Goal: Complete application form

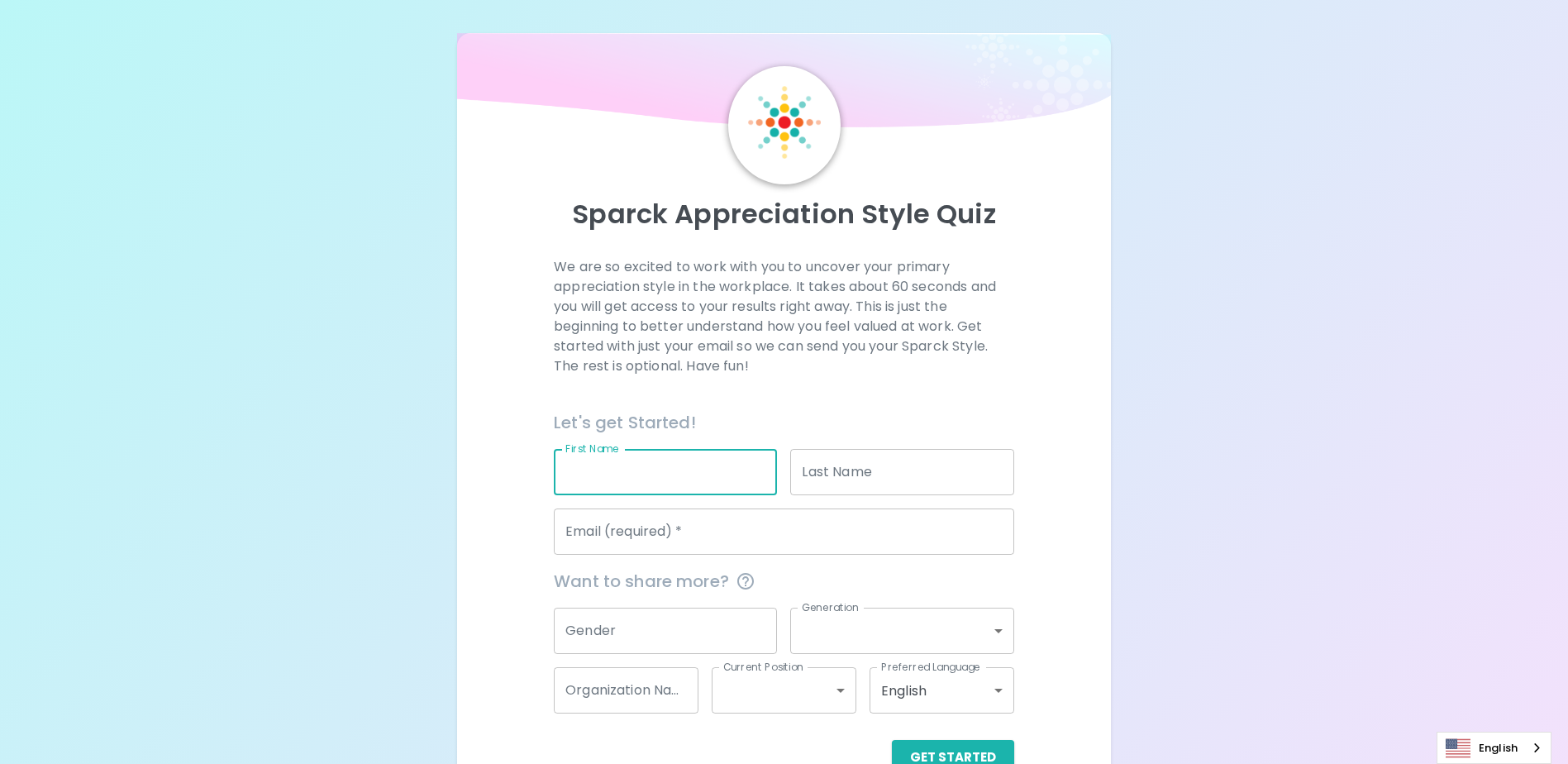
click at [715, 475] on input "First Name" at bounding box center [665, 472] width 223 height 47
type input "CHUTAMANEERAT"
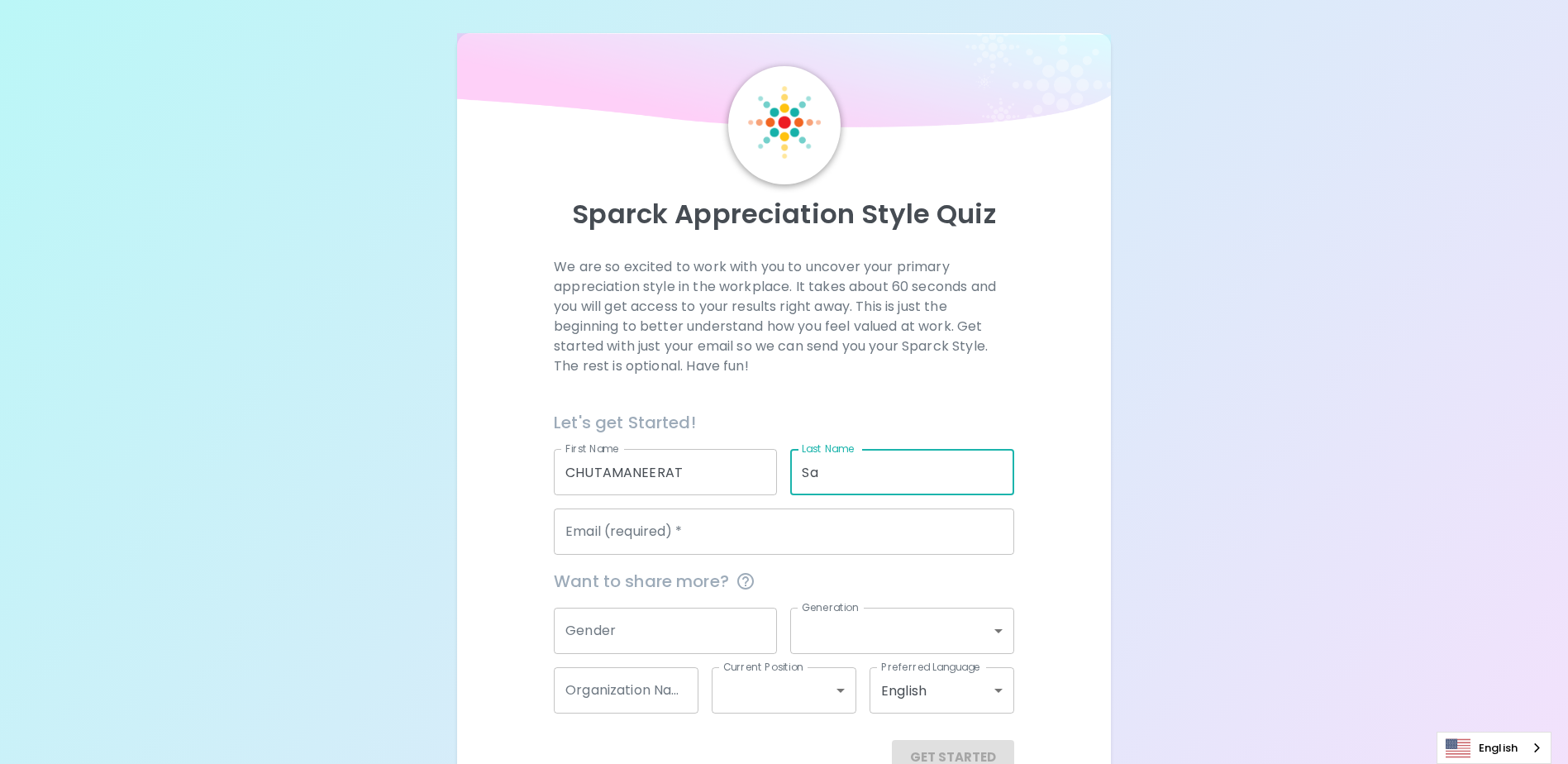
type input "S"
type input "SAE-LIM"
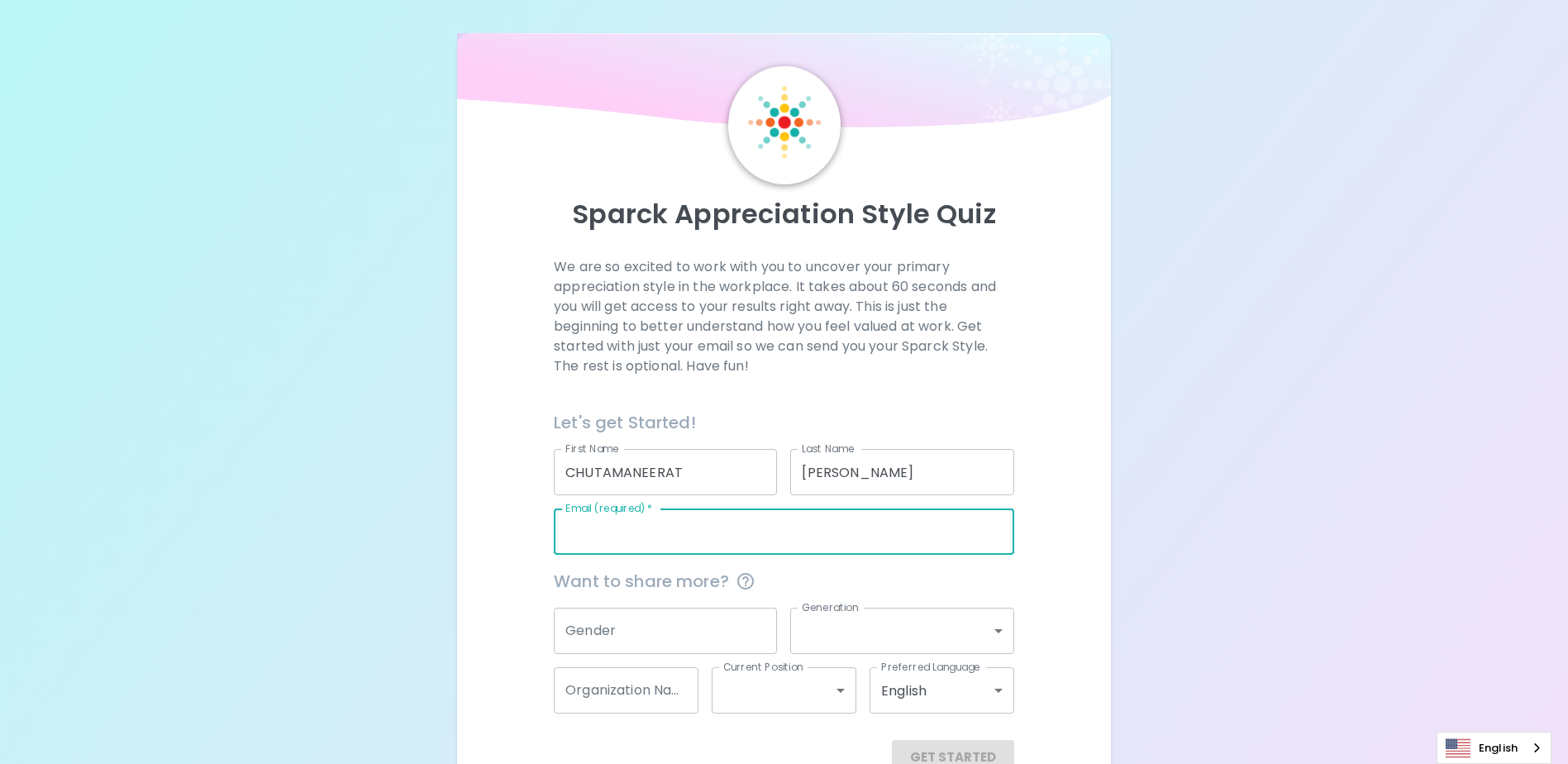
click at [643, 524] on input "Email (required)   *" at bounding box center [784, 531] width 461 height 47
type input "chutamaneerat.sae-lim@seagate.com"
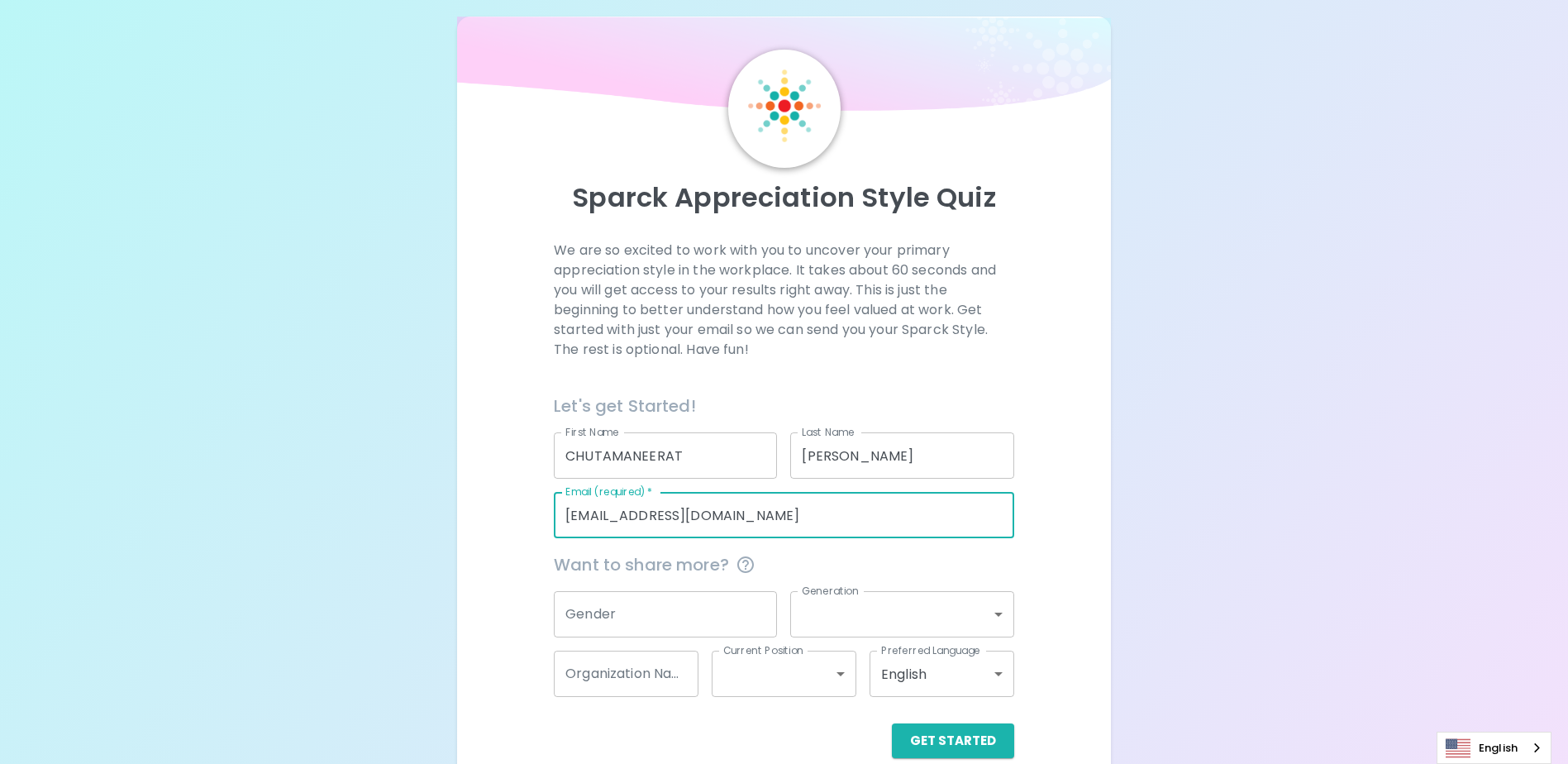
scroll to position [44, 0]
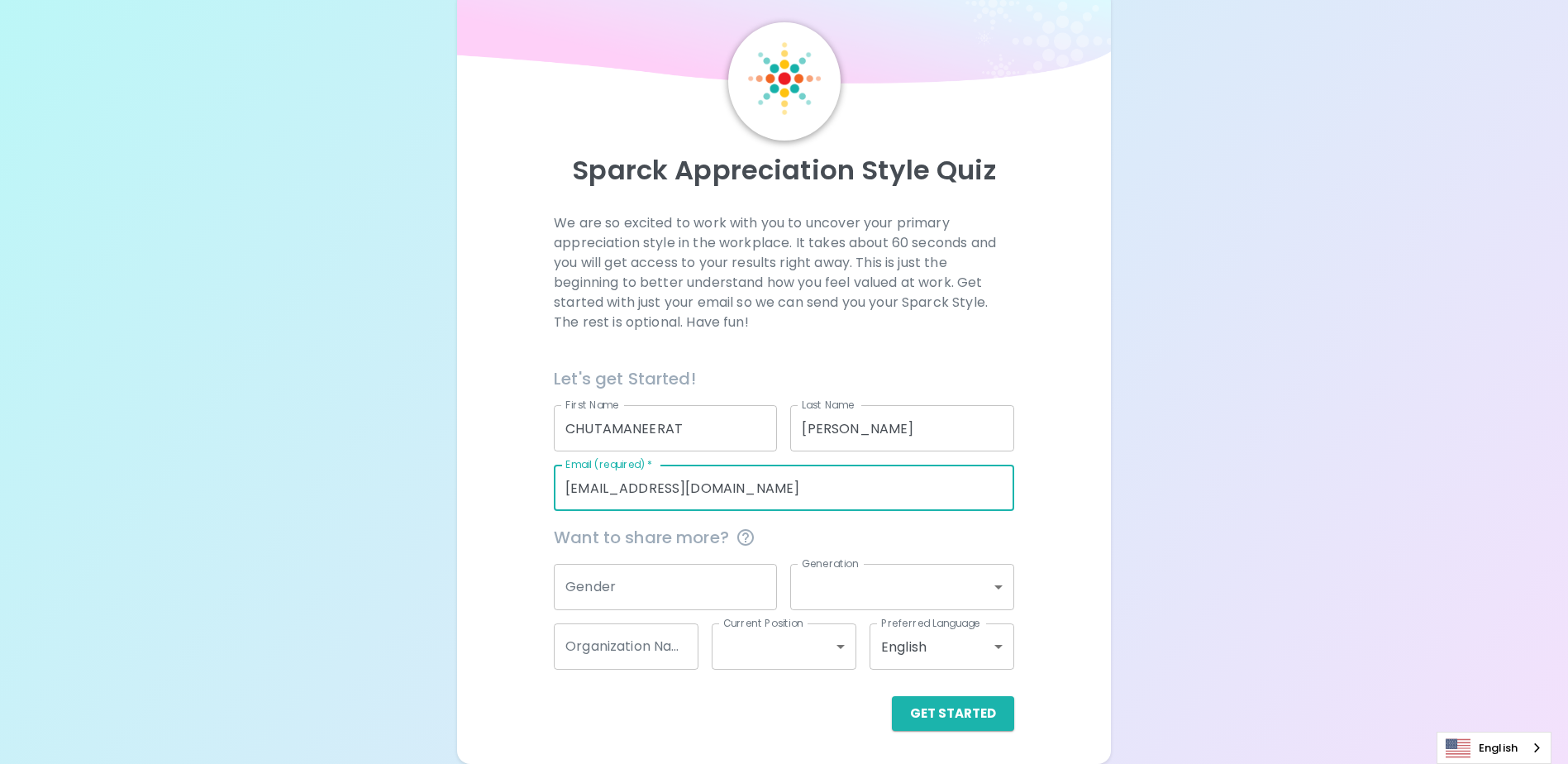
click at [695, 603] on input "Gender" at bounding box center [665, 587] width 223 height 47
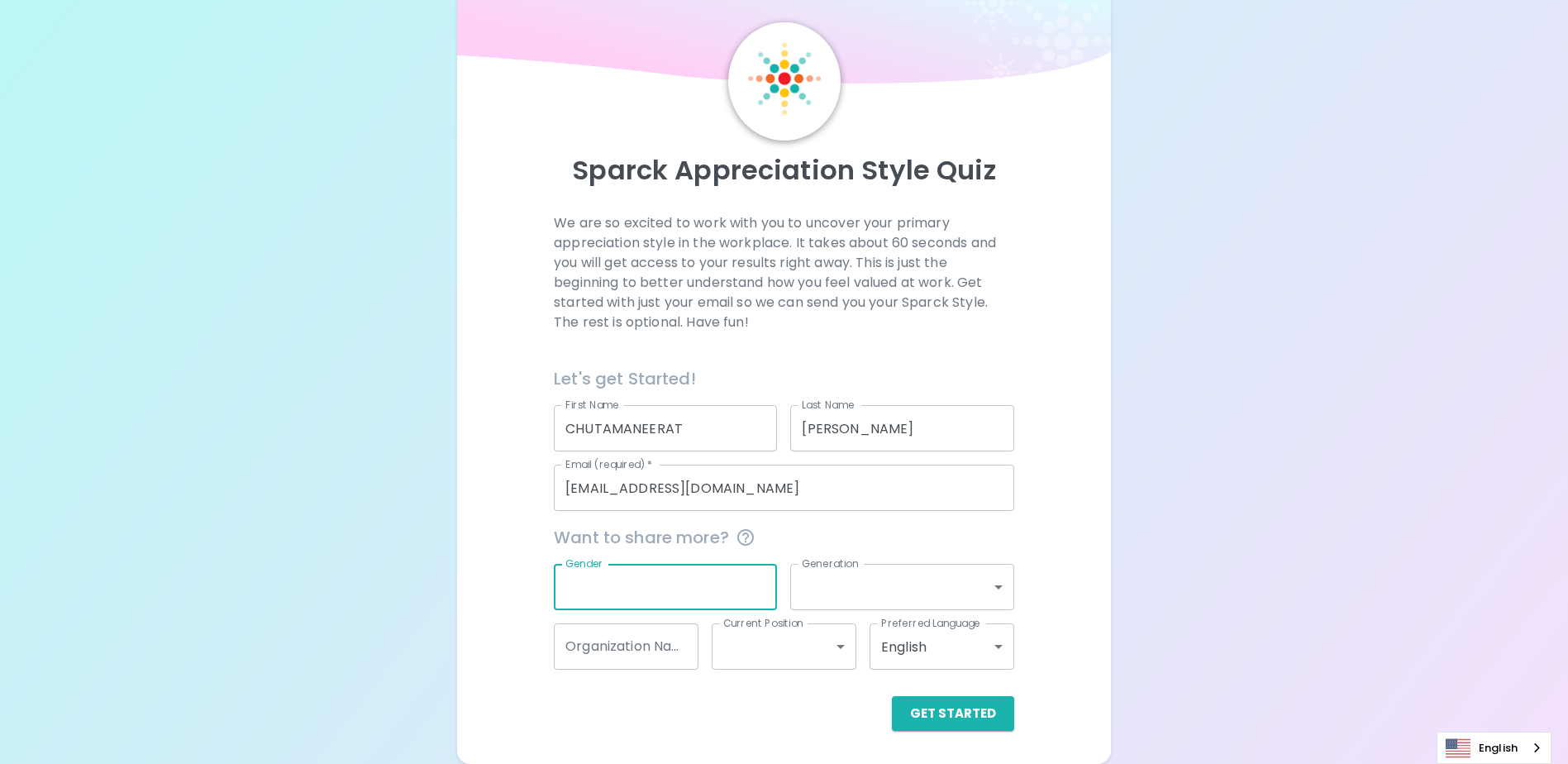
type input "H"
type input "C"
type input "F"
click at [963, 711] on button "Get Started" at bounding box center [953, 713] width 123 height 35
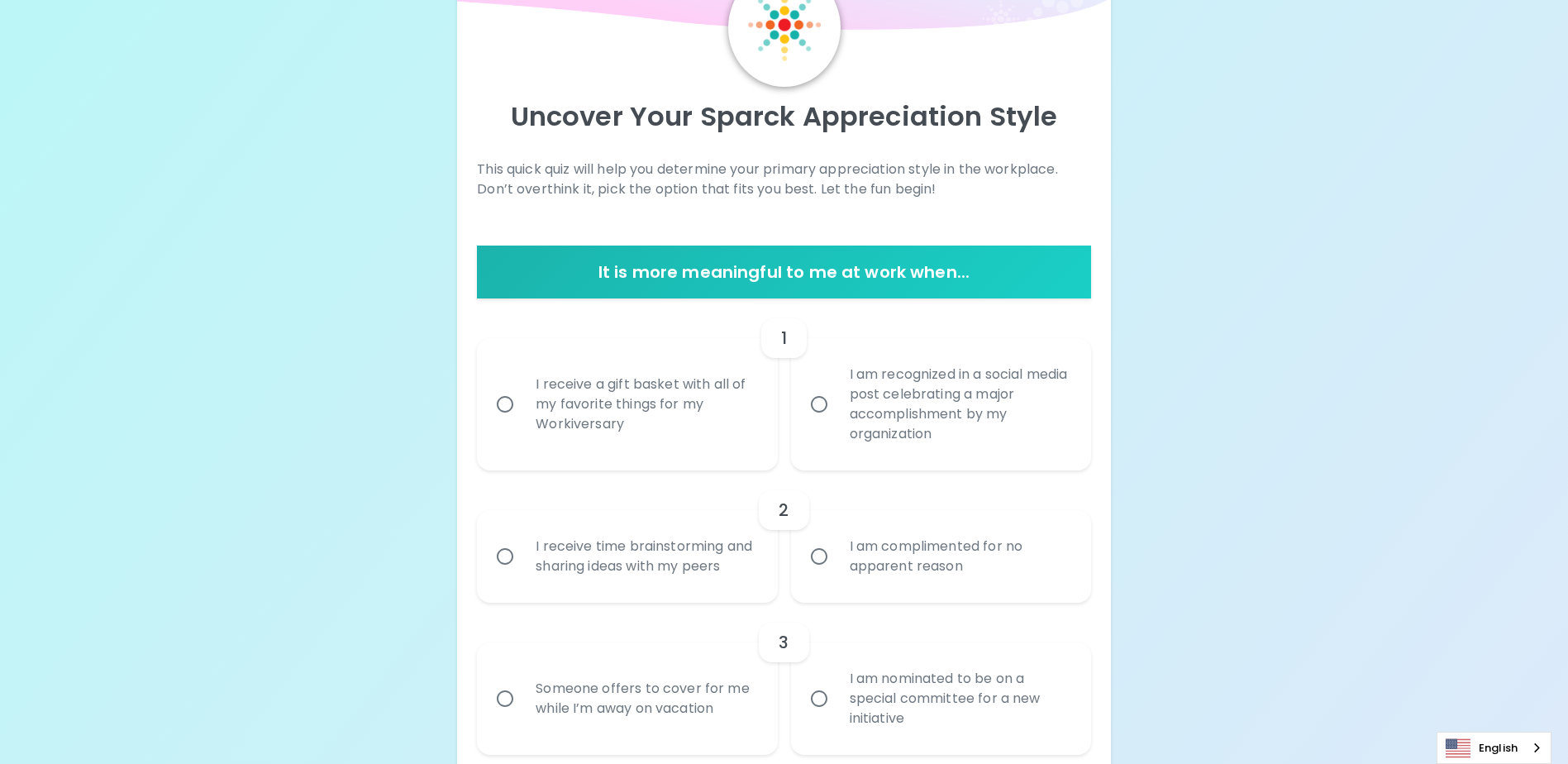
scroll to position [209, 0]
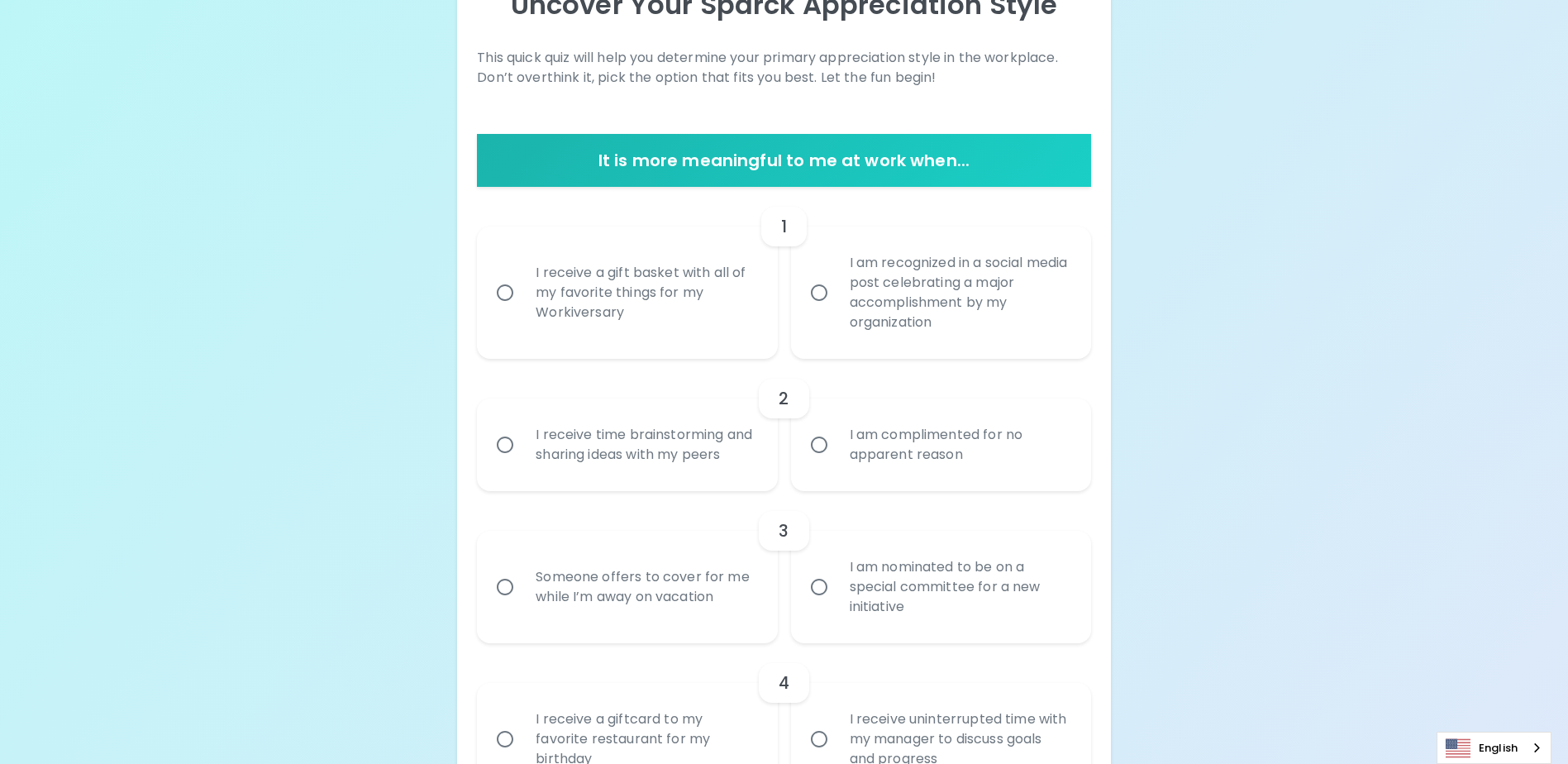
click at [593, 293] on div "I receive a gift basket with all of my favorite things for my Workiversary" at bounding box center [645, 293] width 245 height 99
click at [522, 293] on input "I receive a gift basket with all of my favorite things for my Workiversary" at bounding box center [504, 293] width 35 height 35
radio input "true"
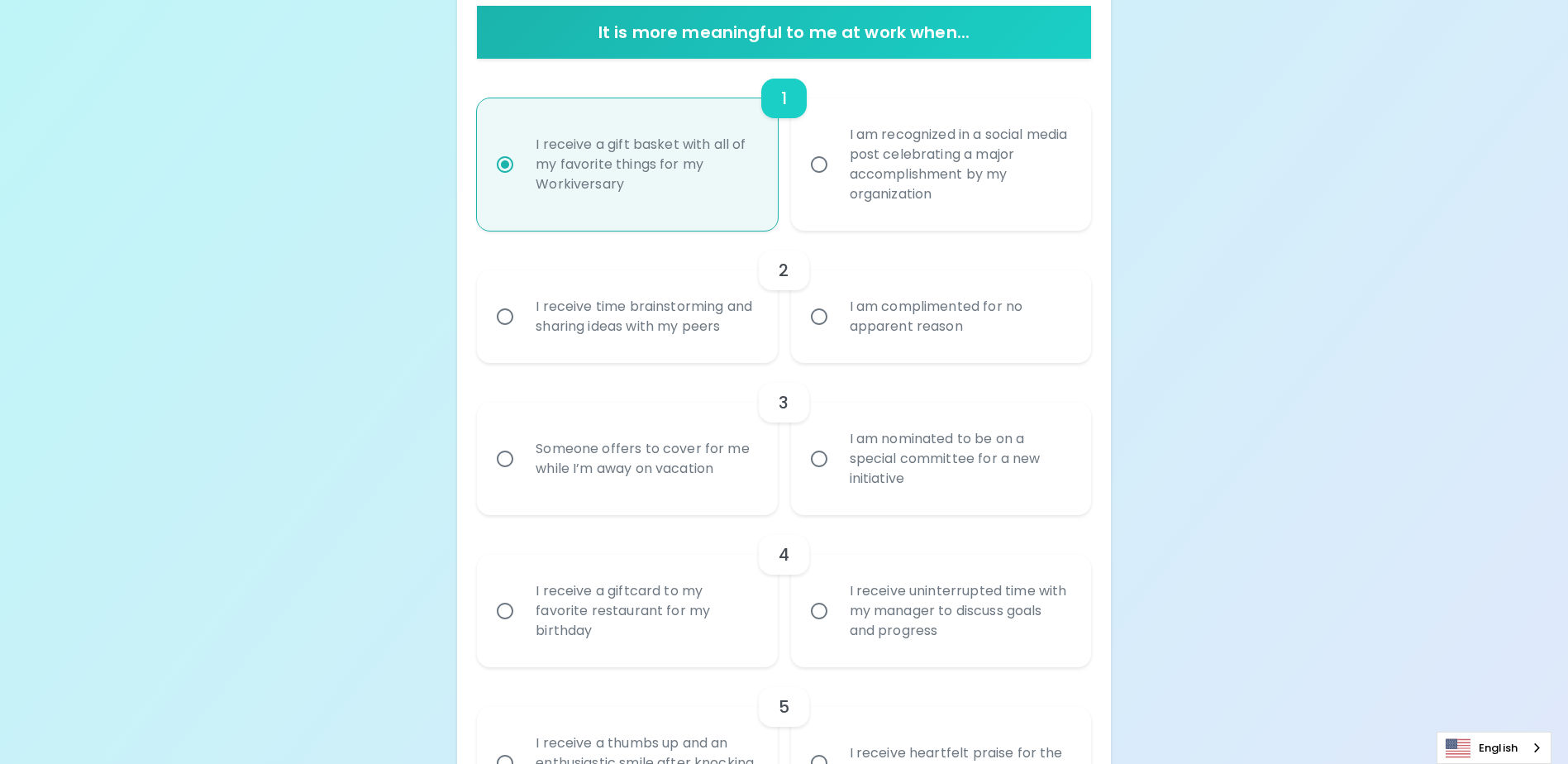
scroll to position [342, 0]
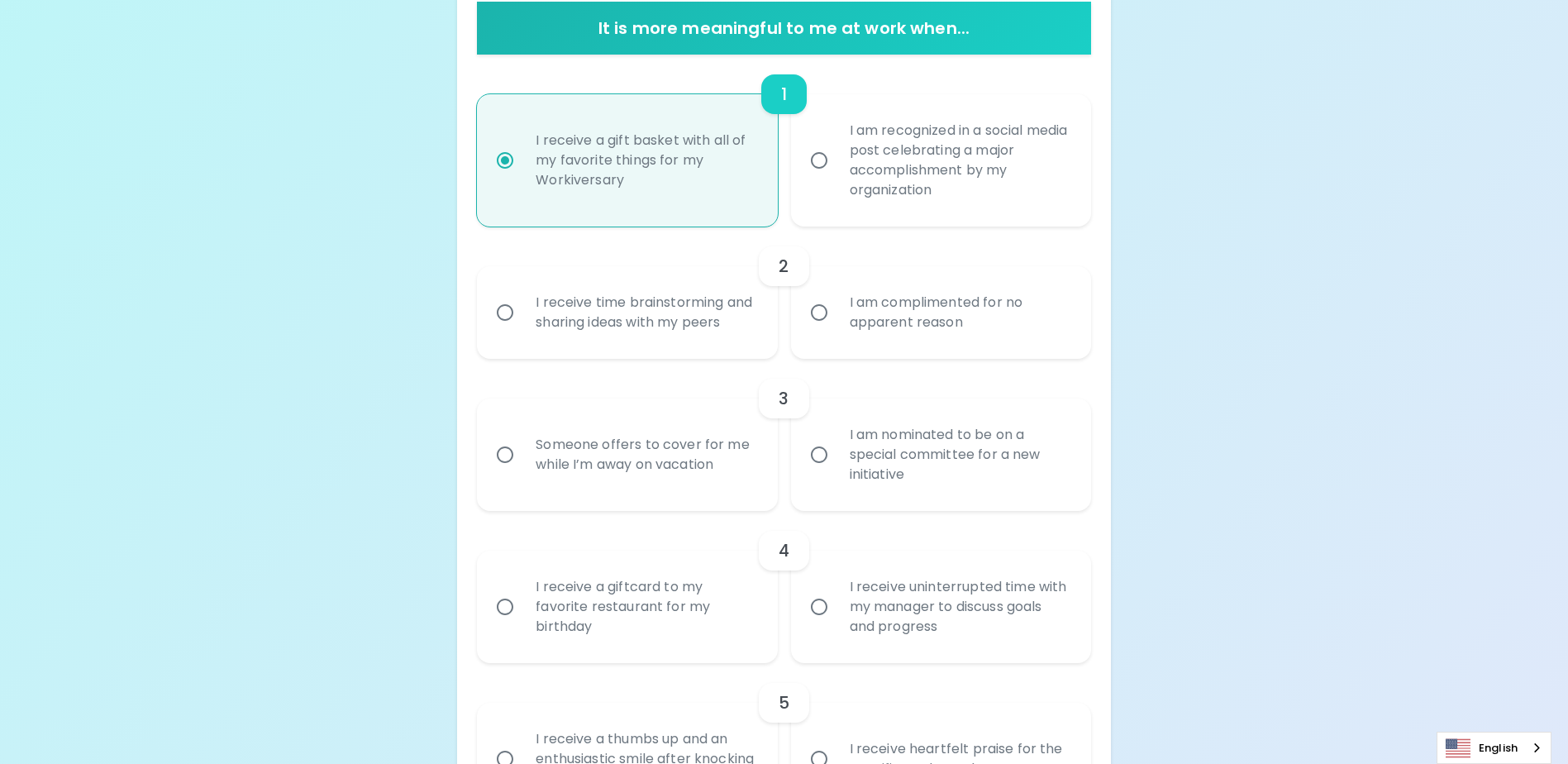
click at [678, 333] on div "I receive time brainstorming and sharing ideas with my peers" at bounding box center [645, 312] width 245 height 80
click at [522, 330] on input "I receive time brainstorming and sharing ideas with my peers" at bounding box center [504, 312] width 35 height 35
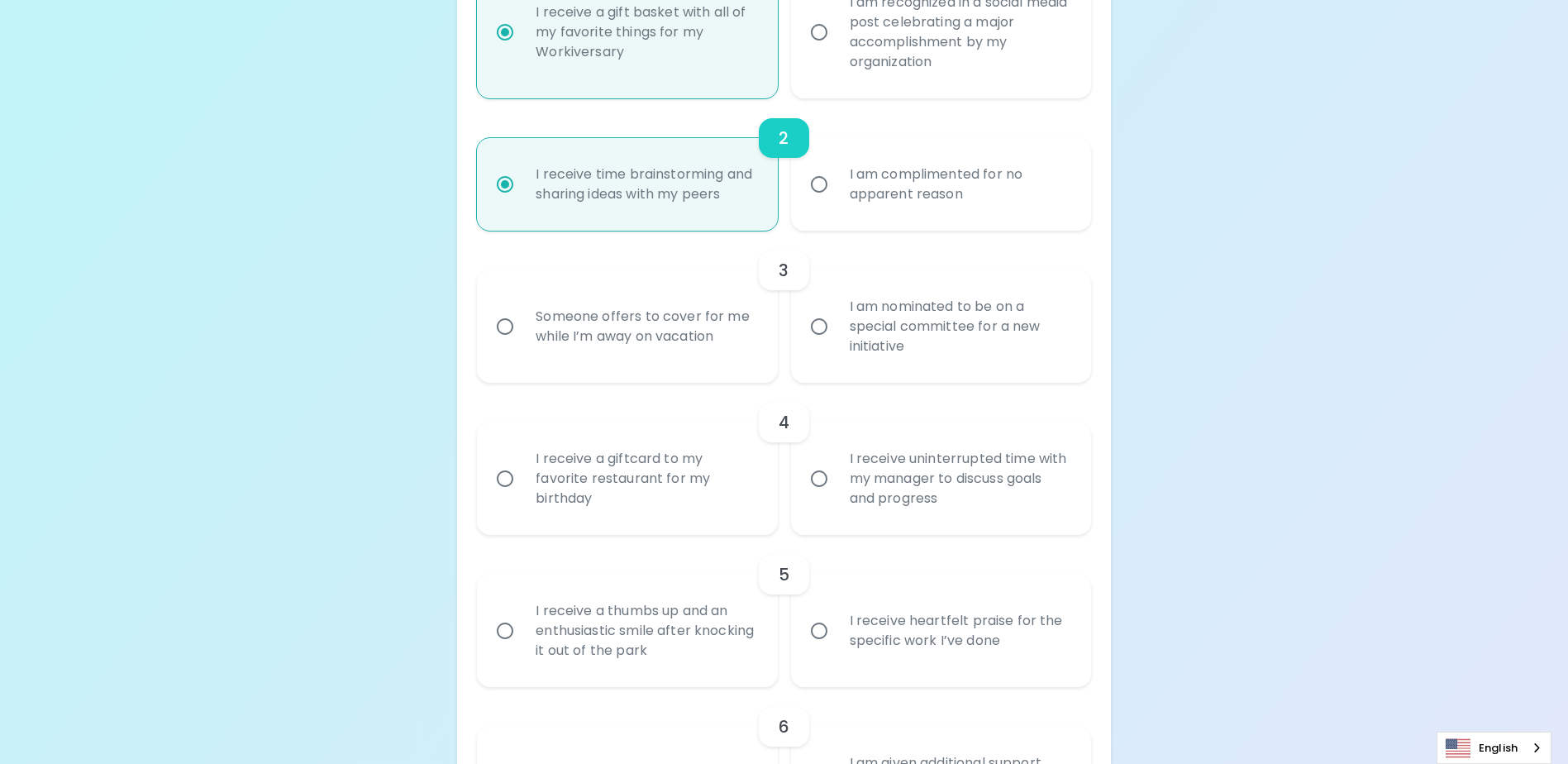
scroll to position [473, 0]
radio input "true"
click at [670, 342] on div "Someone offers to cover for me while I’m away on vacation" at bounding box center [645, 322] width 245 height 80
click at [522, 340] on input "Someone offers to cover for me while I’m away on vacation" at bounding box center [504, 322] width 35 height 35
radio input "false"
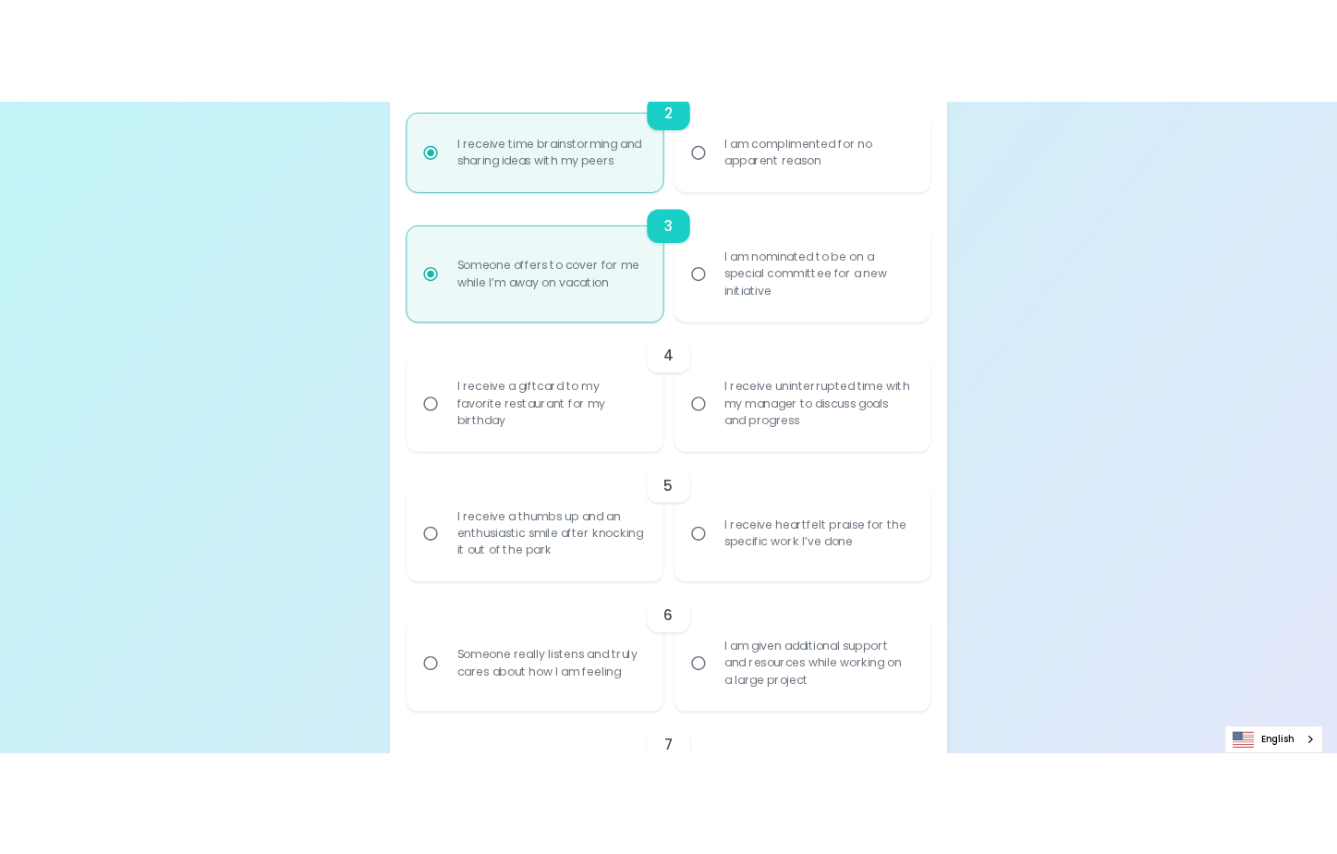
scroll to position [677, 0]
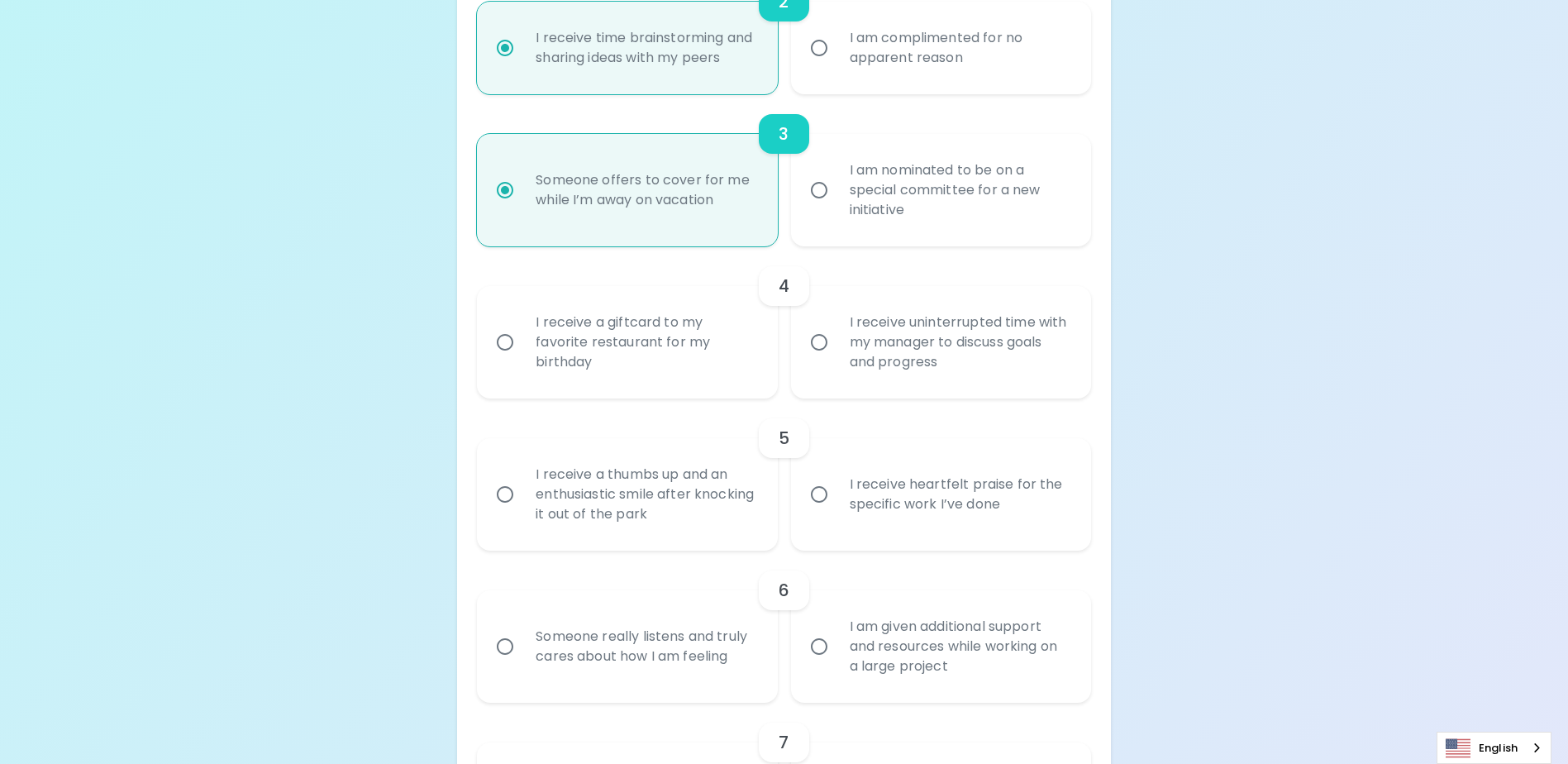
radio input "true"
drag, startPoint x: 845, startPoint y: 339, endPoint x: 941, endPoint y: 386, distance: 106.9
click at [941, 386] on div "I receive uninterrupted time with my manager to discuss goals and progress" at bounding box center [959, 342] width 245 height 99
copy div "I receive uninterrupted time with my manager to discuss goals and progress"
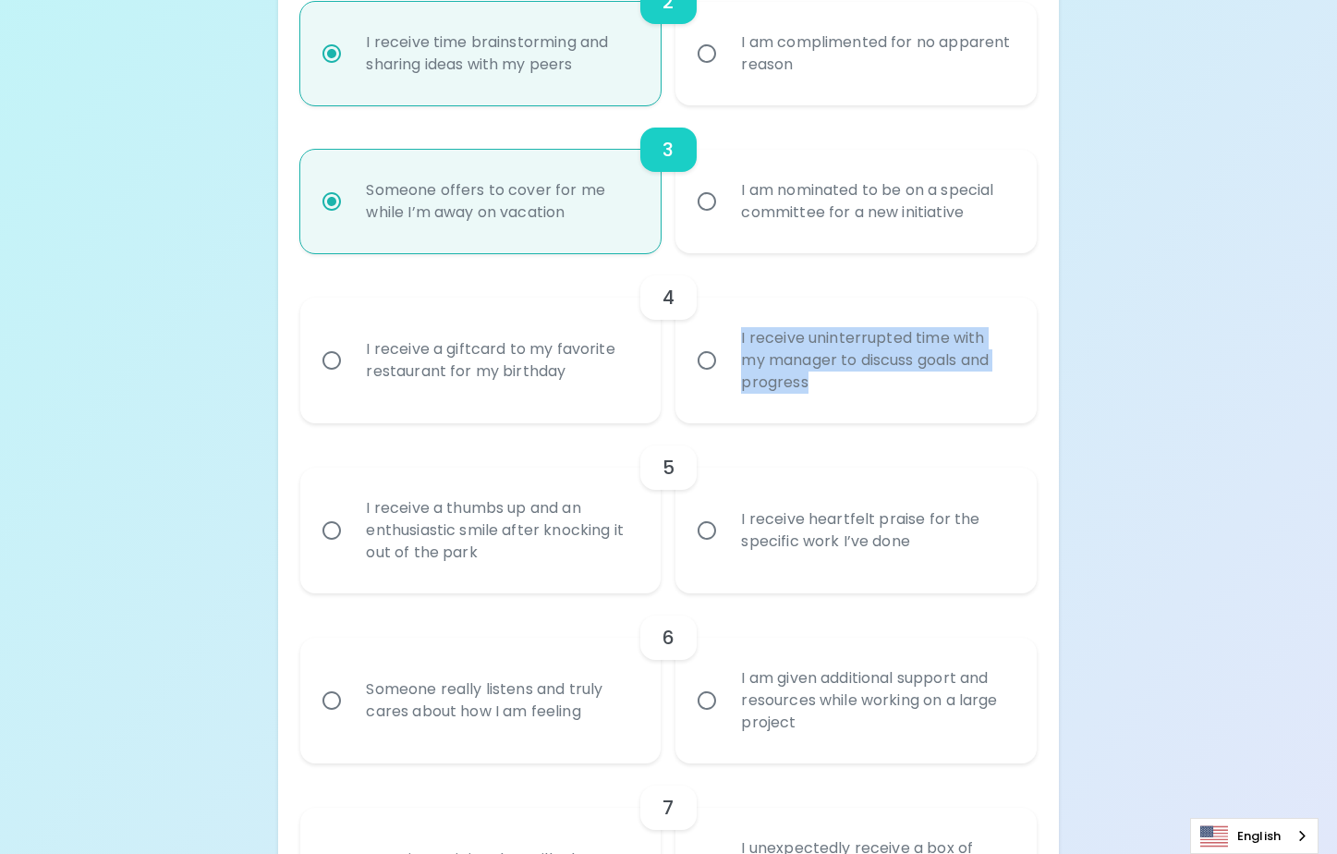
click at [720, 362] on input "I receive uninterrupted time with my manager to discuss goals and progress" at bounding box center [706, 360] width 39 height 39
radio input "false"
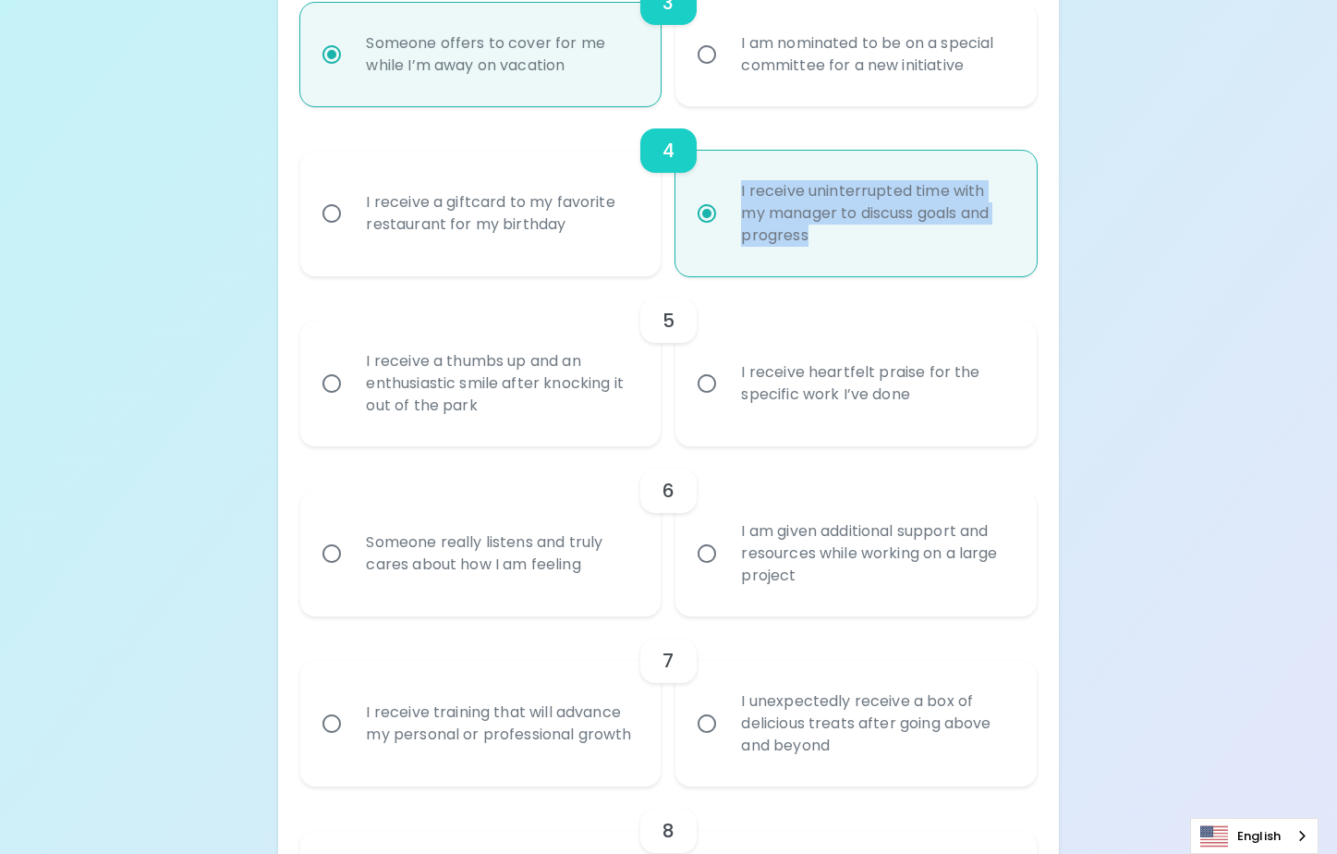
scroll to position [825, 0]
radio input "true"
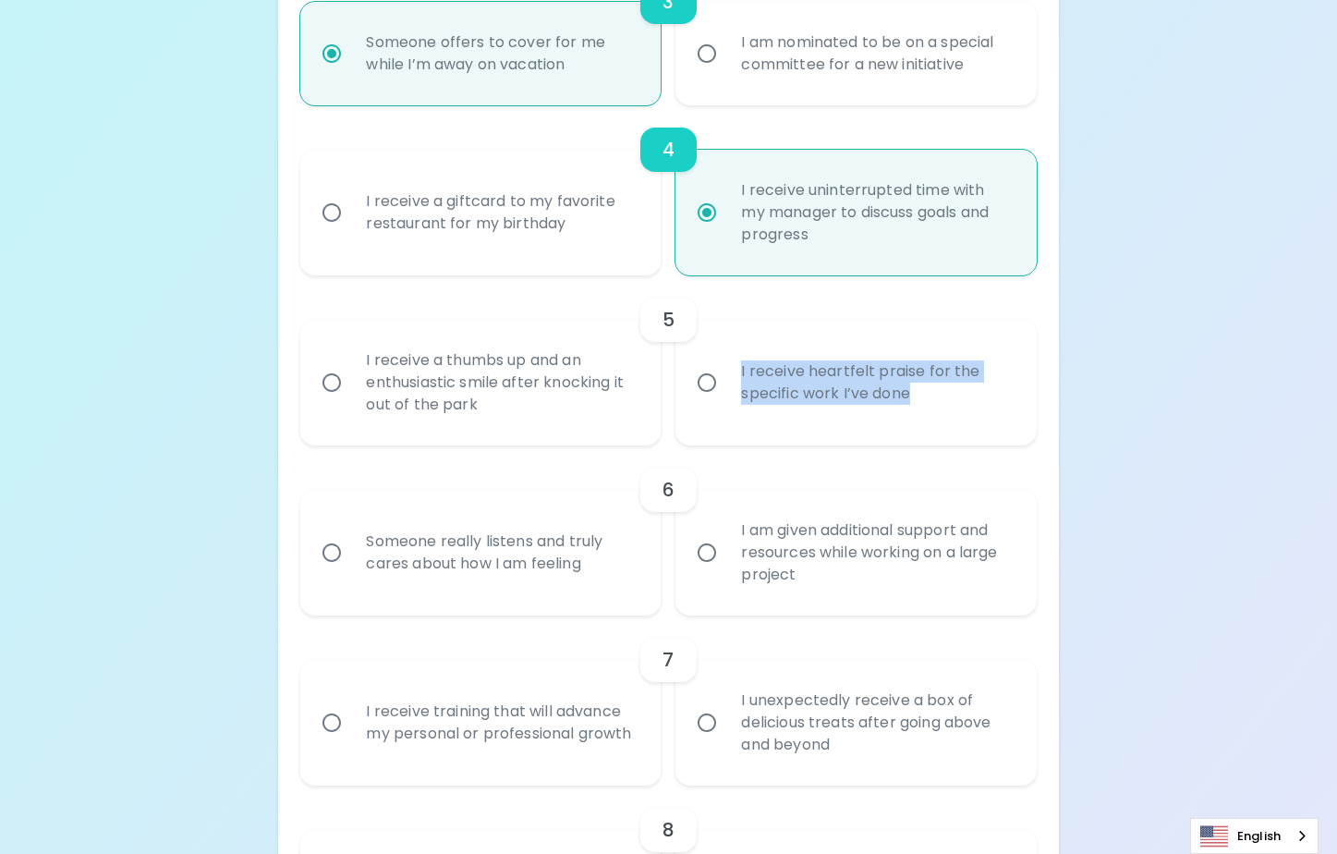
drag, startPoint x: 910, startPoint y: 394, endPoint x: 733, endPoint y: 370, distance: 179.0
click at [733, 370] on div "I receive heartfelt praise for the specific work I’ve done" at bounding box center [875, 382] width 299 height 89
copy div "I receive heartfelt praise for the specific work I’ve done"
drag, startPoint x: 705, startPoint y: 383, endPoint x: 734, endPoint y: 402, distance: 34.1
click at [705, 383] on input "I receive heartfelt praise for the specific work I’ve done" at bounding box center [706, 382] width 39 height 39
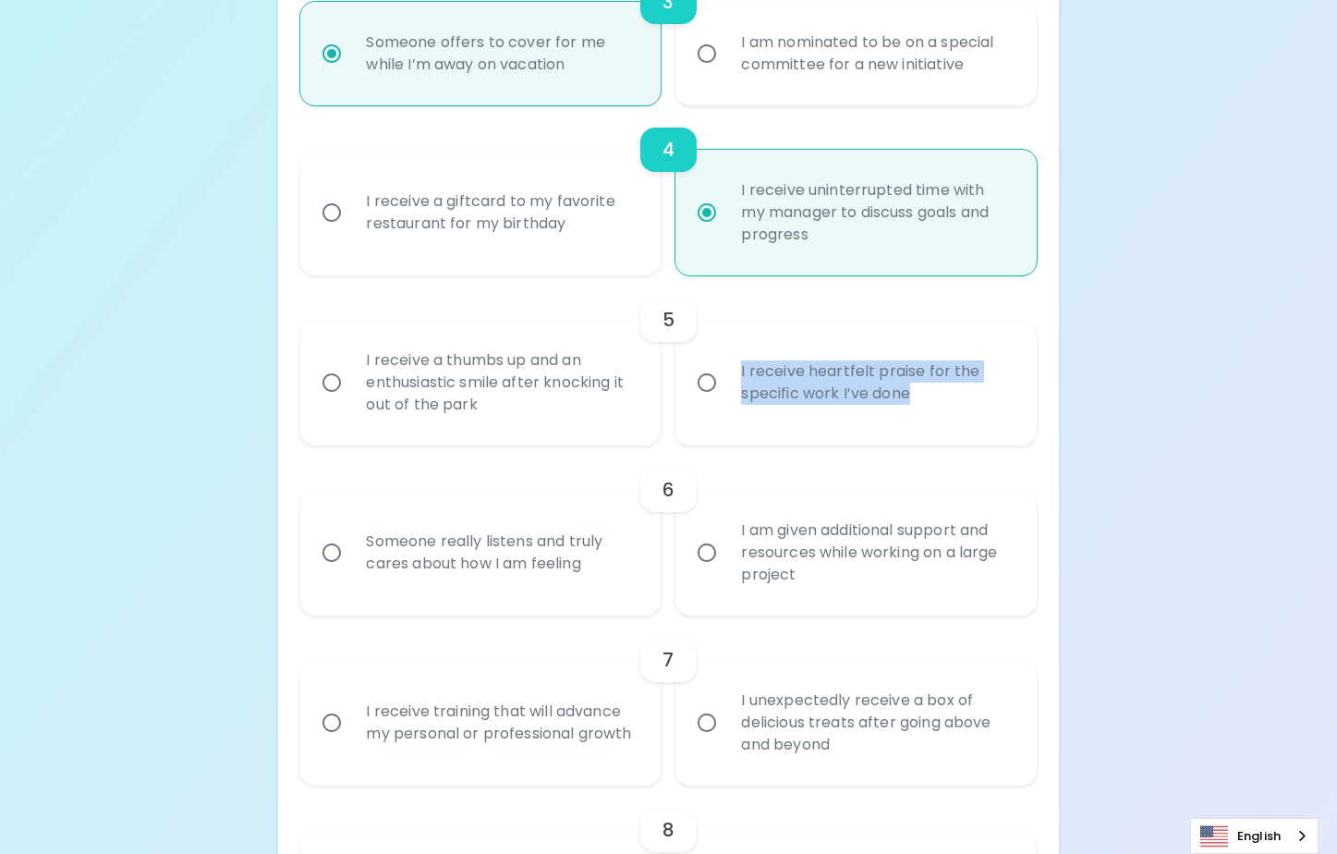
radio input "false"
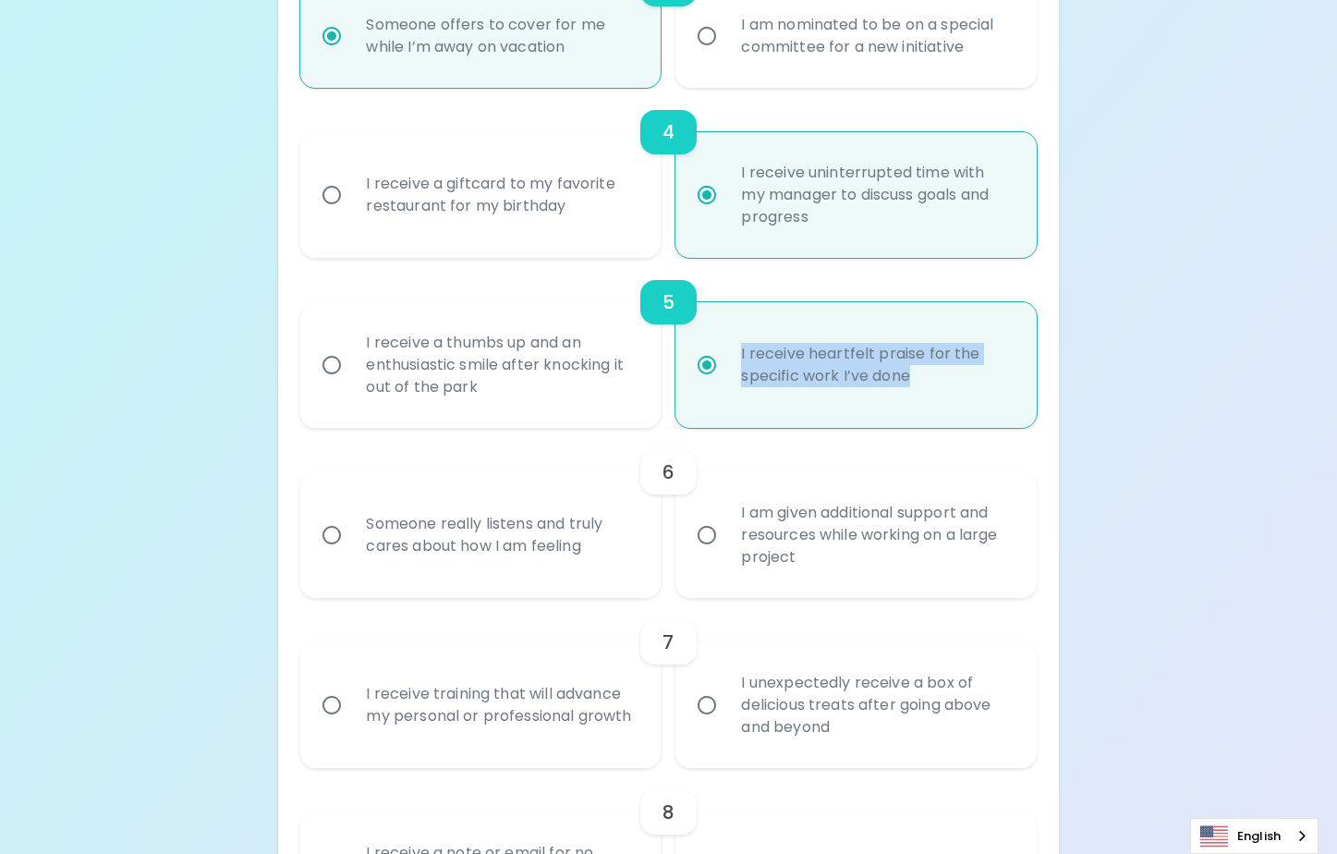
scroll to position [973, 0]
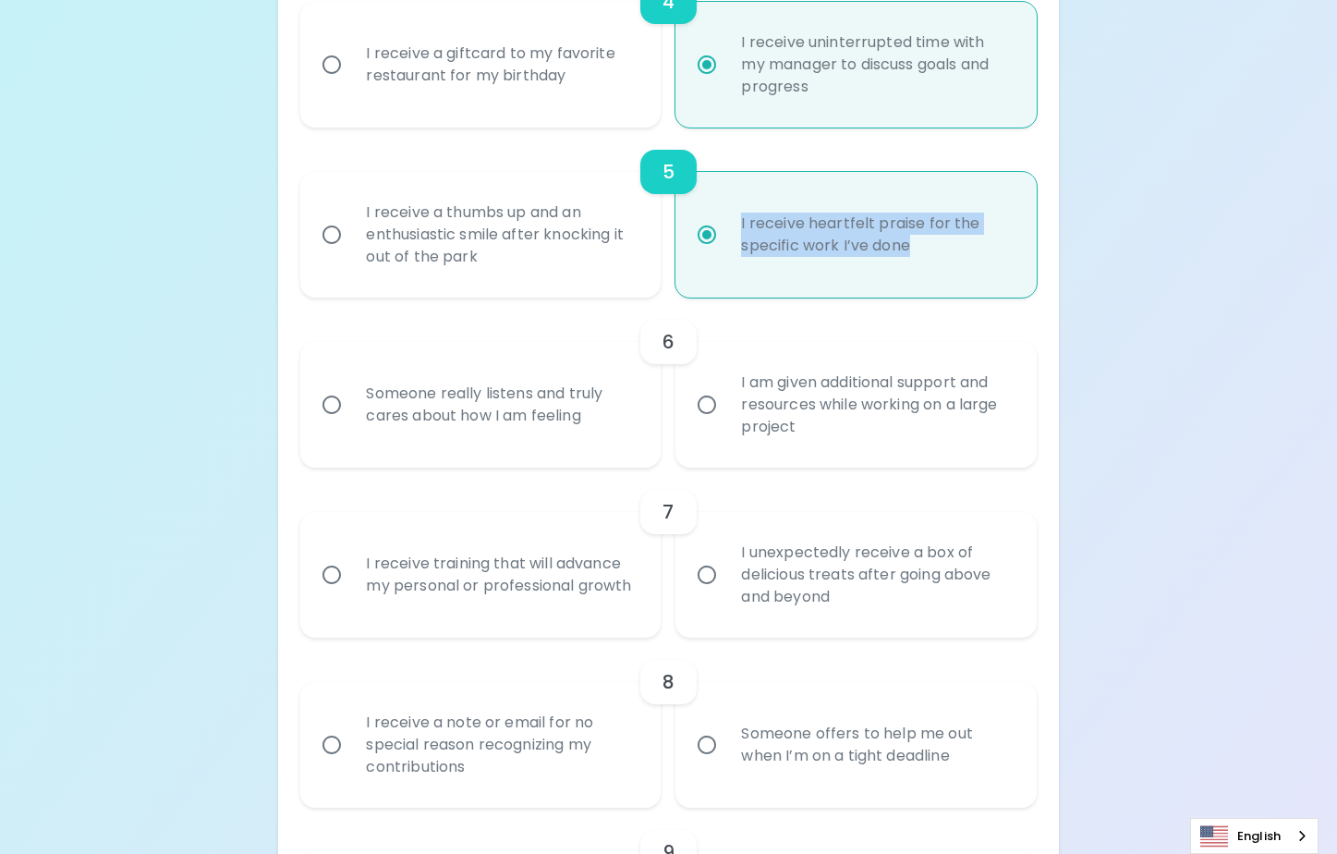
radio input "true"
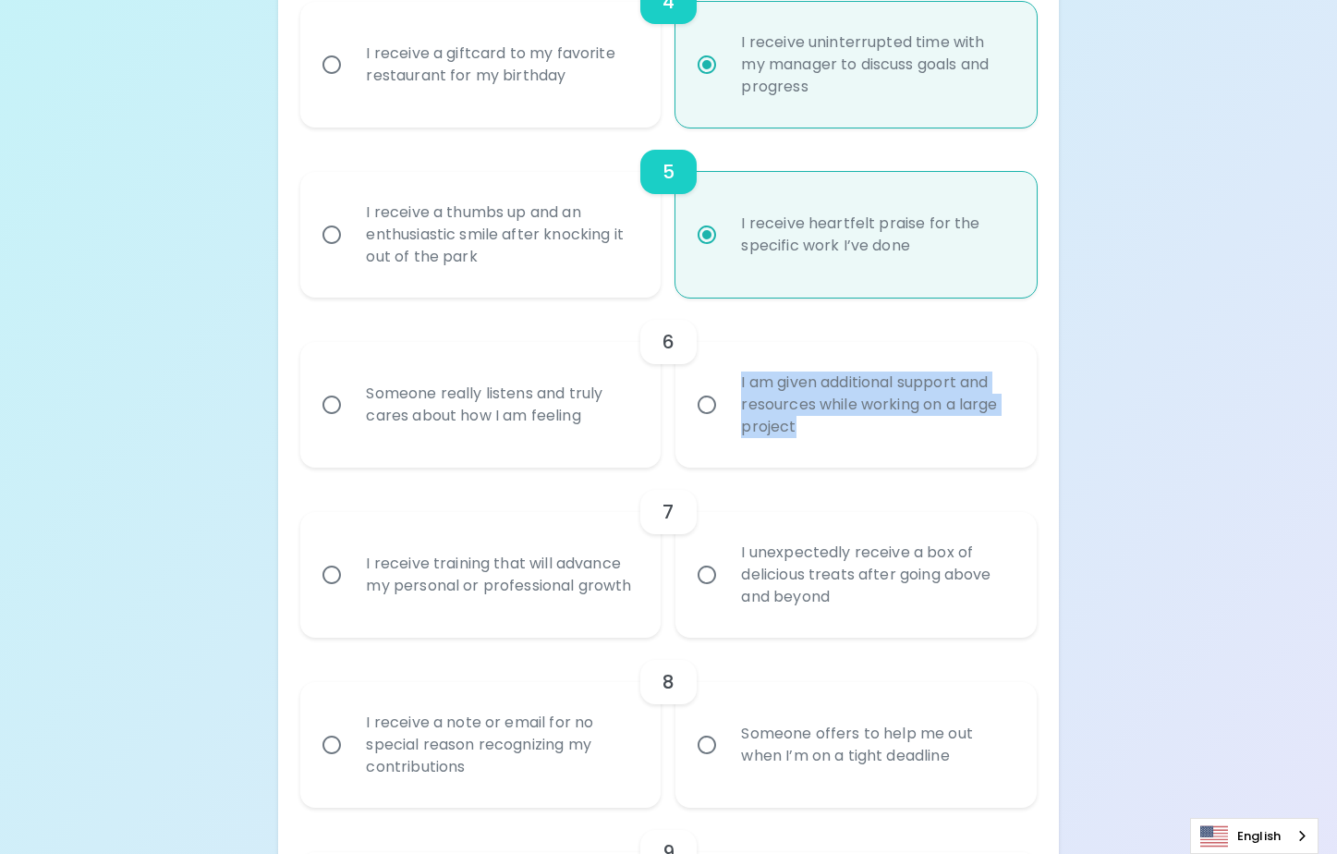
drag, startPoint x: 738, startPoint y: 381, endPoint x: 798, endPoint y: 431, distance: 78.7
click at [798, 431] on div "I am given additional support and resources while working on a large project" at bounding box center [875, 404] width 299 height 111
click at [481, 397] on div "Someone really listens and truly cares about how I am feeling" at bounding box center [500, 404] width 299 height 89
click at [351, 397] on input "Someone really listens and truly cares about how I am feeling" at bounding box center [331, 404] width 39 height 39
radio input "false"
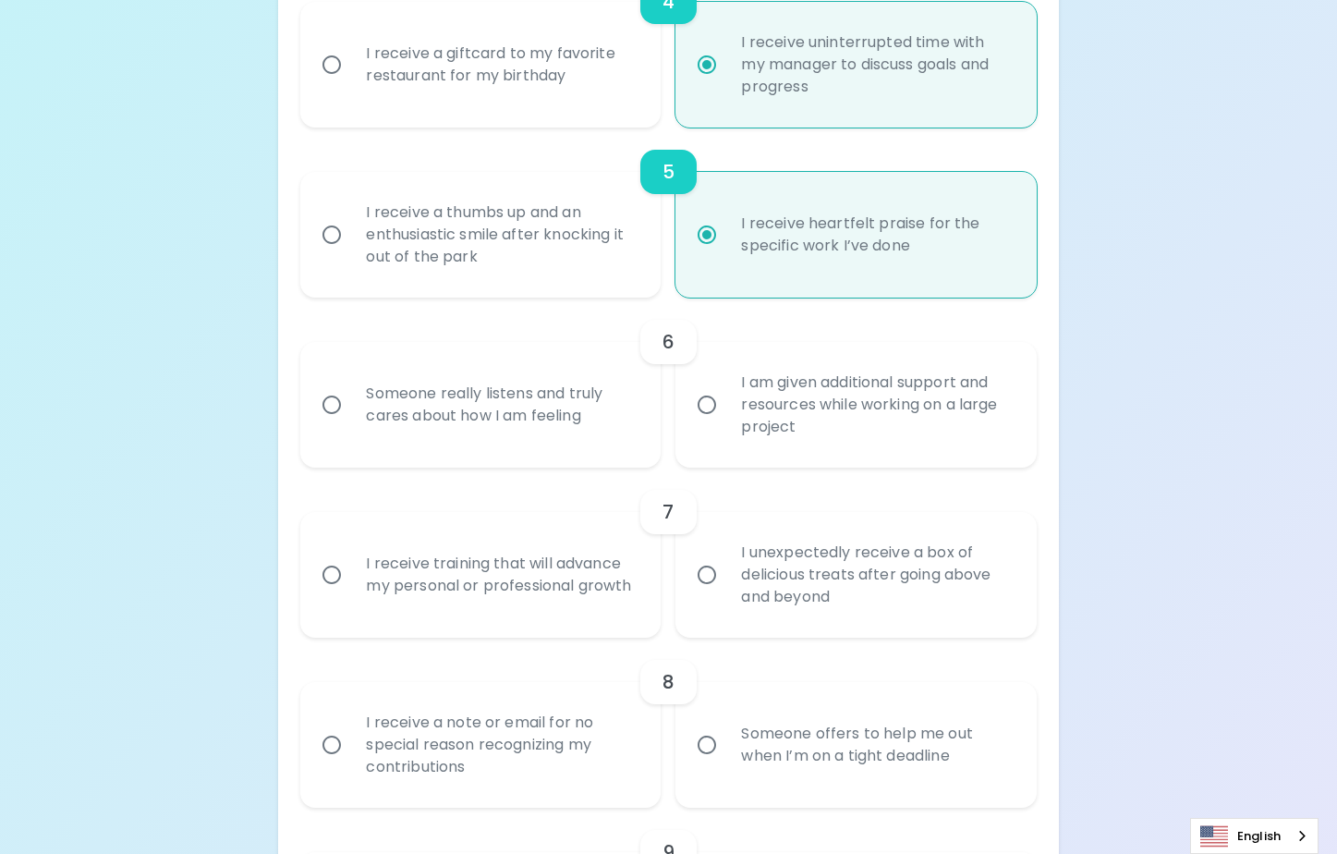
radio input "false"
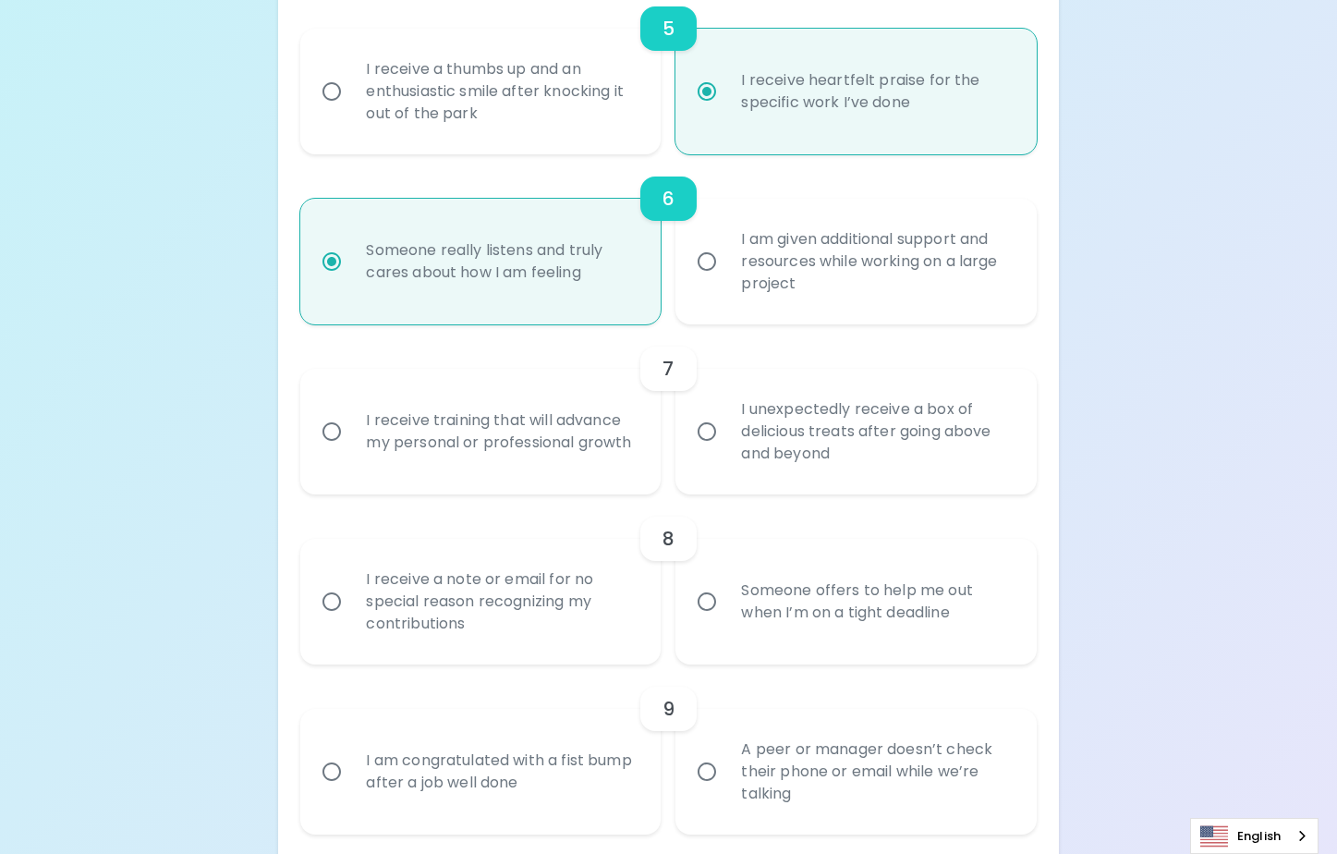
scroll to position [1121, 0]
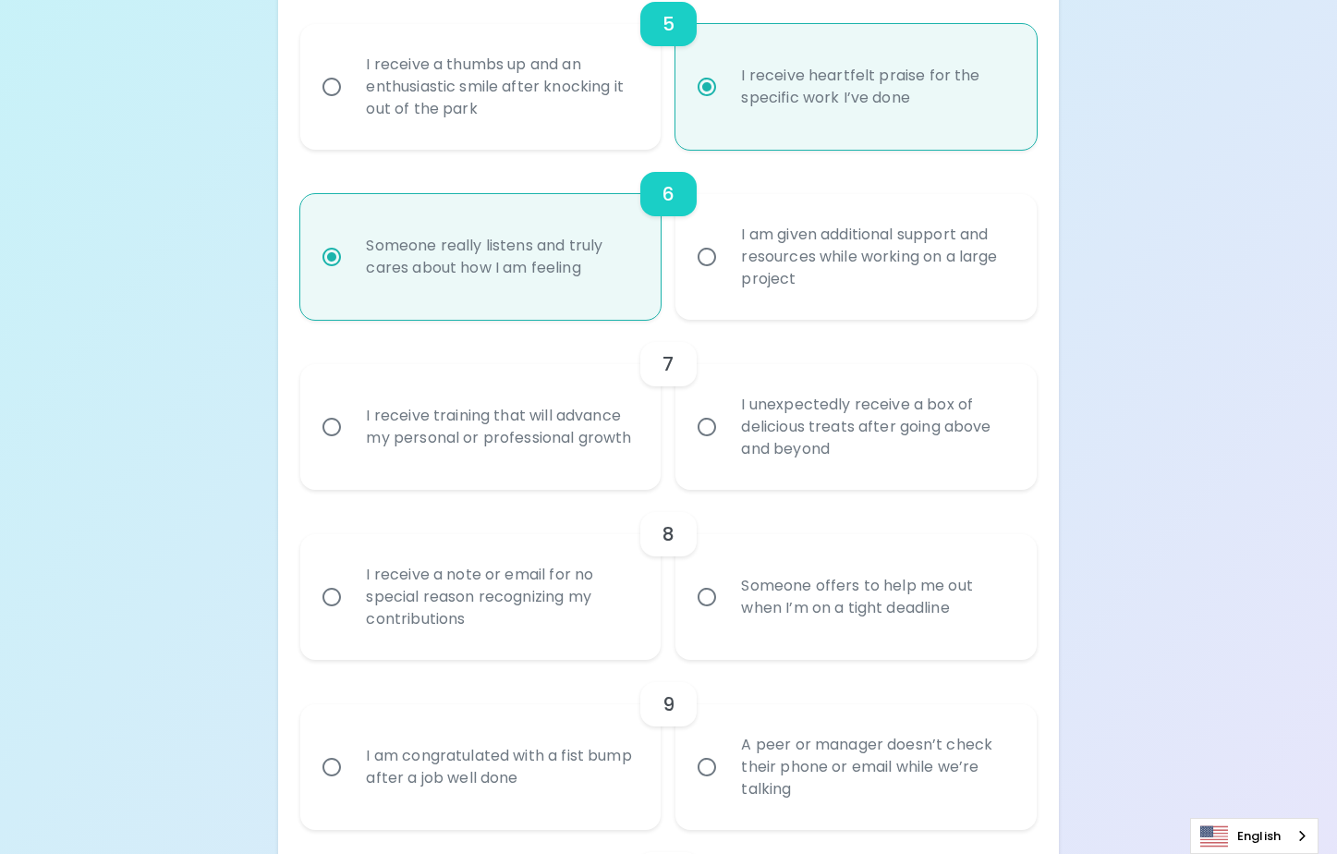
radio input "true"
drag, startPoint x: 736, startPoint y: 406, endPoint x: 861, endPoint y: 446, distance: 131.2
click at [861, 446] on div "I unexpectedly receive a box of delicious treats after going above and beyond" at bounding box center [875, 426] width 299 height 111
click at [530, 431] on div "I receive training that will advance my personal or professional growth" at bounding box center [500, 426] width 299 height 89
click at [351, 431] on input "I receive training that will advance my personal or professional growth" at bounding box center [331, 426] width 39 height 39
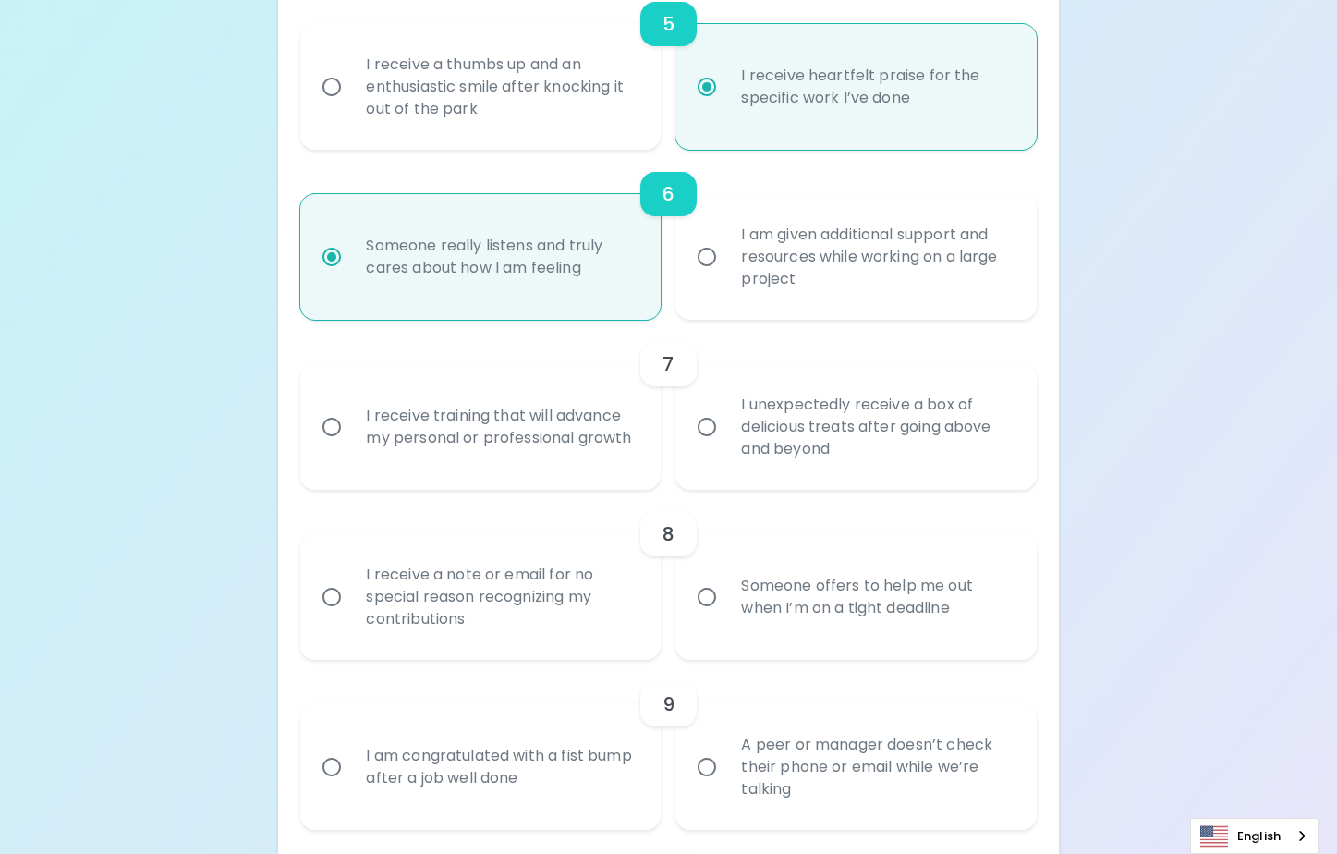
radio input "false"
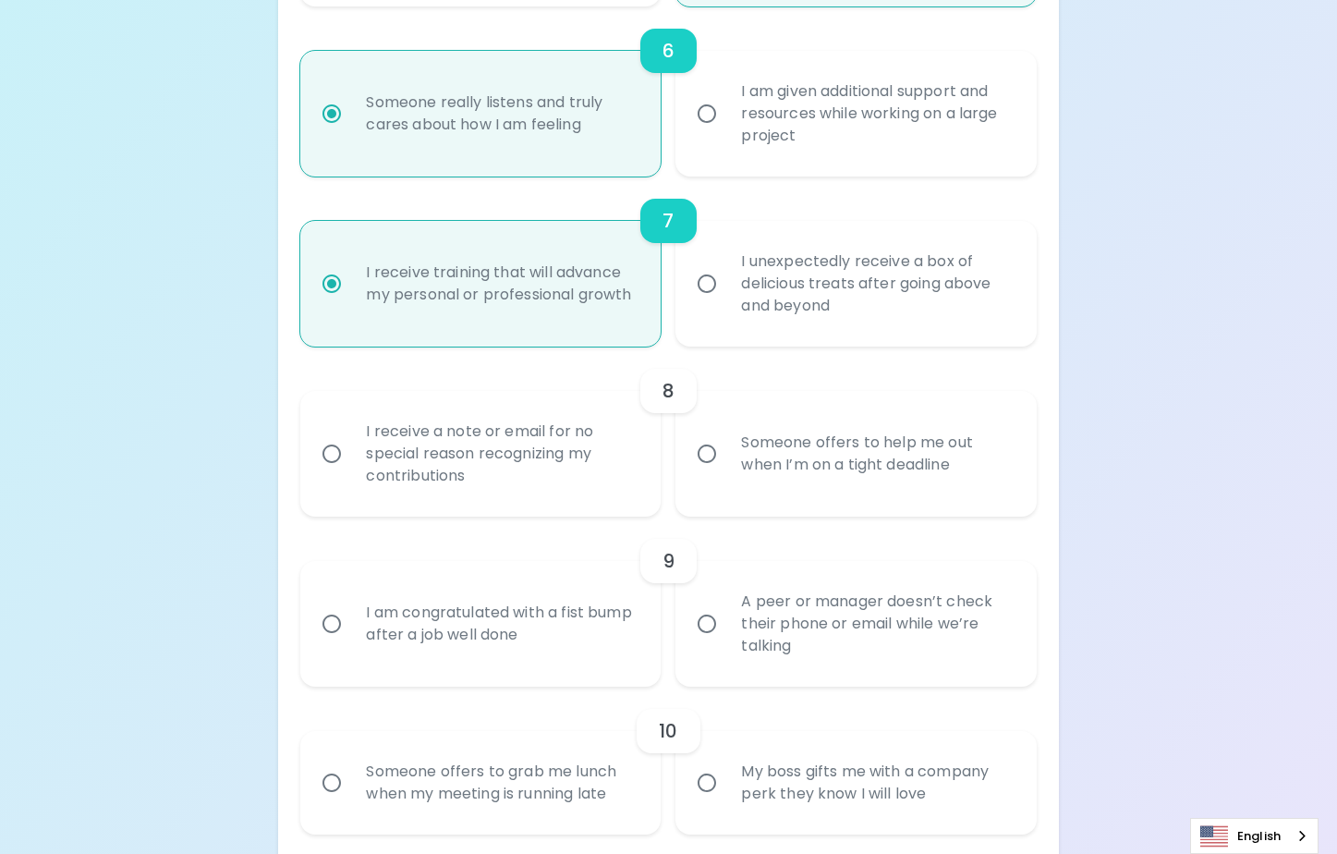
scroll to position [1268, 0]
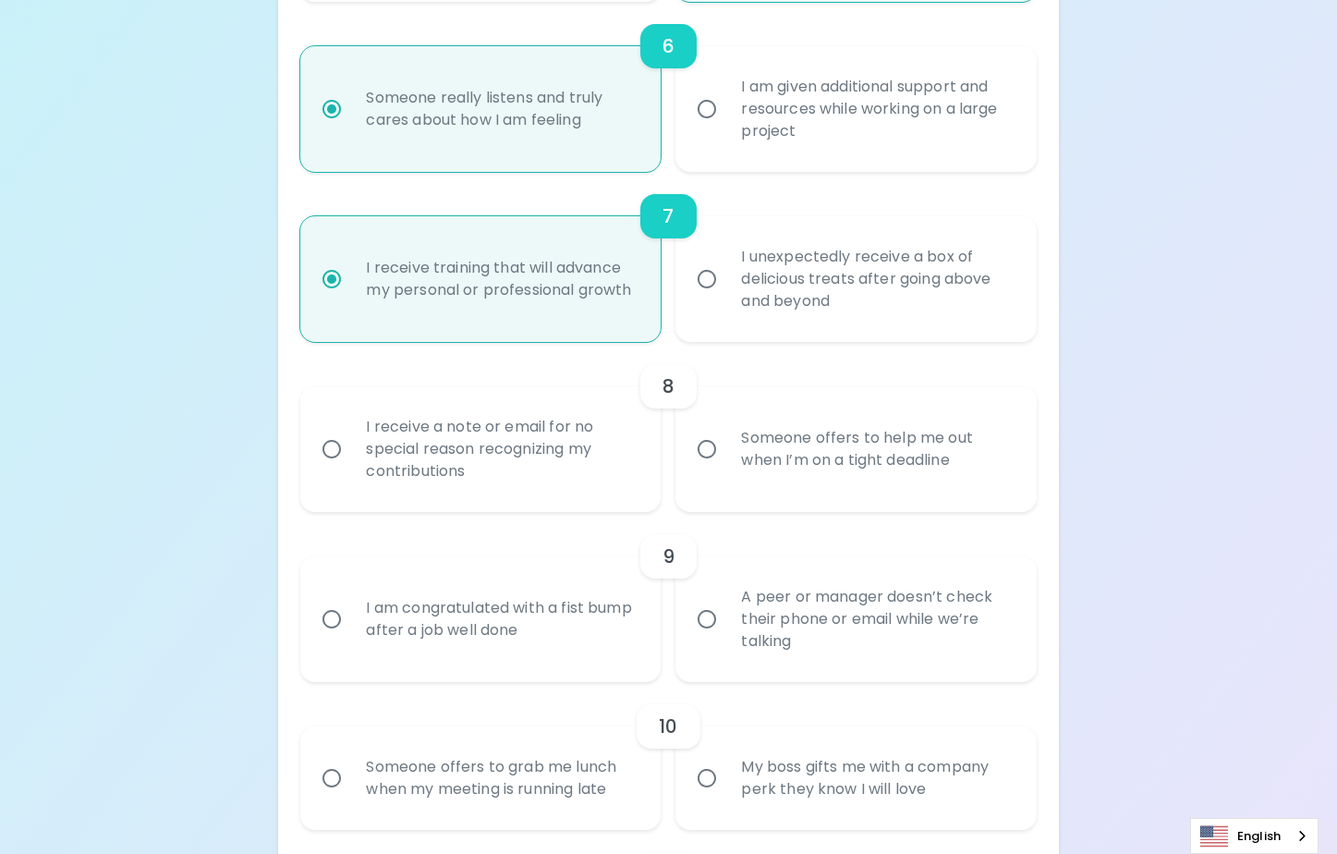
radio input "true"
click at [779, 454] on div "Someone offers to help me out when I’m on a tight deadline" at bounding box center [875, 449] width 299 height 89
click at [726, 454] on input "Someone offers to help me out when I’m on a tight deadline" at bounding box center [706, 449] width 39 height 39
radio input "false"
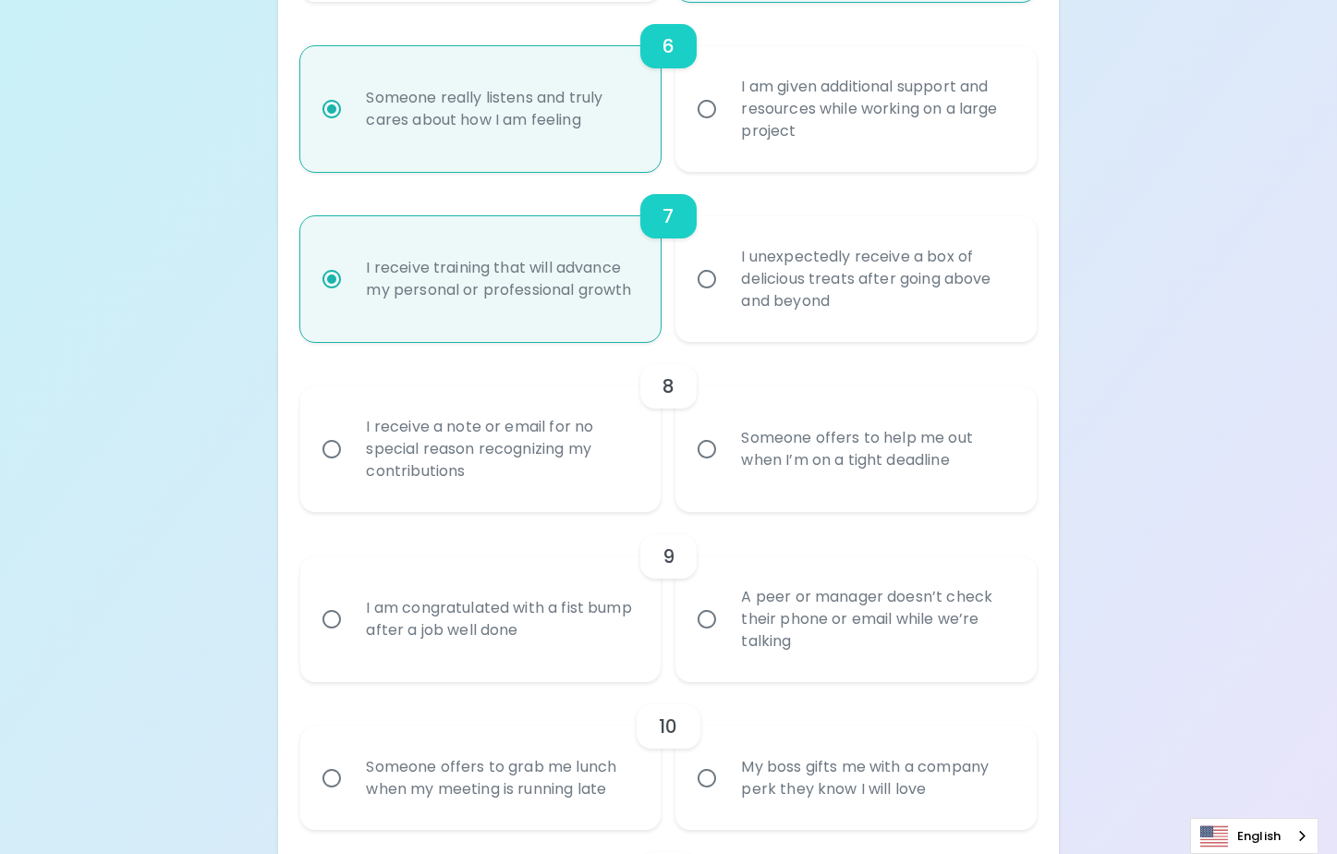
radio input "false"
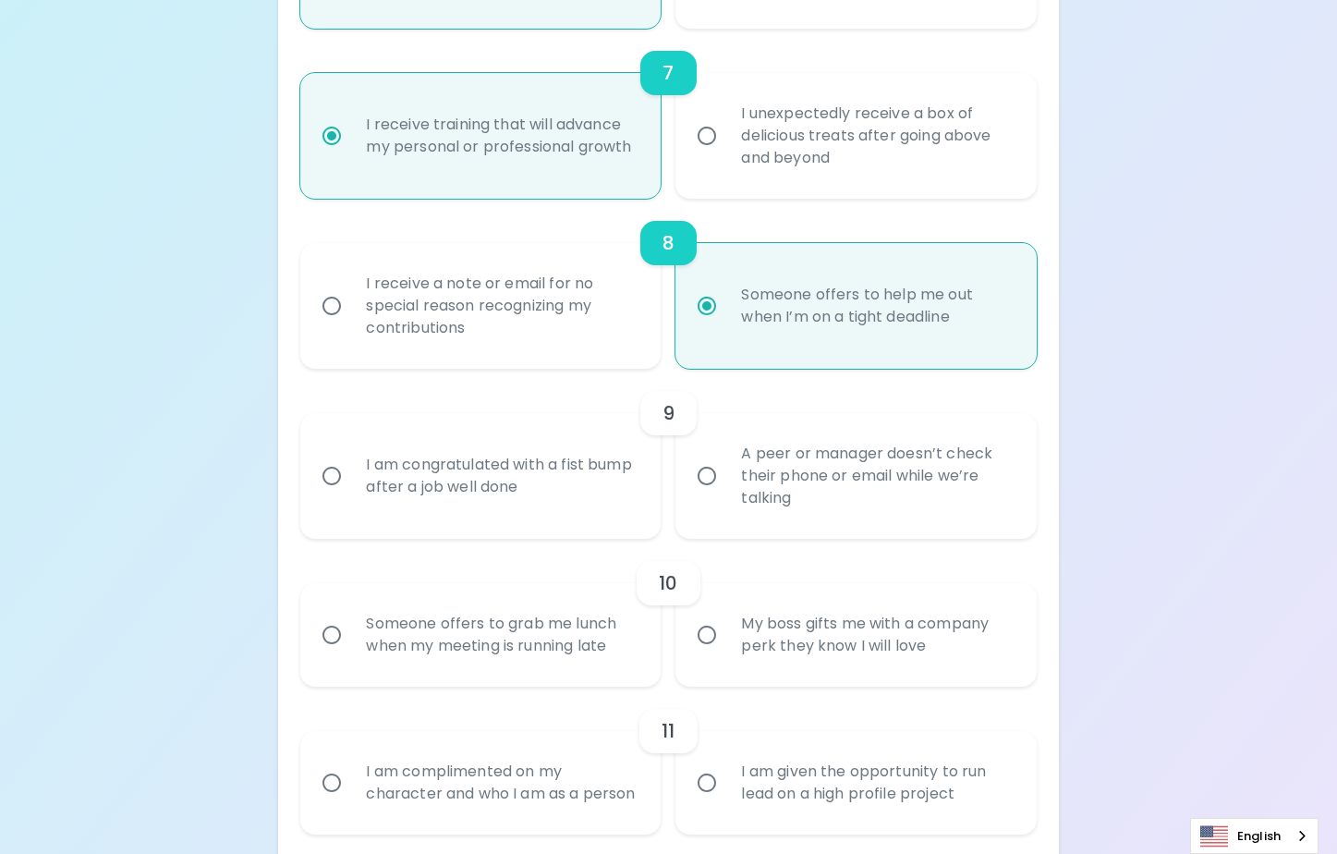
scroll to position [1416, 0]
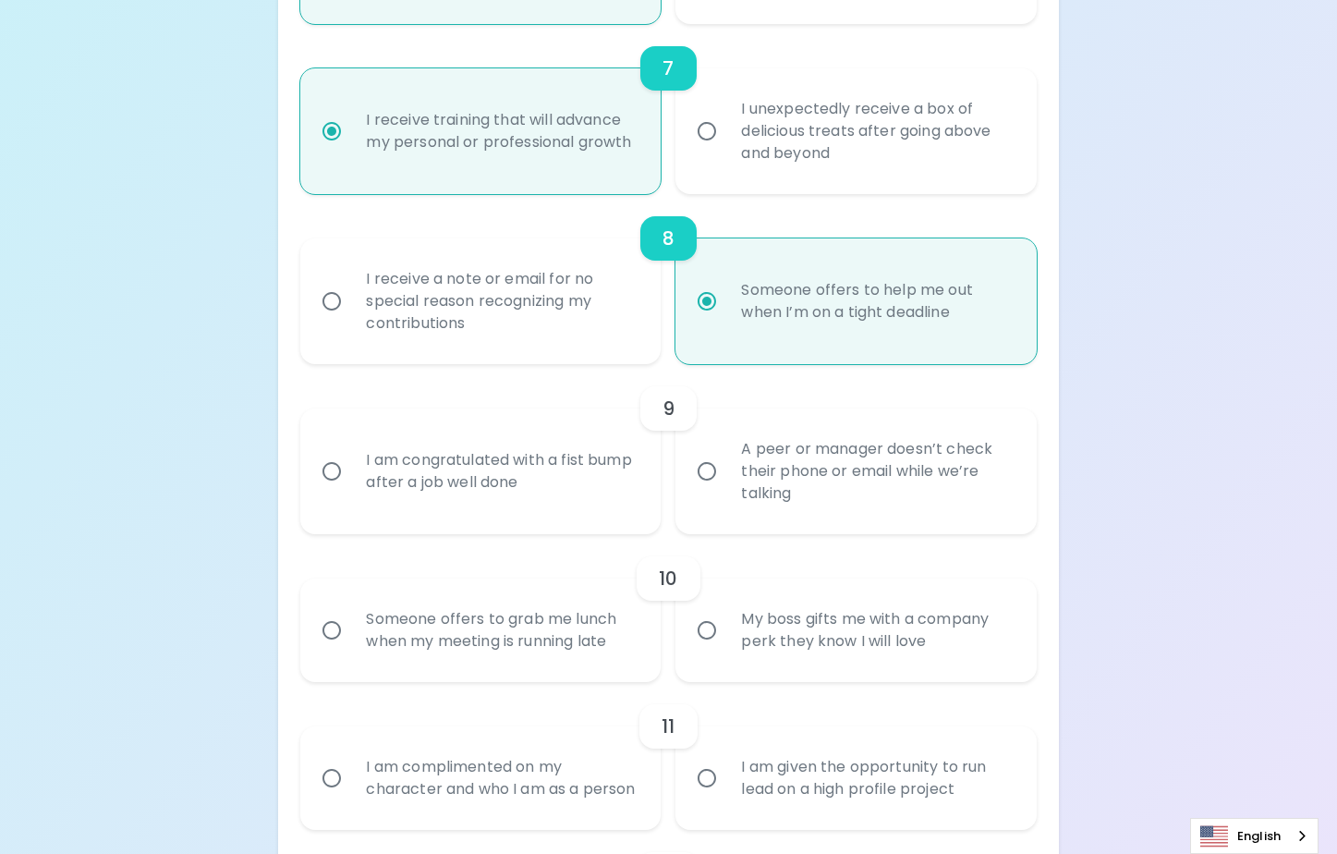
radio input "true"
drag, startPoint x: 365, startPoint y: 459, endPoint x: 575, endPoint y: 501, distance: 213.8
click at [575, 501] on div "I am congratulated with a fist bump after a job well done" at bounding box center [500, 471] width 299 height 89
copy div "I am congratulated with a fist bump after a job well done"
click at [708, 473] on input "A peer or manager doesn’t check their phone or email while we’re talking" at bounding box center [706, 471] width 39 height 39
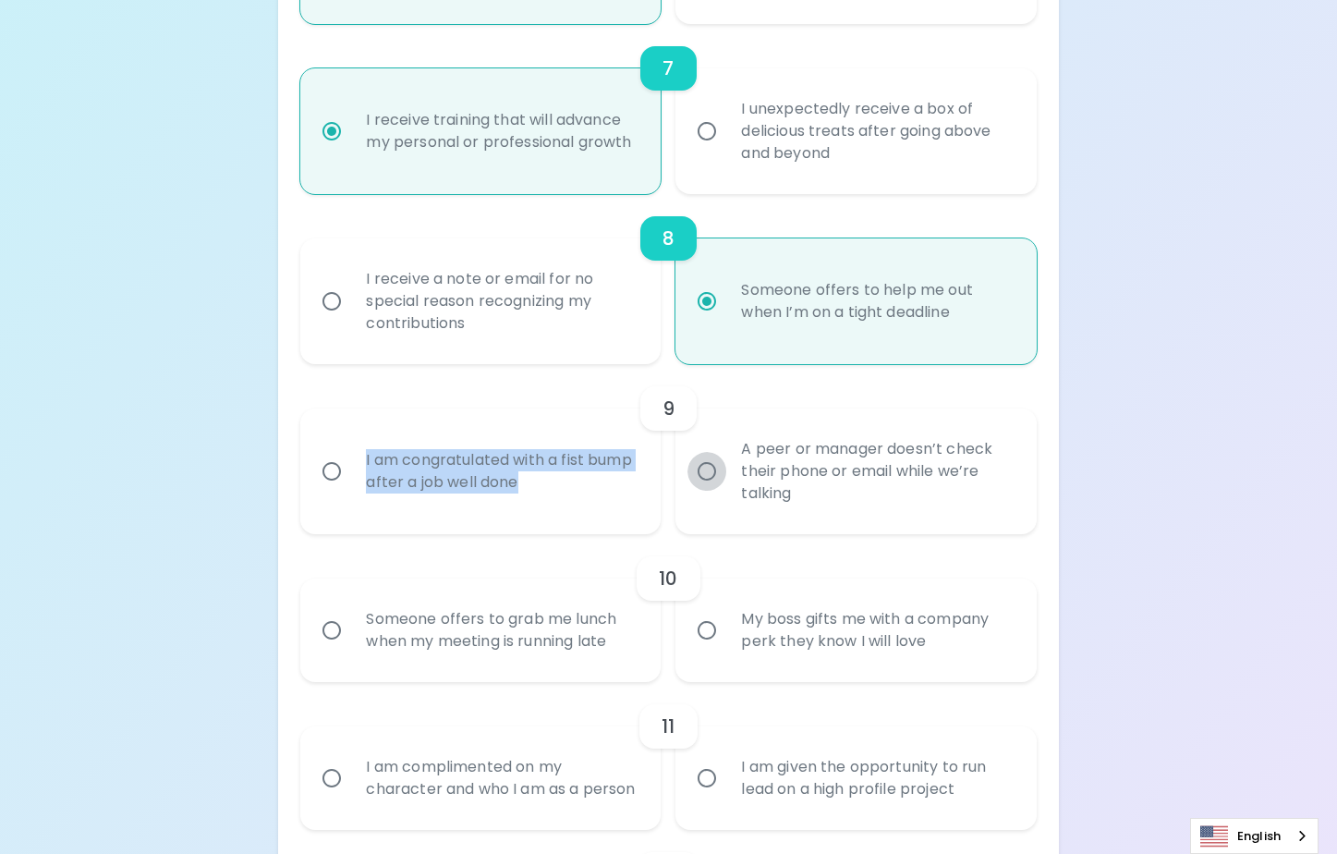
radio input "false"
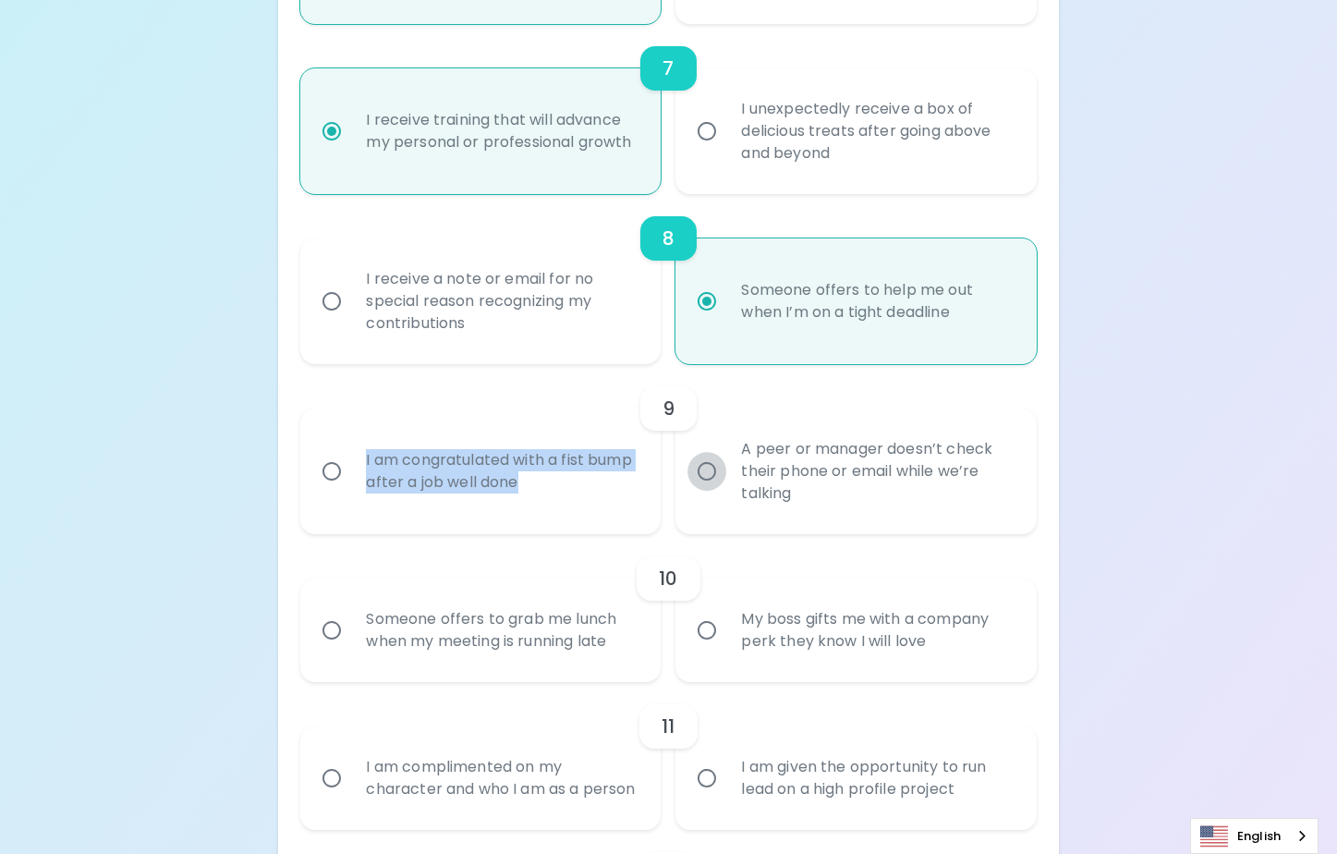
radio input "false"
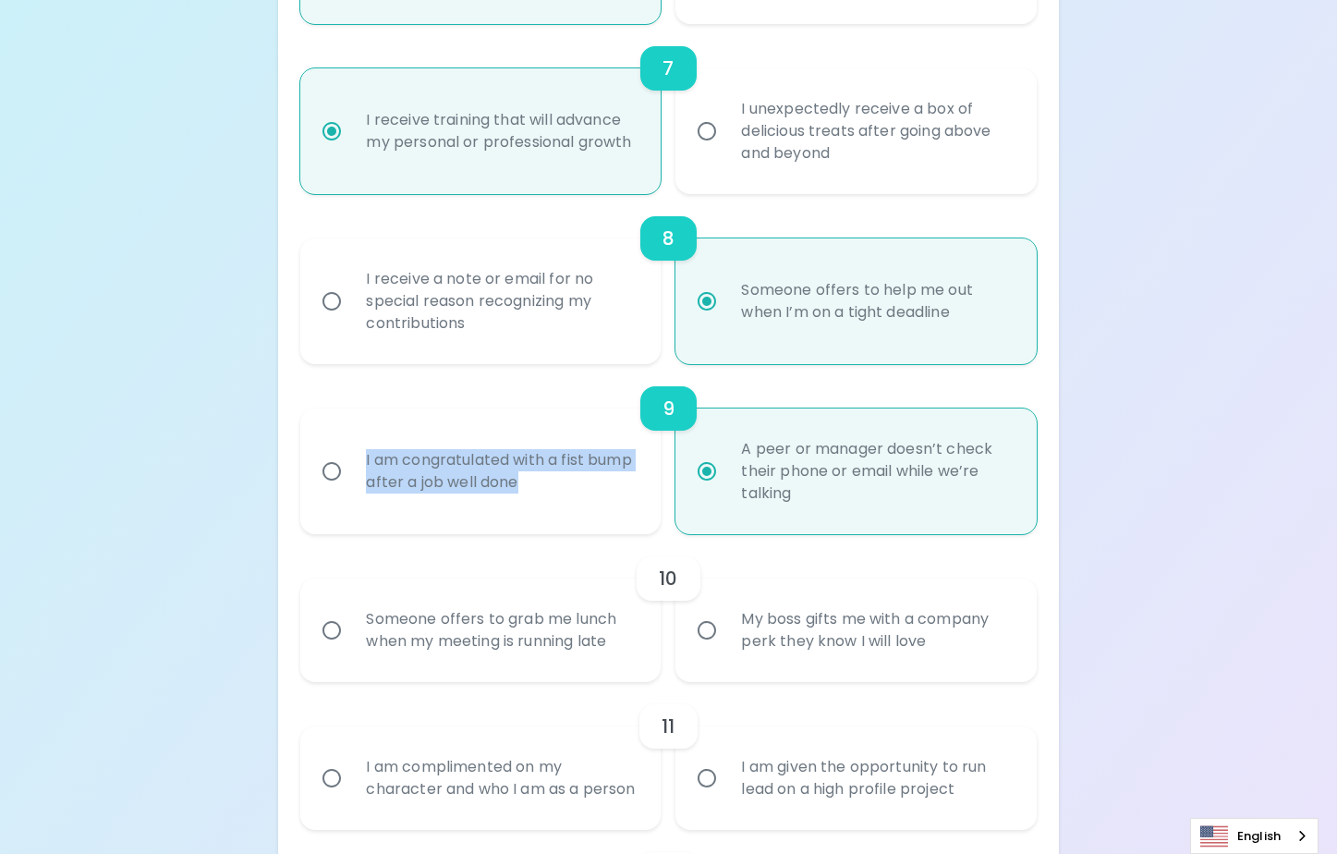
scroll to position [1564, 0]
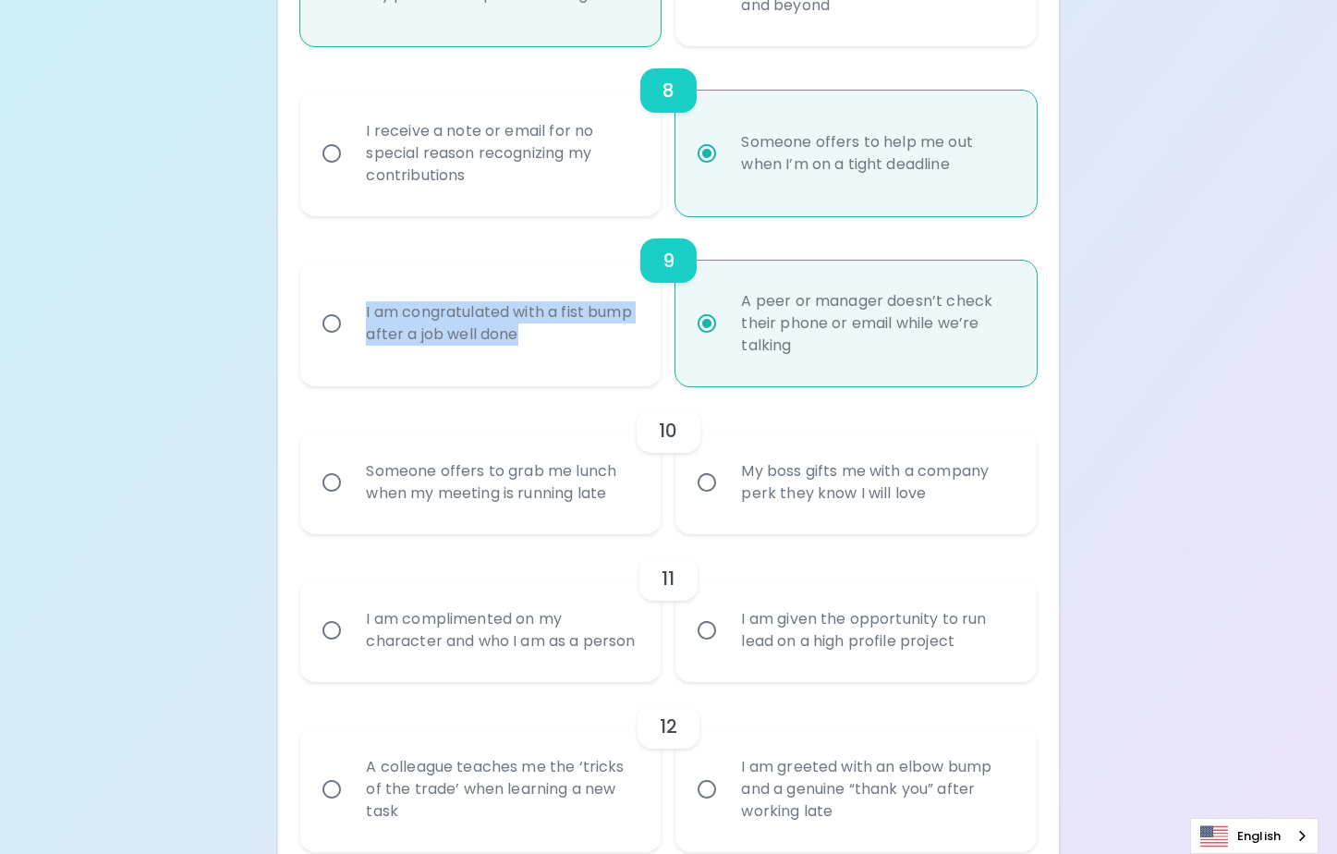
radio input "true"
click at [368, 485] on div "Someone offers to grab me lunch when my meeting is running late" at bounding box center [500, 482] width 299 height 89
click at [351, 485] on input "Someone offers to grab me lunch when my meeting is running late" at bounding box center [331, 482] width 39 height 39
radio input "false"
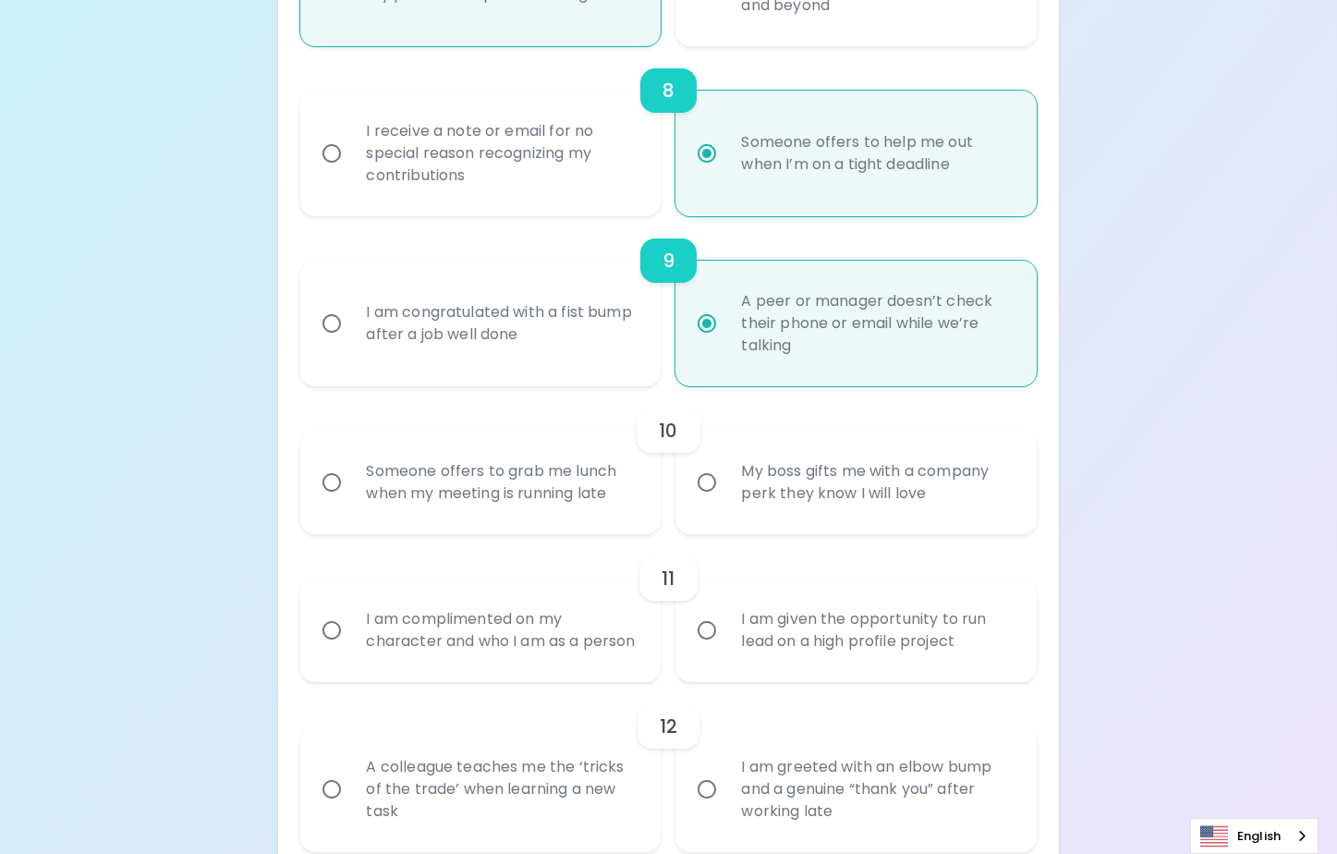
radio input "false"
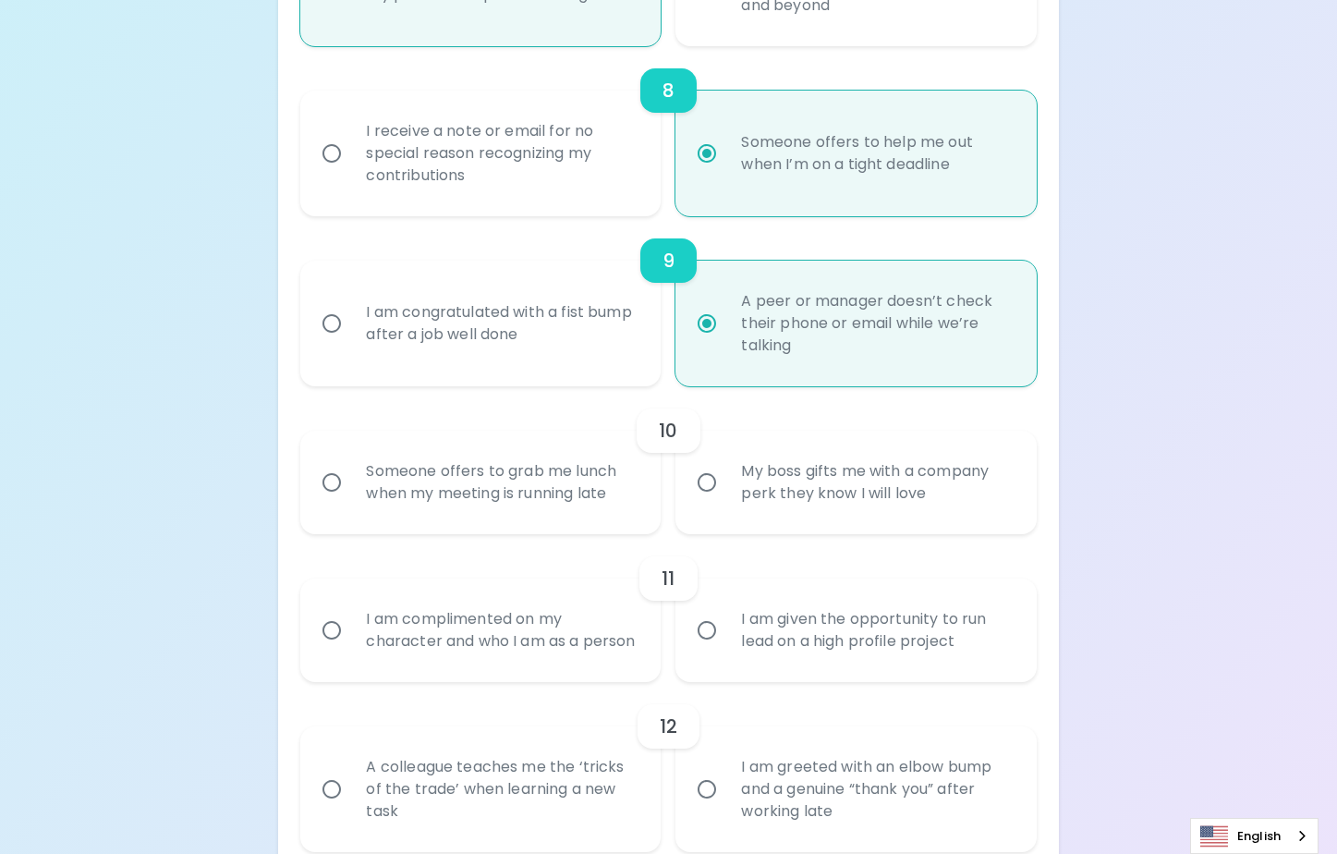
radio input "false"
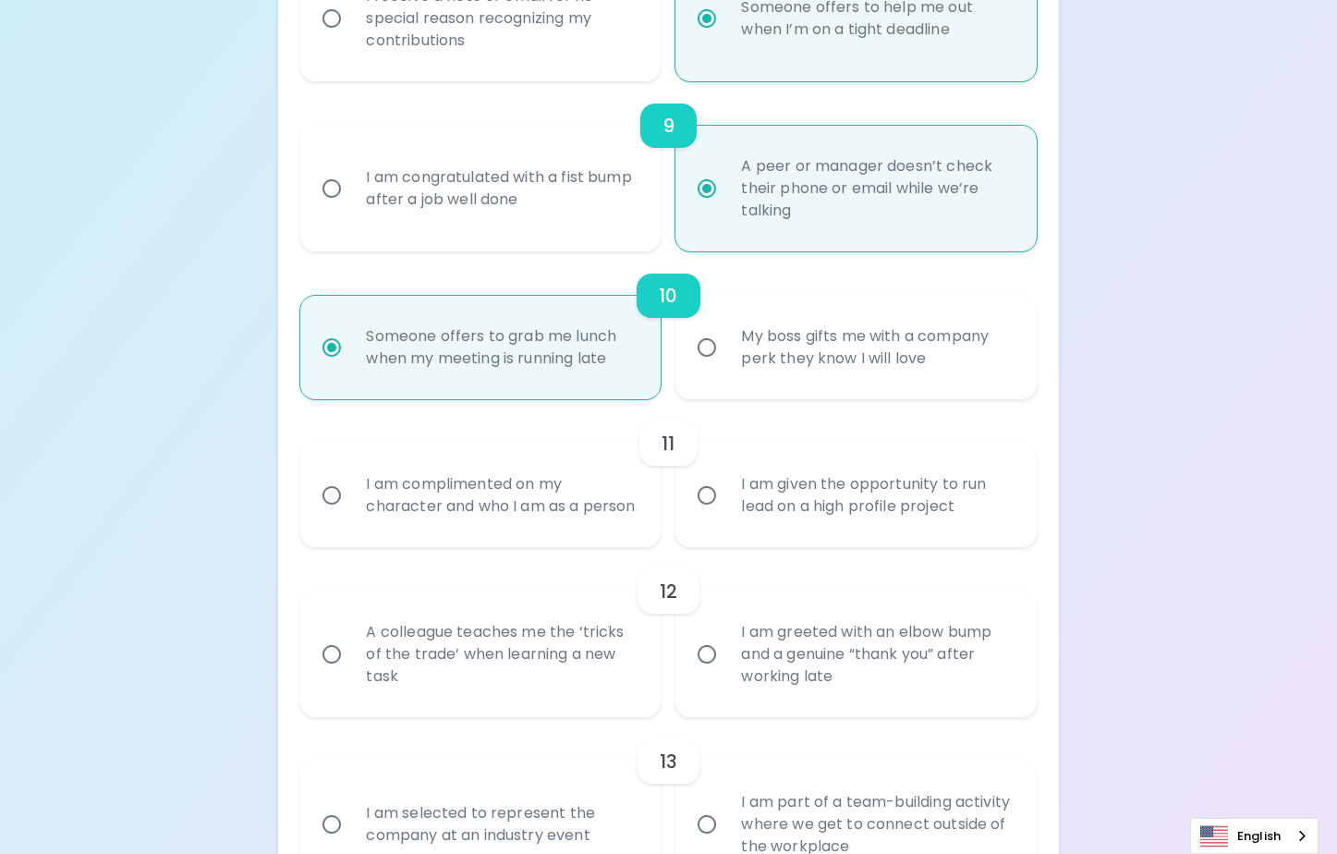
scroll to position [1712, 0]
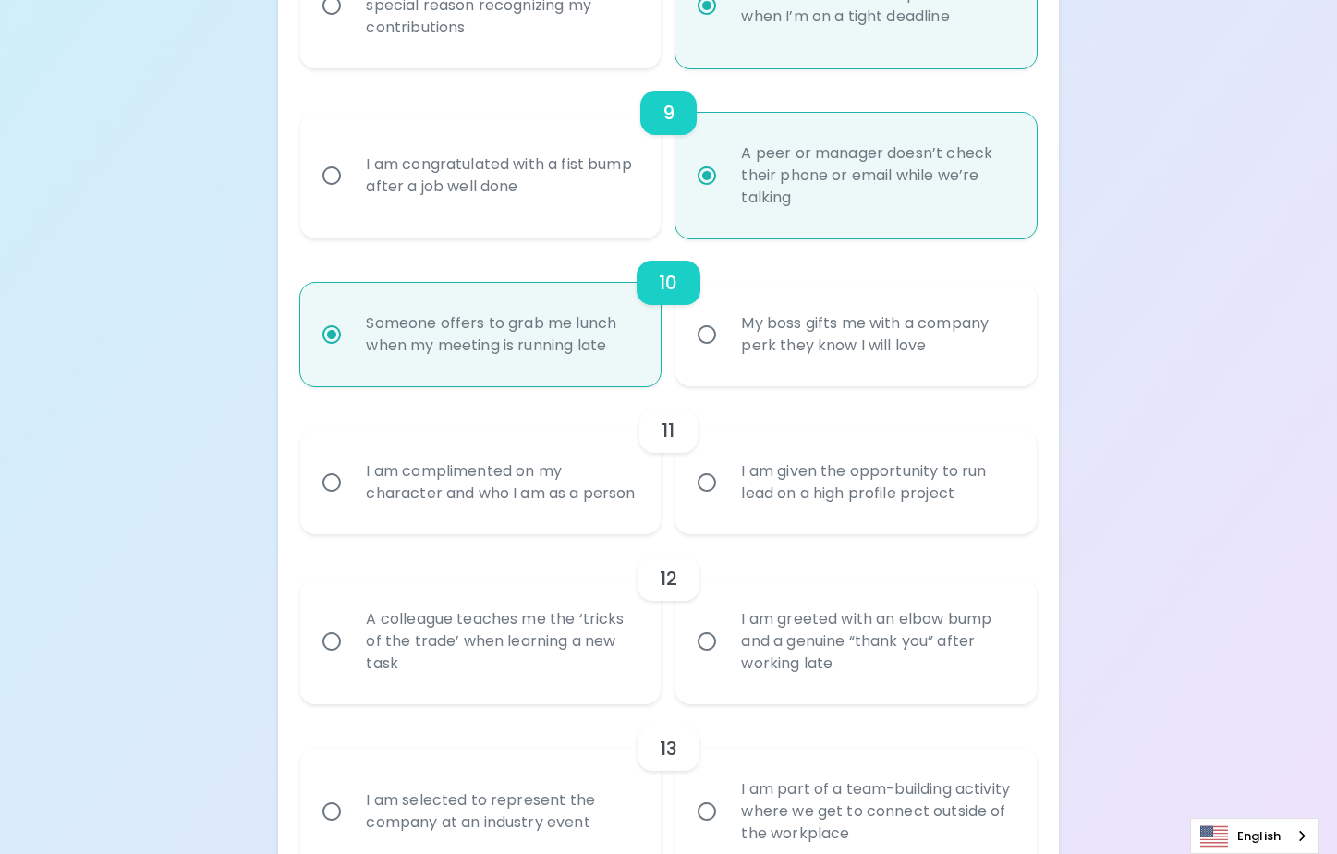
radio input "true"
drag, startPoint x: 367, startPoint y: 473, endPoint x: 434, endPoint y: 512, distance: 77.8
click at [434, 512] on div "I am complimented on my character and who I am as a person" at bounding box center [500, 482] width 299 height 89
copy div "I am complimented on my character and who I am as a person"
click at [920, 501] on div "I am given the opportunity to run lead on a high profile project" at bounding box center [875, 482] width 299 height 89
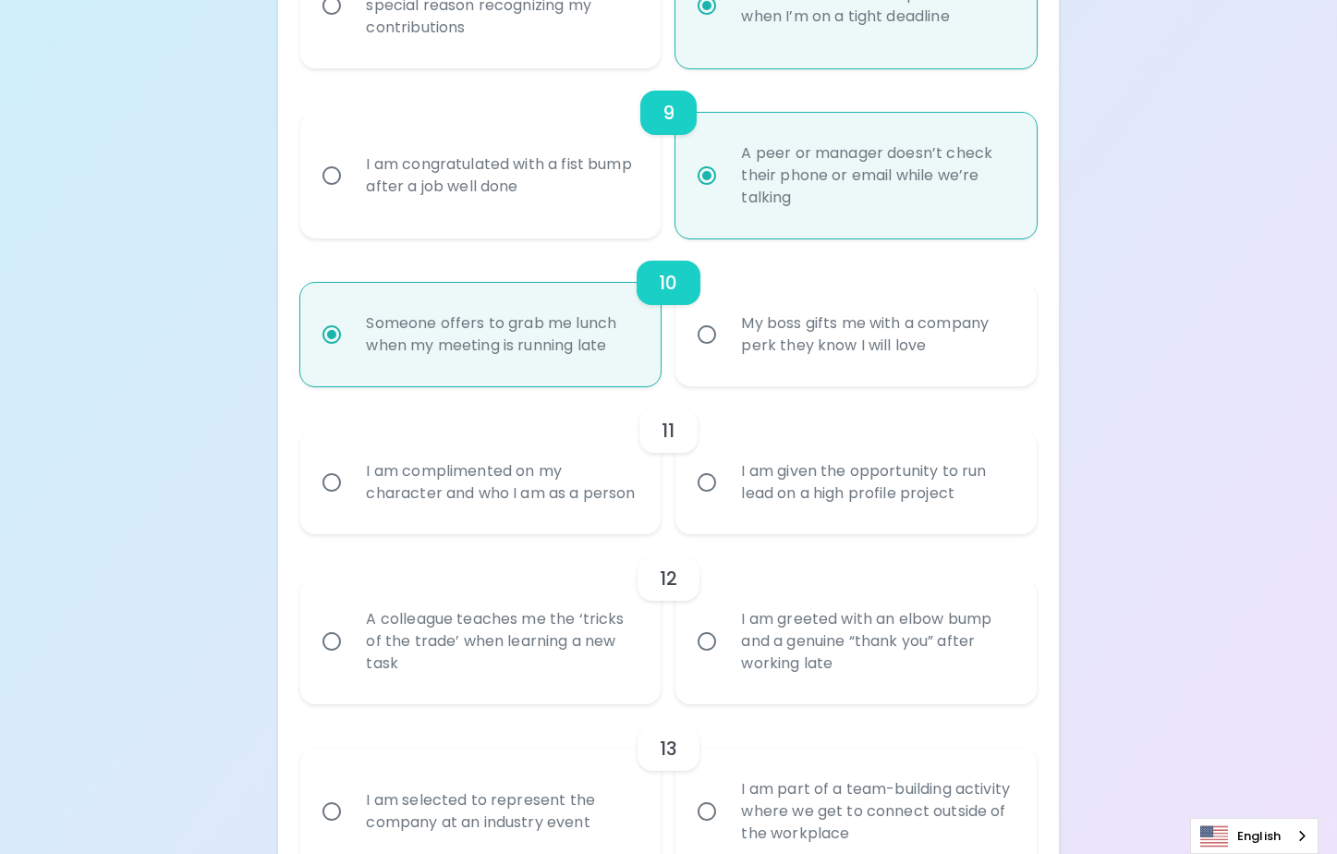
click at [726, 501] on input "I am given the opportunity to run lead on a high profile project" at bounding box center [706, 482] width 39 height 39
radio input "false"
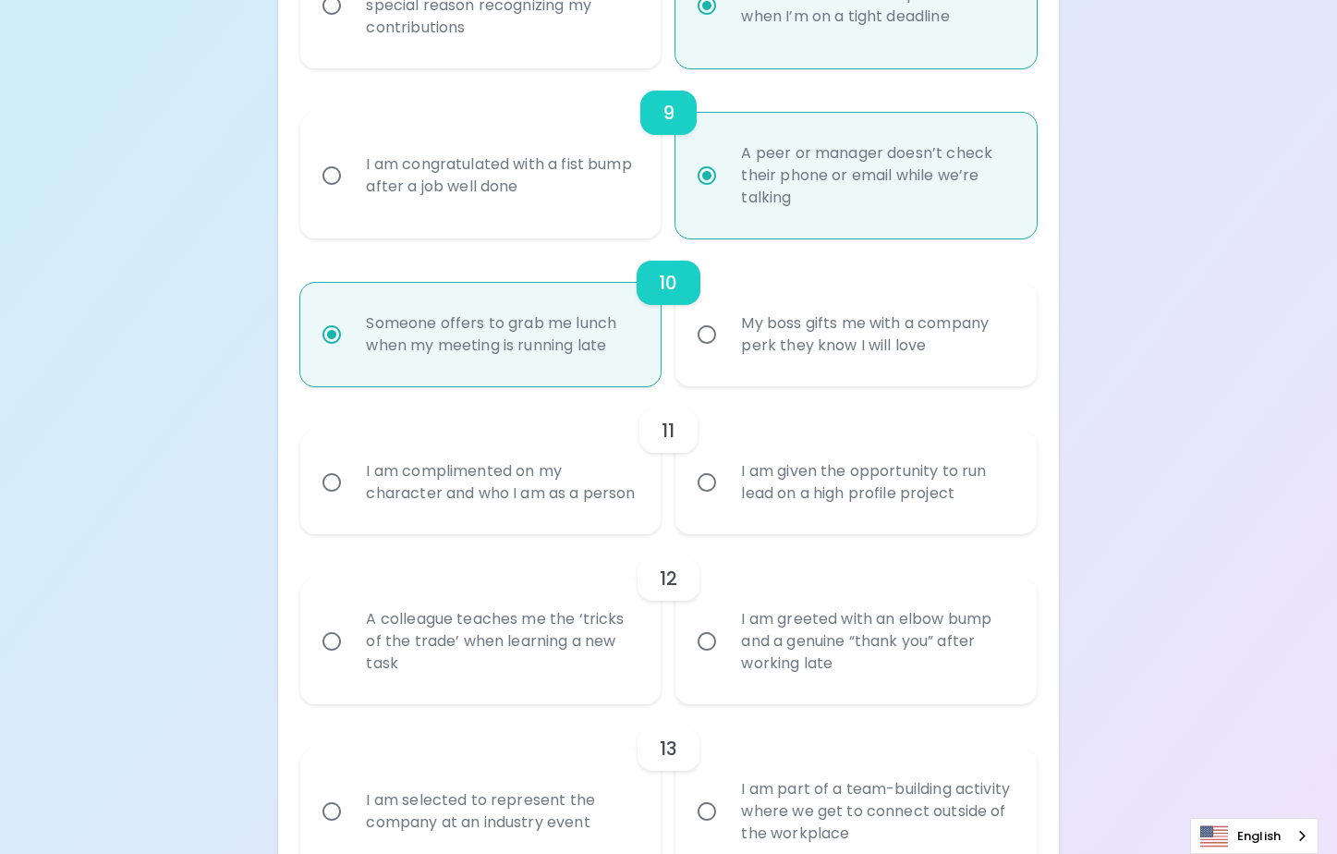
radio input "false"
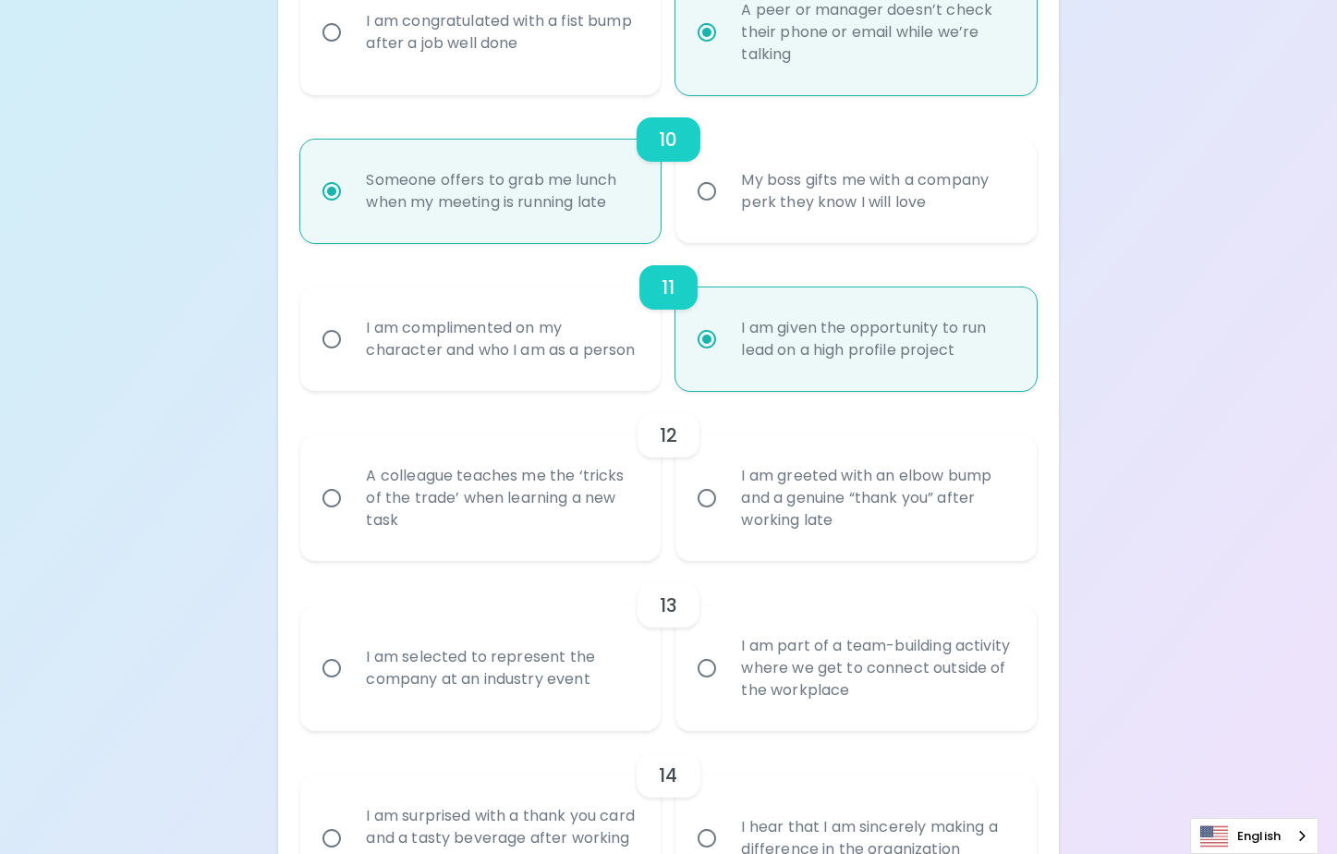
scroll to position [1860, 0]
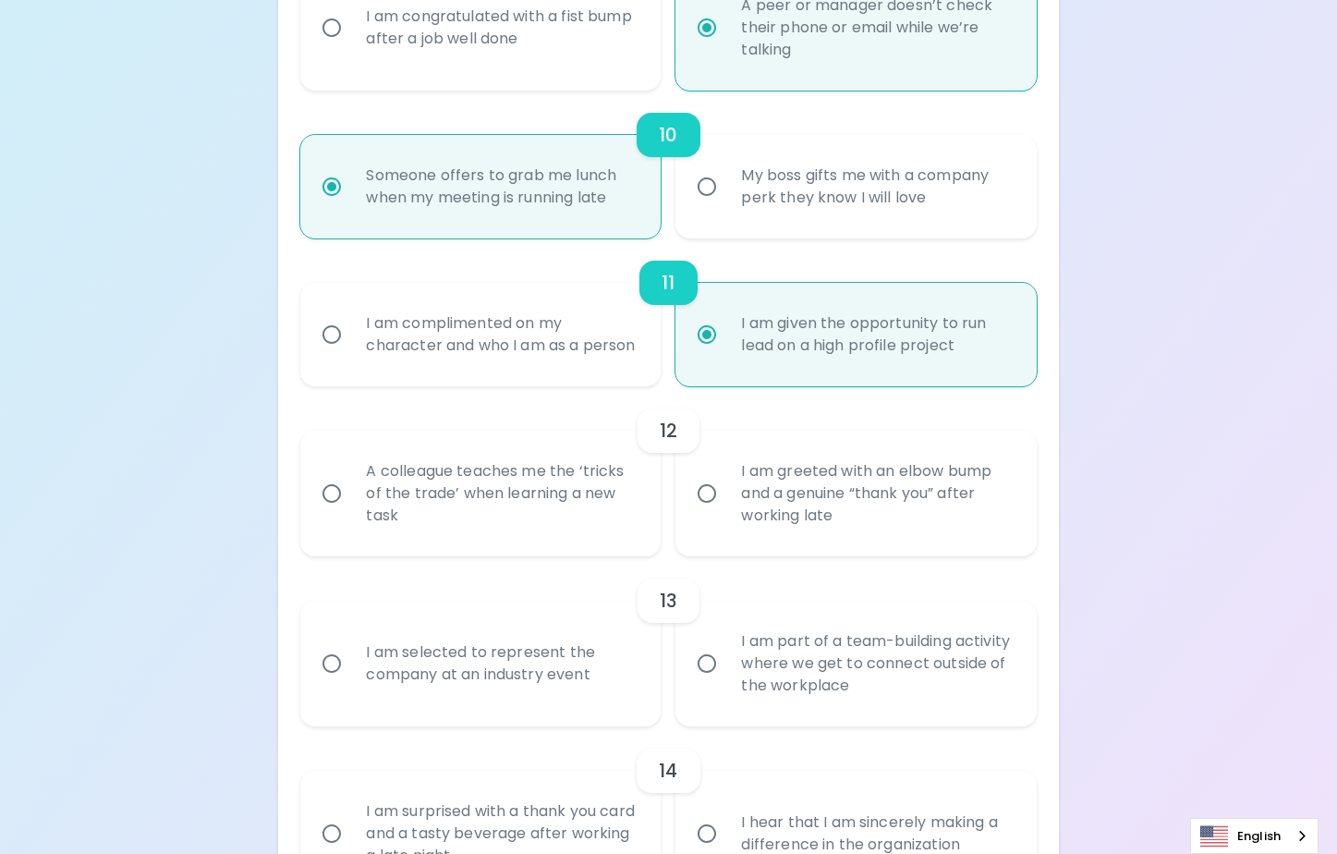
radio input "true"
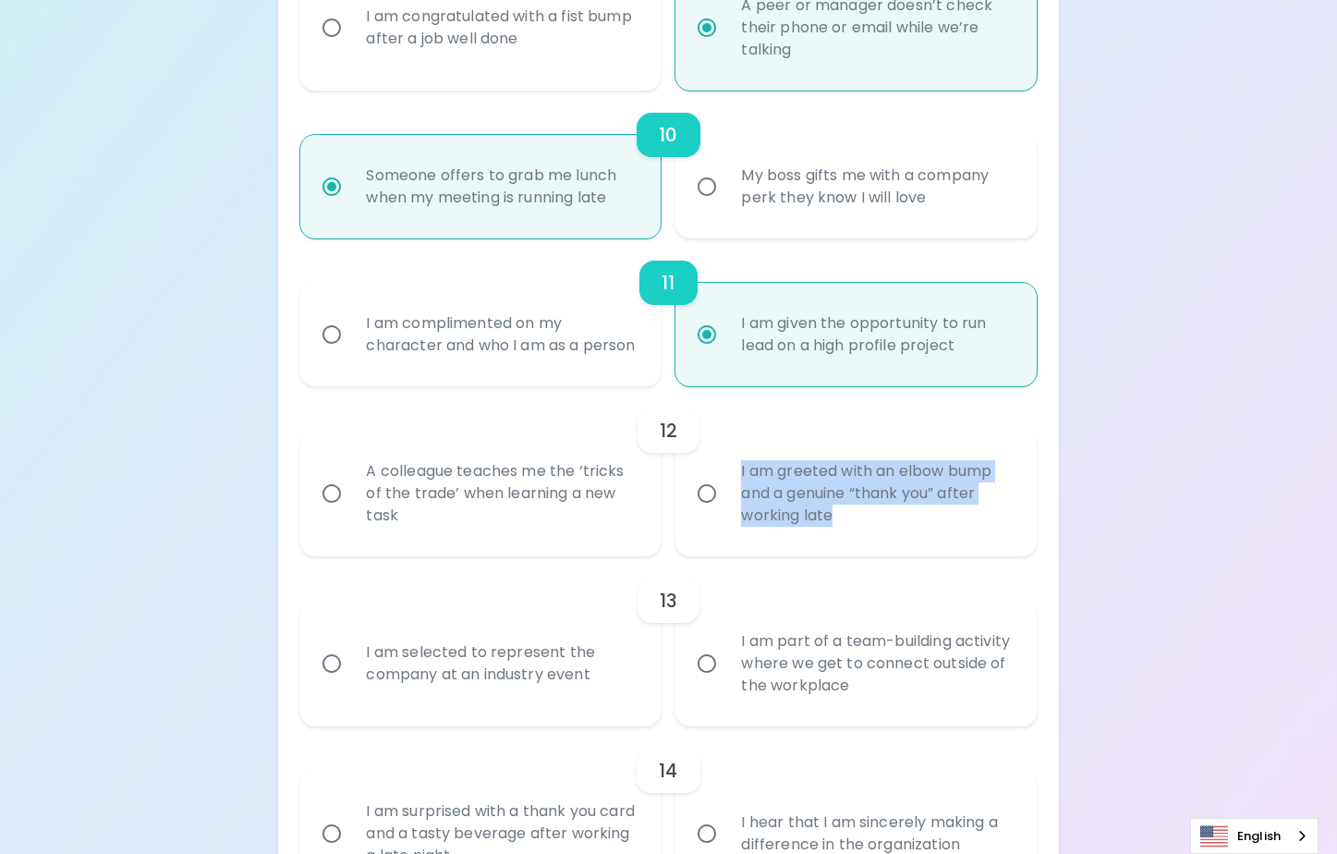
drag, startPoint x: 768, startPoint y: 490, endPoint x: 831, endPoint y: 545, distance: 84.5
click at [831, 545] on div "I am greeted with an elbow bump and a genuine “thank you” after working late" at bounding box center [875, 493] width 299 height 111
copy div "I am greeted with an elbow bump and a genuine “thank you” after working late"
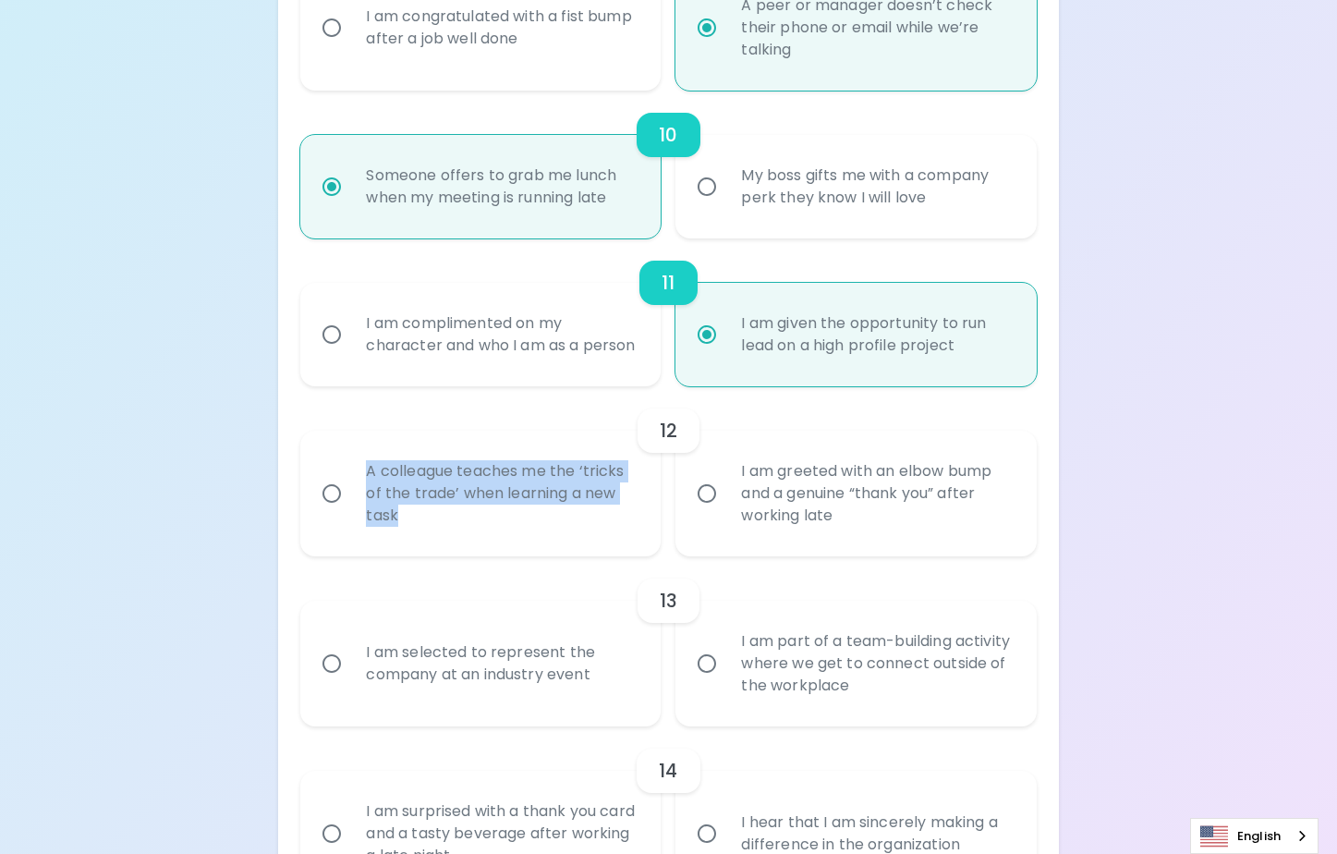
drag, startPoint x: 369, startPoint y: 486, endPoint x: 430, endPoint y: 534, distance: 77.6
click at [430, 534] on div "A colleague teaches me the ‘tricks of the trade’ when learning a new task" at bounding box center [500, 493] width 299 height 111
copy div "A colleague teaches me the ‘tricks of the trade’ when learning a new task"
click at [409, 496] on div "A colleague teaches me the ‘tricks of the trade’ when learning a new task" at bounding box center [500, 493] width 299 height 111
click at [351, 496] on input "A colleague teaches me the ‘tricks of the trade’ when learning a new task" at bounding box center [331, 493] width 39 height 39
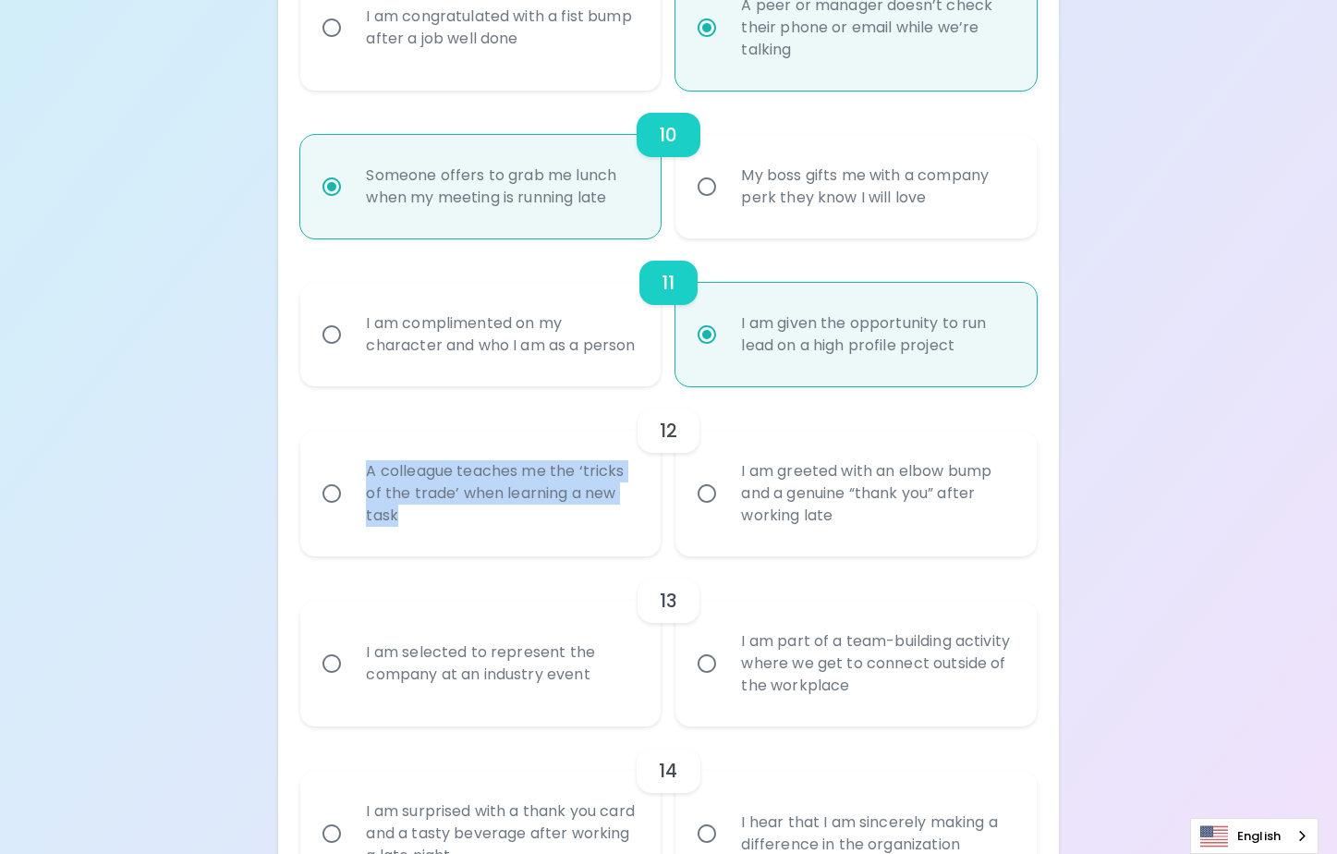
radio input "false"
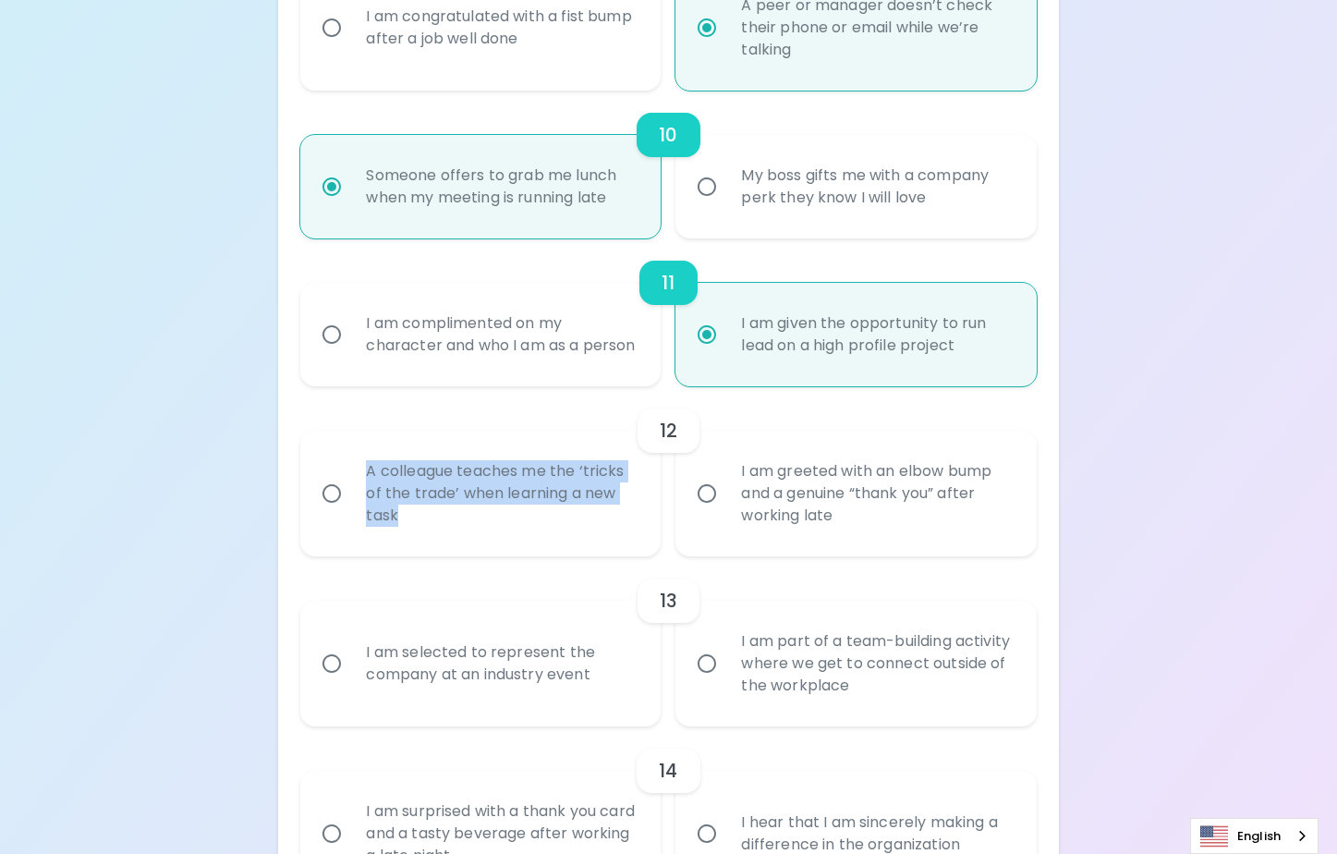
radio input "false"
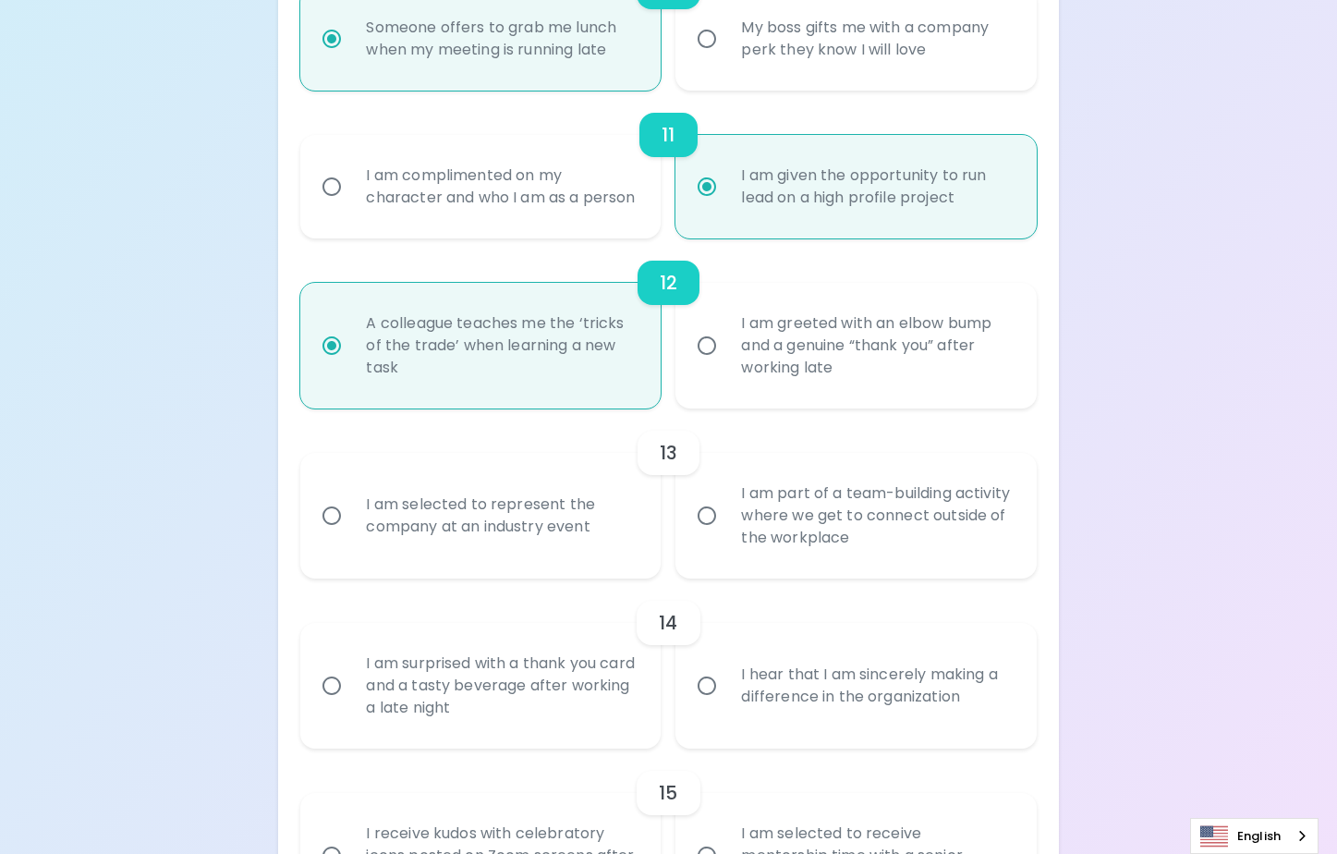
scroll to position [2185, 0]
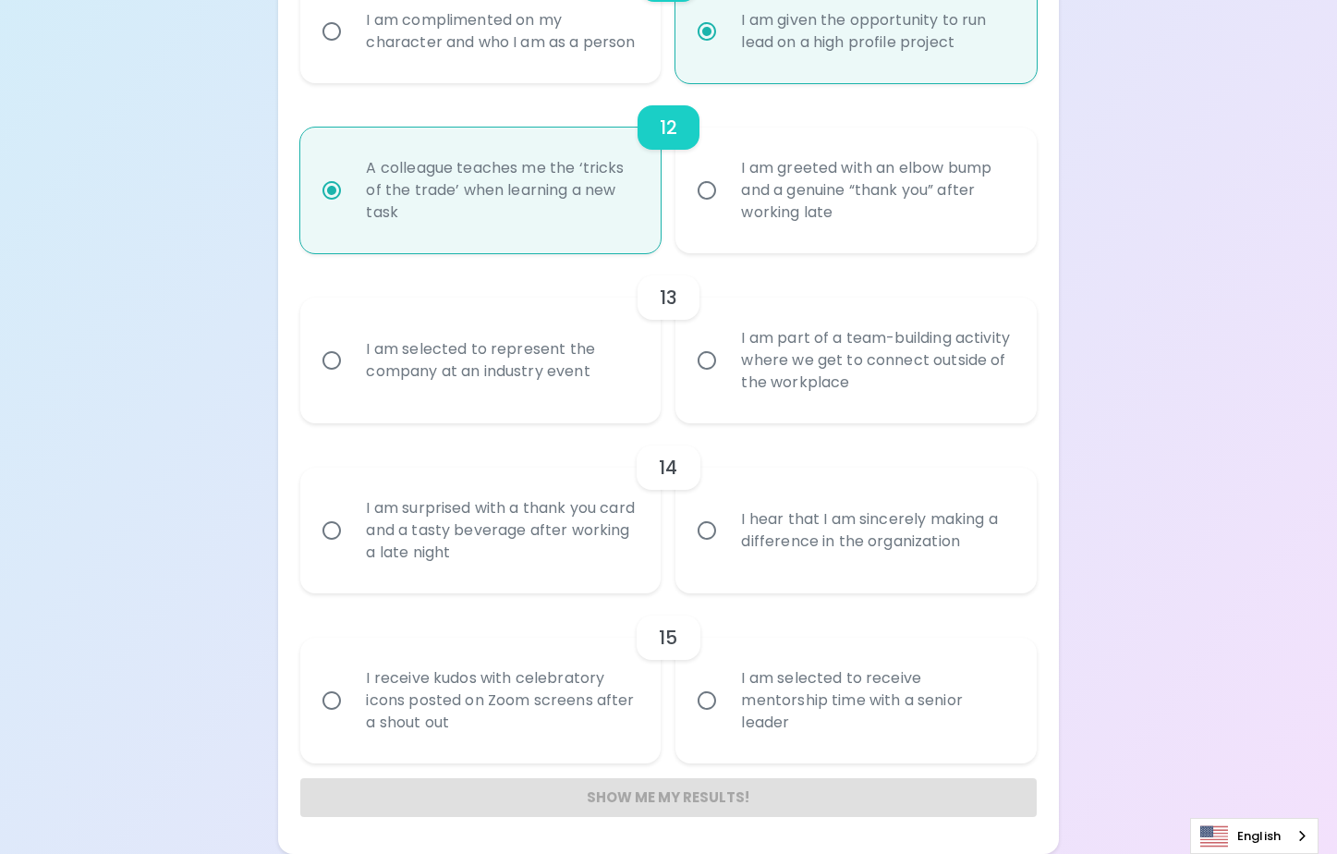
radio input "true"
click at [488, 370] on div "I am selected to represent the company at an industry event" at bounding box center [500, 360] width 299 height 89
click at [351, 370] on input "I am selected to represent the company at an industry event" at bounding box center [331, 360] width 39 height 39
radio input "false"
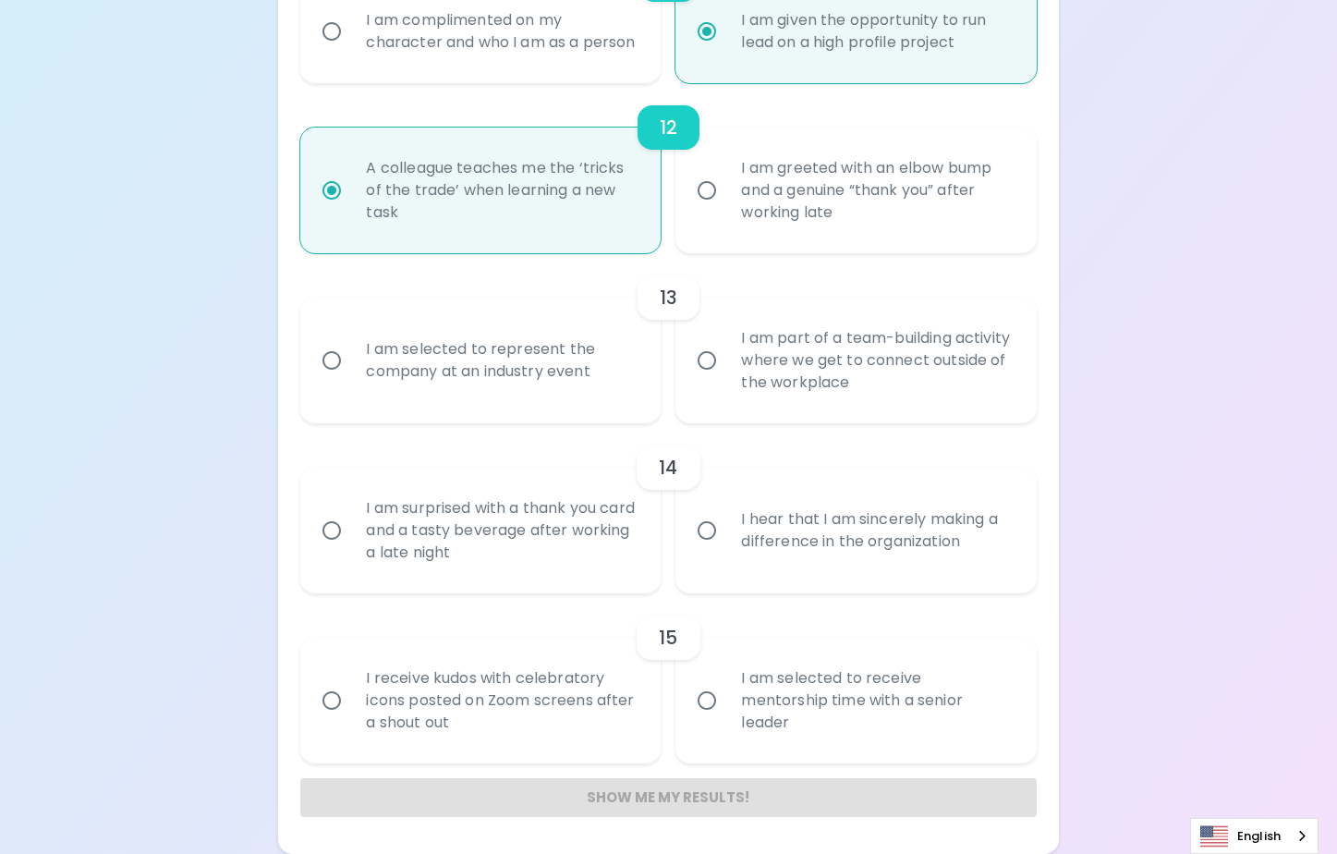
radio input "false"
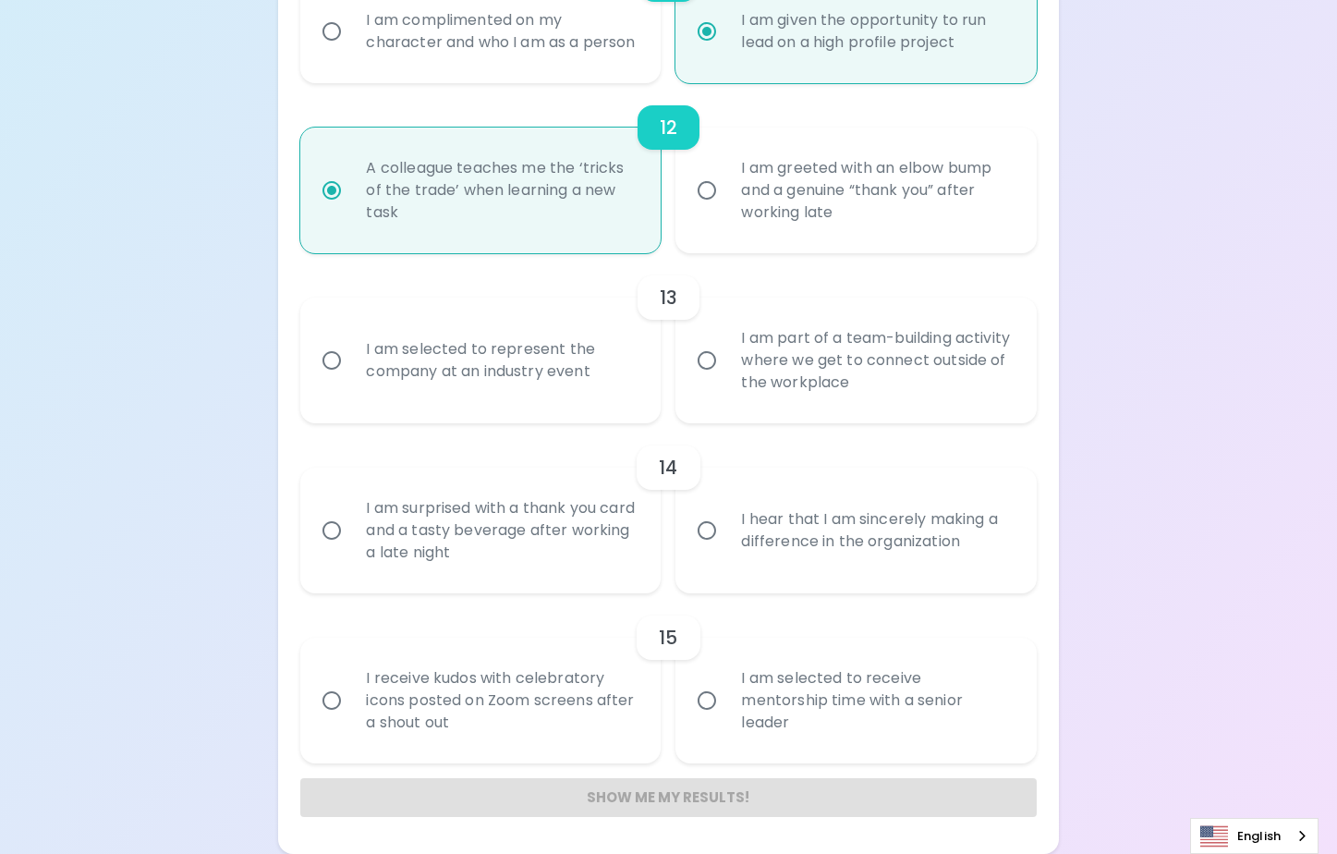
radio input "false"
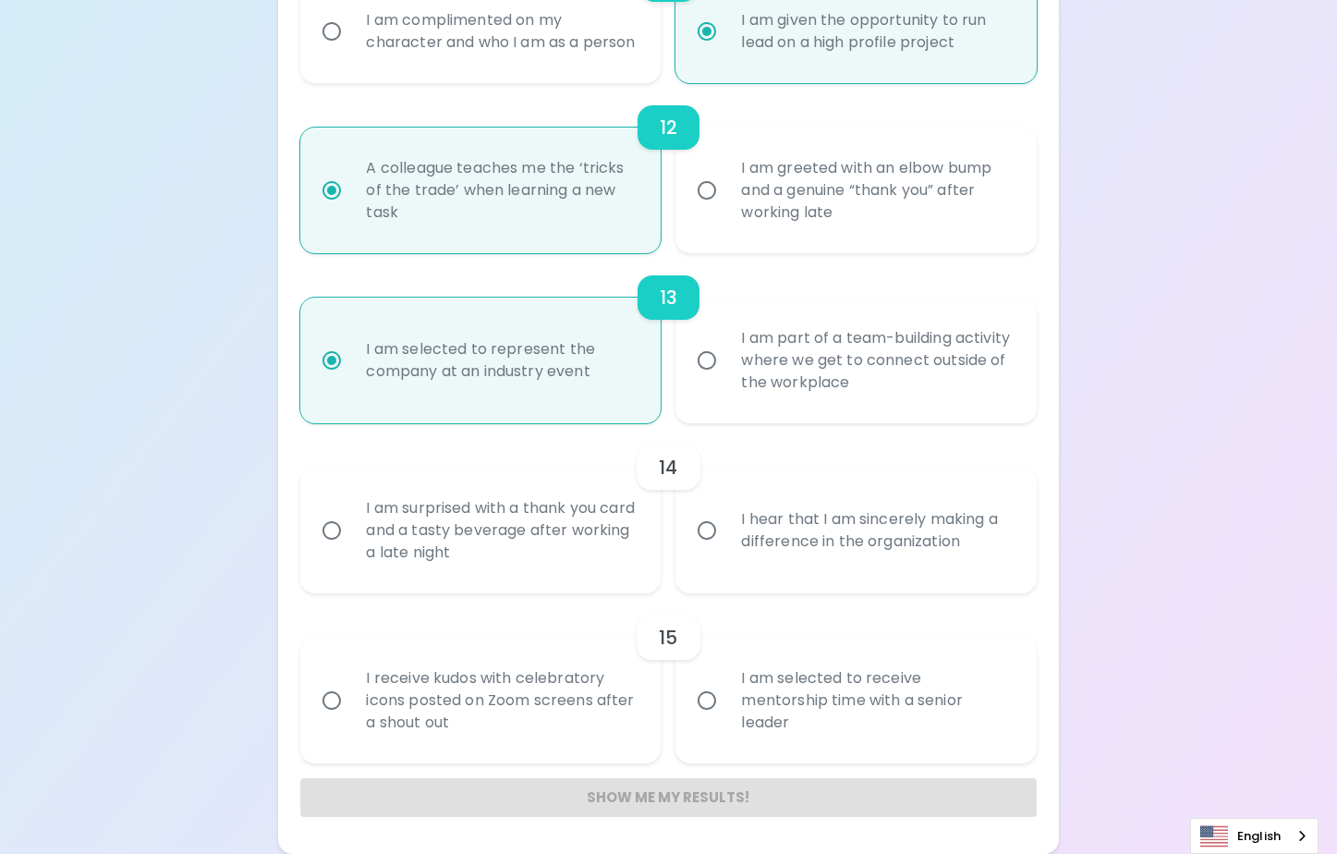
radio input "true"
drag, startPoint x: 806, startPoint y: 523, endPoint x: 966, endPoint y: 542, distance: 161.9
click at [966, 542] on div "I hear that I am sincerely making a difference in the organization" at bounding box center [875, 530] width 299 height 89
click at [846, 523] on div "I hear that I am sincerely making a difference in the organization" at bounding box center [875, 530] width 299 height 89
click at [726, 523] on input "I hear that I am sincerely making a difference in the organization" at bounding box center [706, 530] width 39 height 39
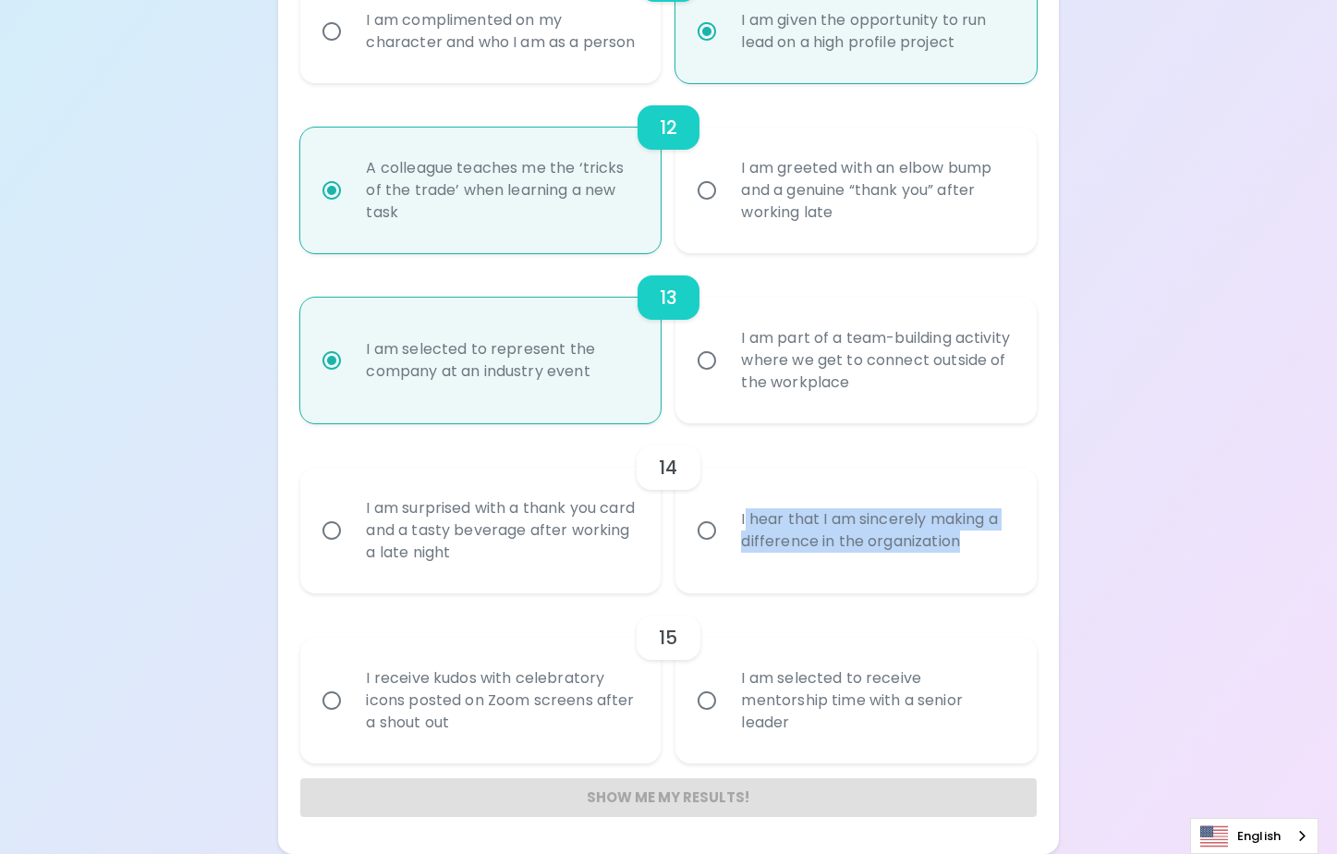
radio input "false"
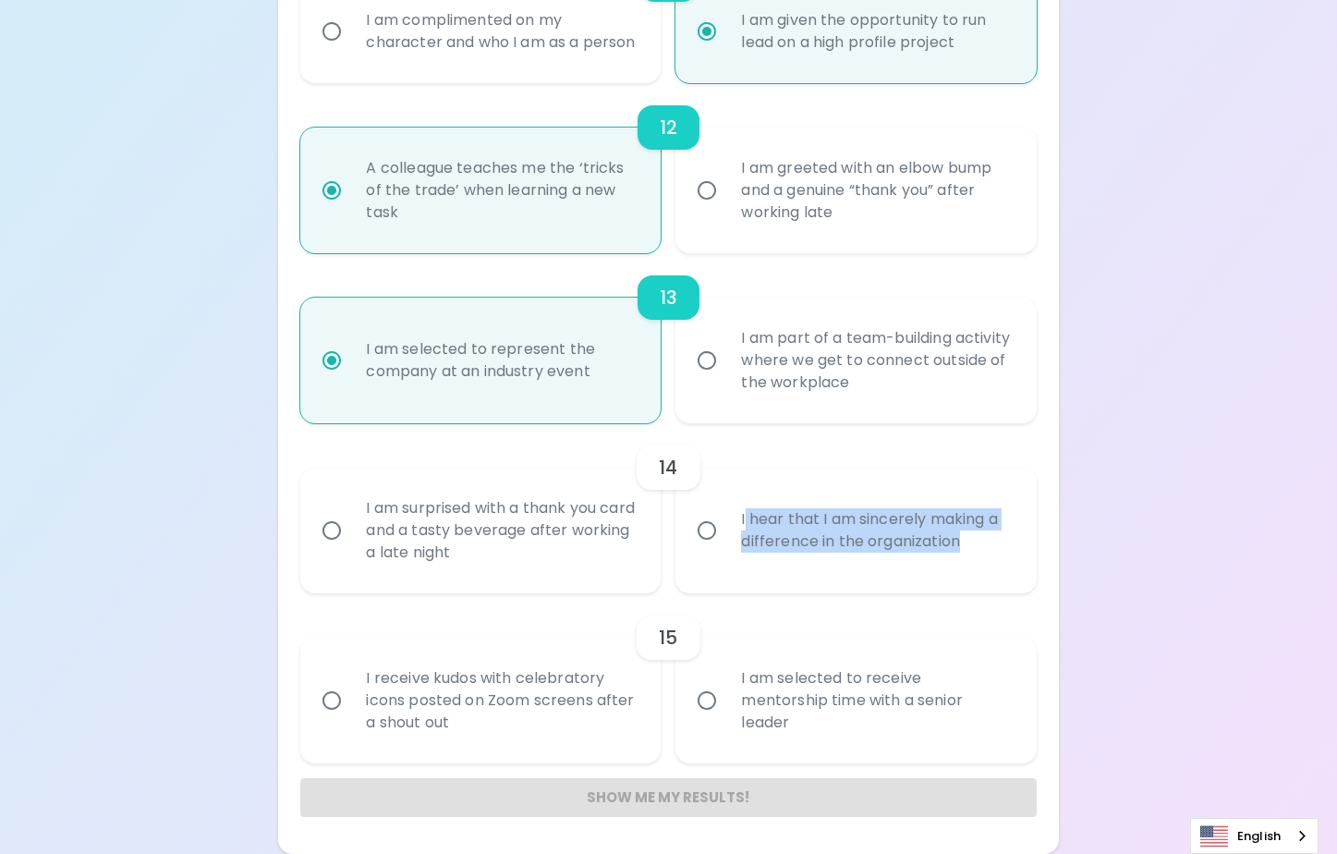
radio input "false"
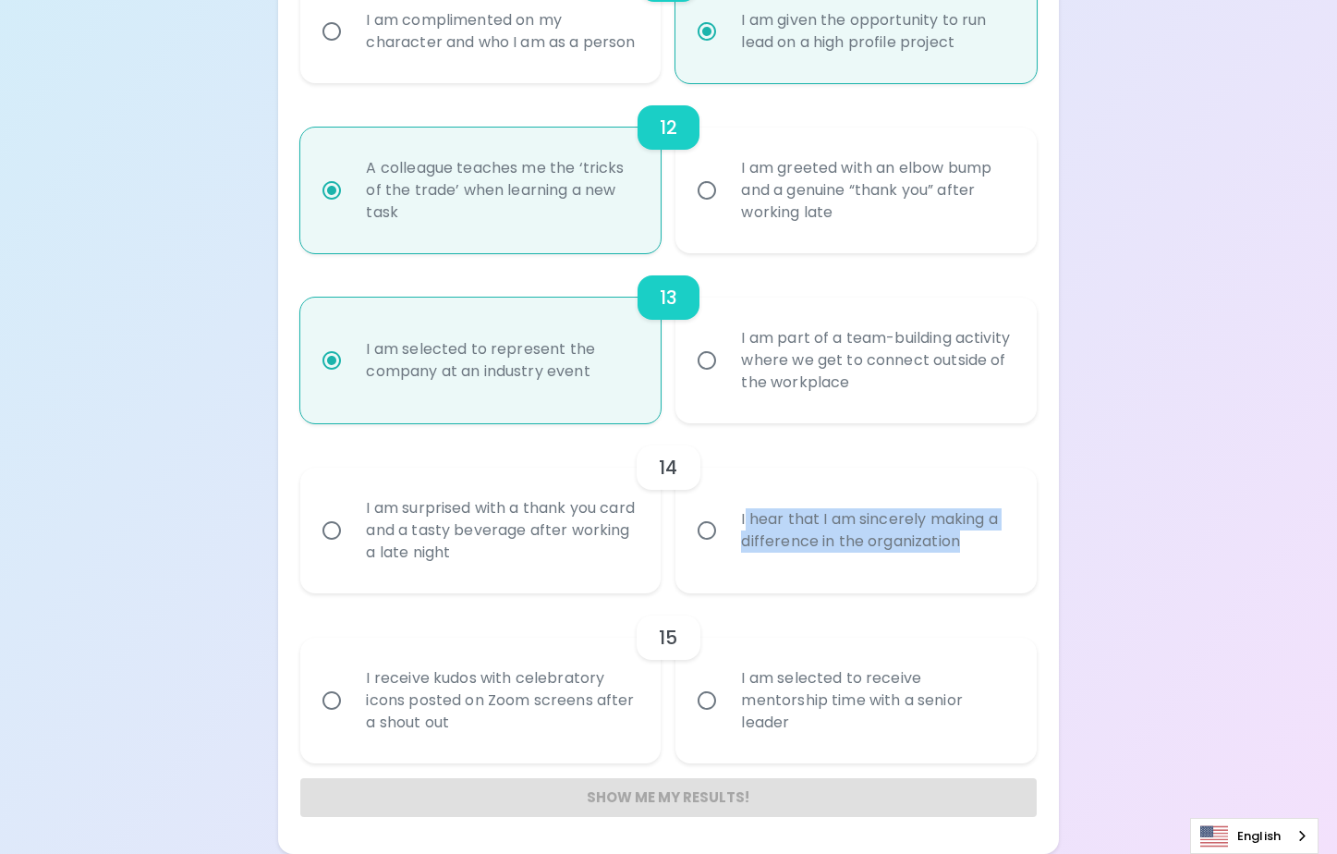
radio input "false"
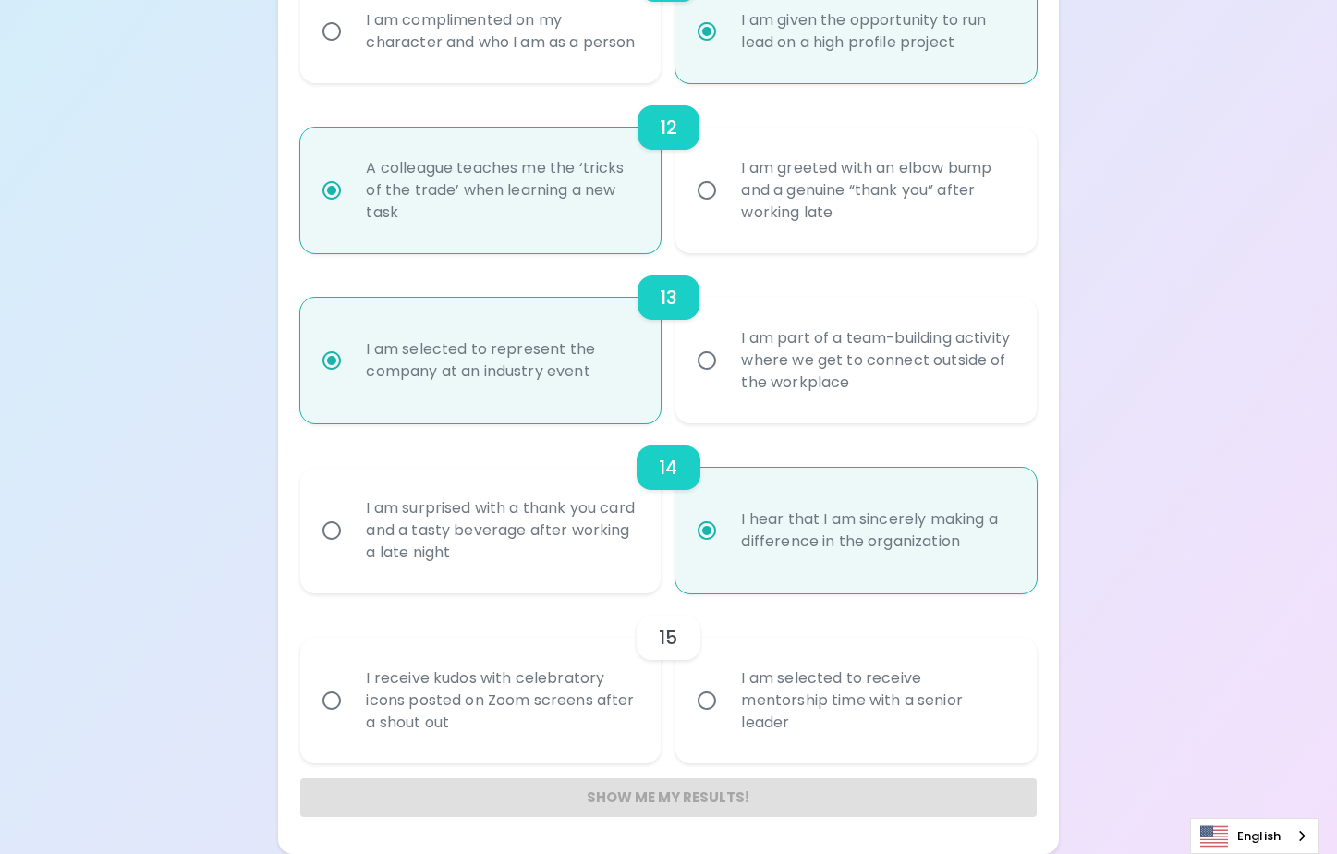
click at [720, 532] on input "I hear that I am sincerely making a difference in the organization" at bounding box center [706, 530] width 39 height 39
radio input "true"
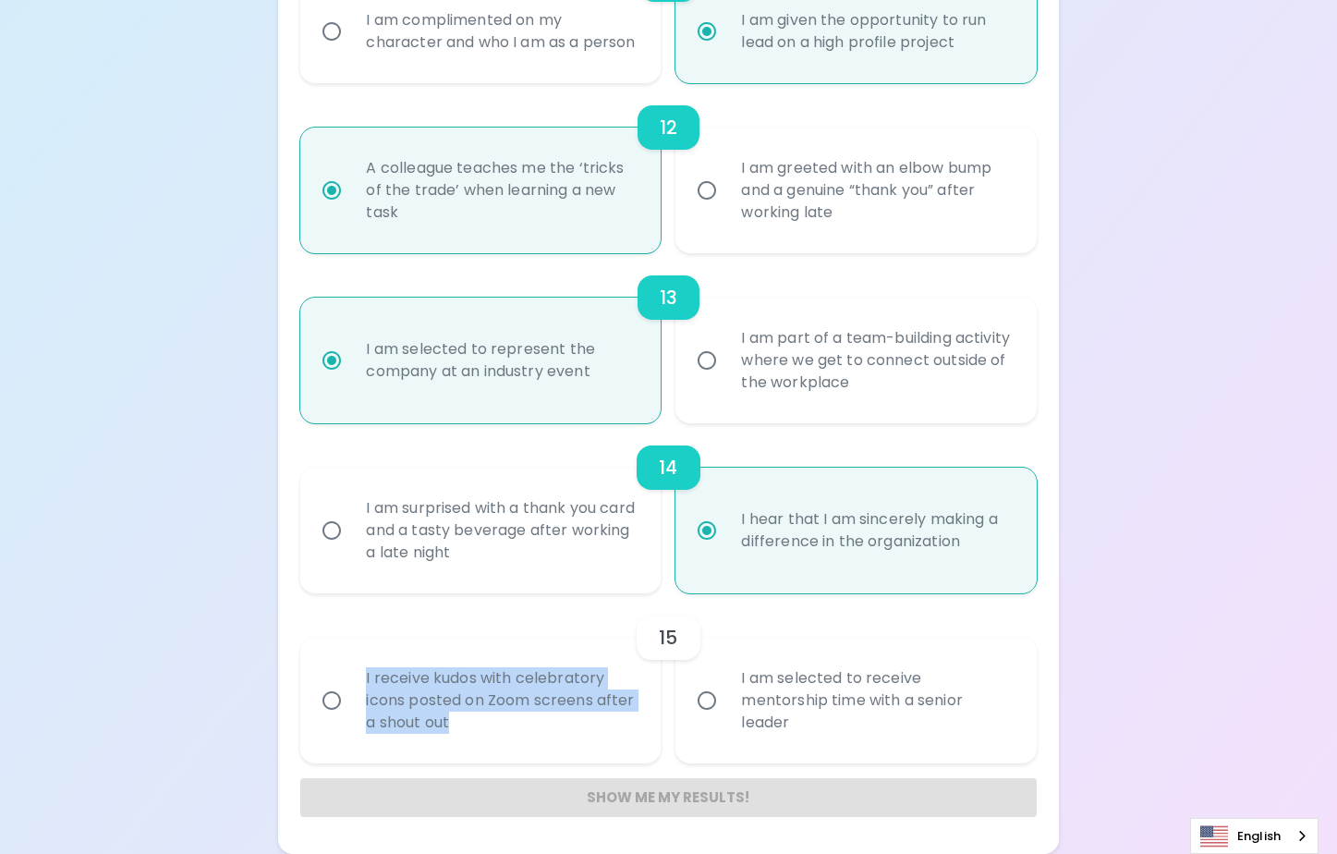
drag, startPoint x: 418, startPoint y: 684, endPoint x: 477, endPoint y: 723, distance: 71.2
click at [477, 723] on div "I receive kudos with celebratory icons posted on Zoom screens after a shout out" at bounding box center [500, 700] width 299 height 111
copy div "I receive kudos with celebratory icons posted on Zoom screens after a shout out"
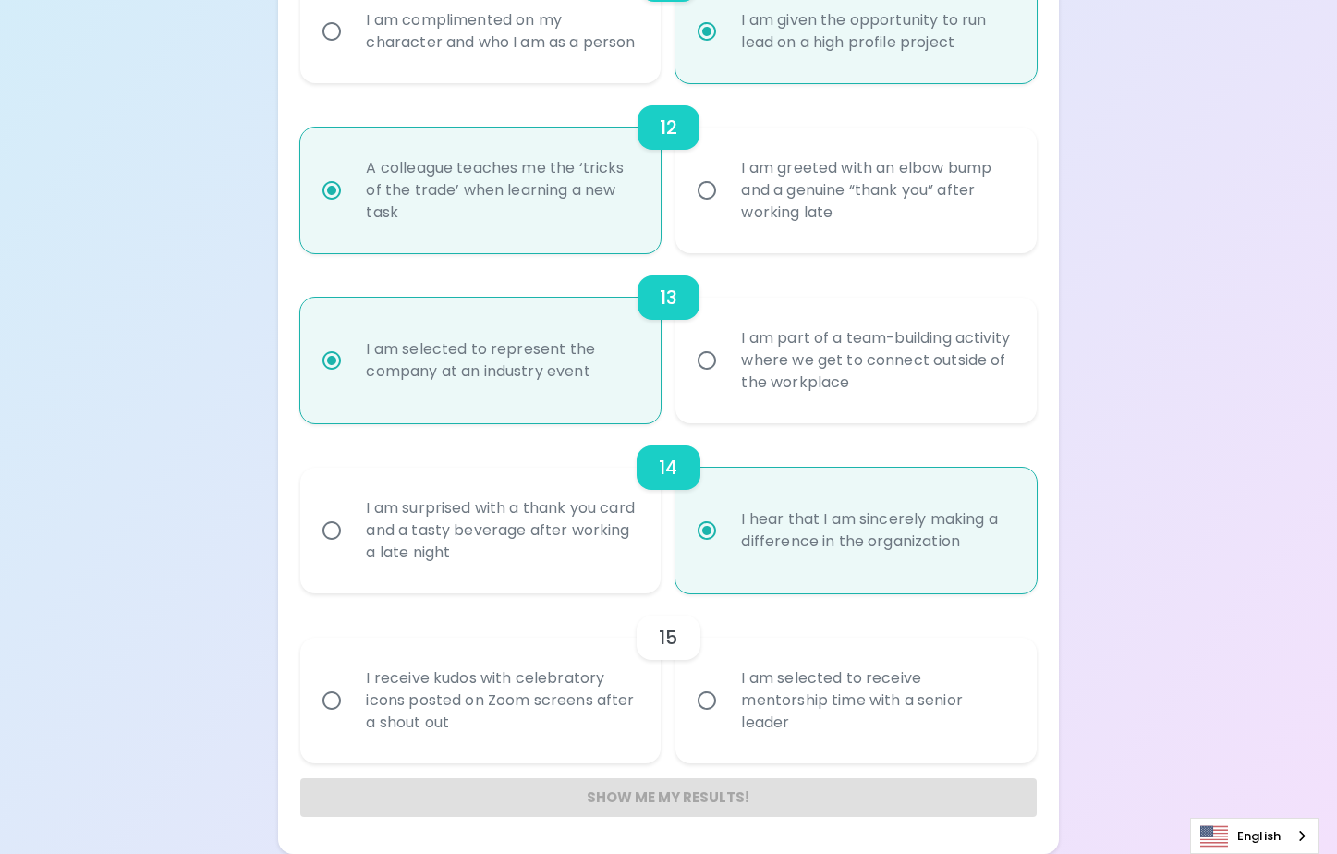
click at [737, 705] on div "I am selected to receive mentorship time with a senior leader" at bounding box center [875, 700] width 299 height 111
click at [726, 705] on input "I am selected to receive mentorship time with a senior leader" at bounding box center [706, 700] width 39 height 39
radio input "false"
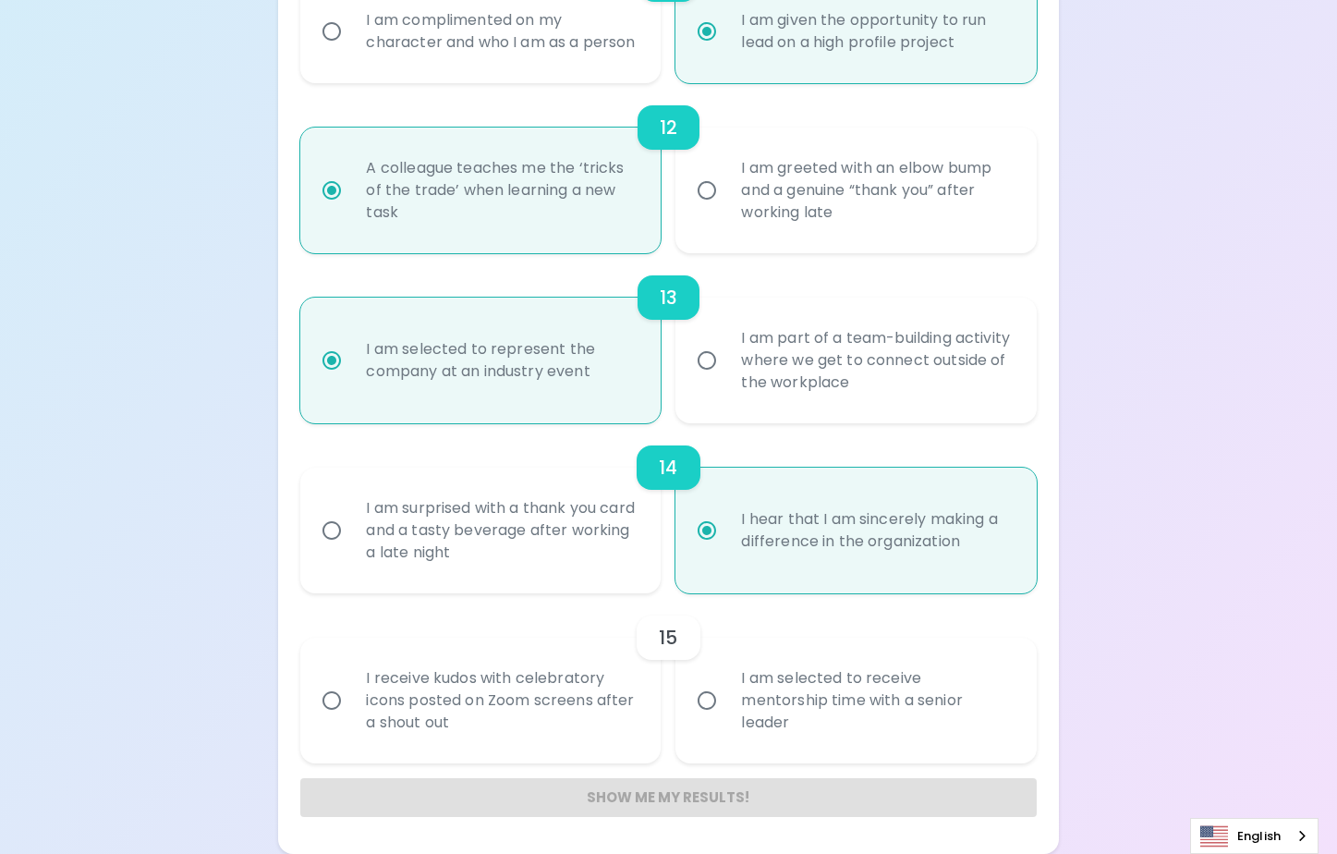
radio input "false"
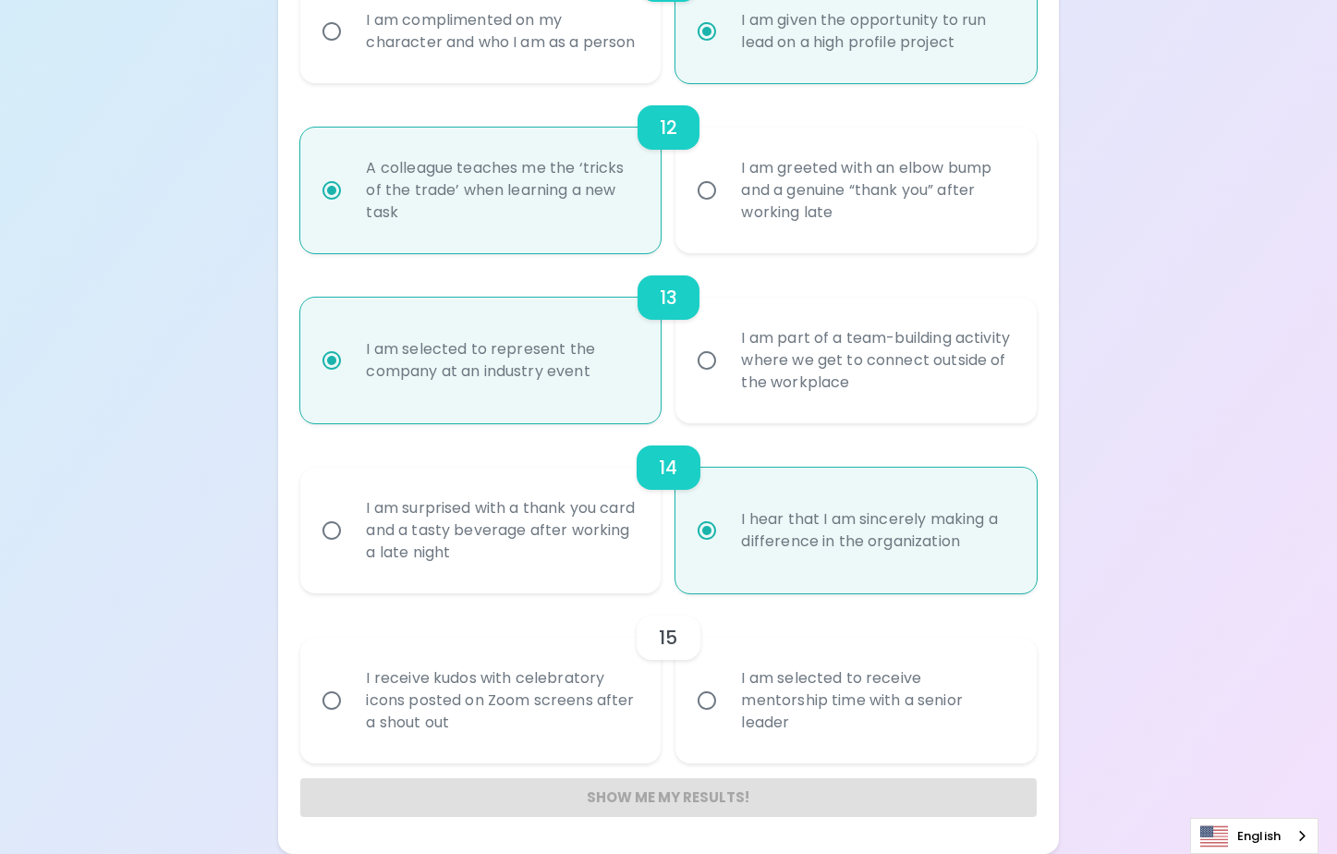
radio input "false"
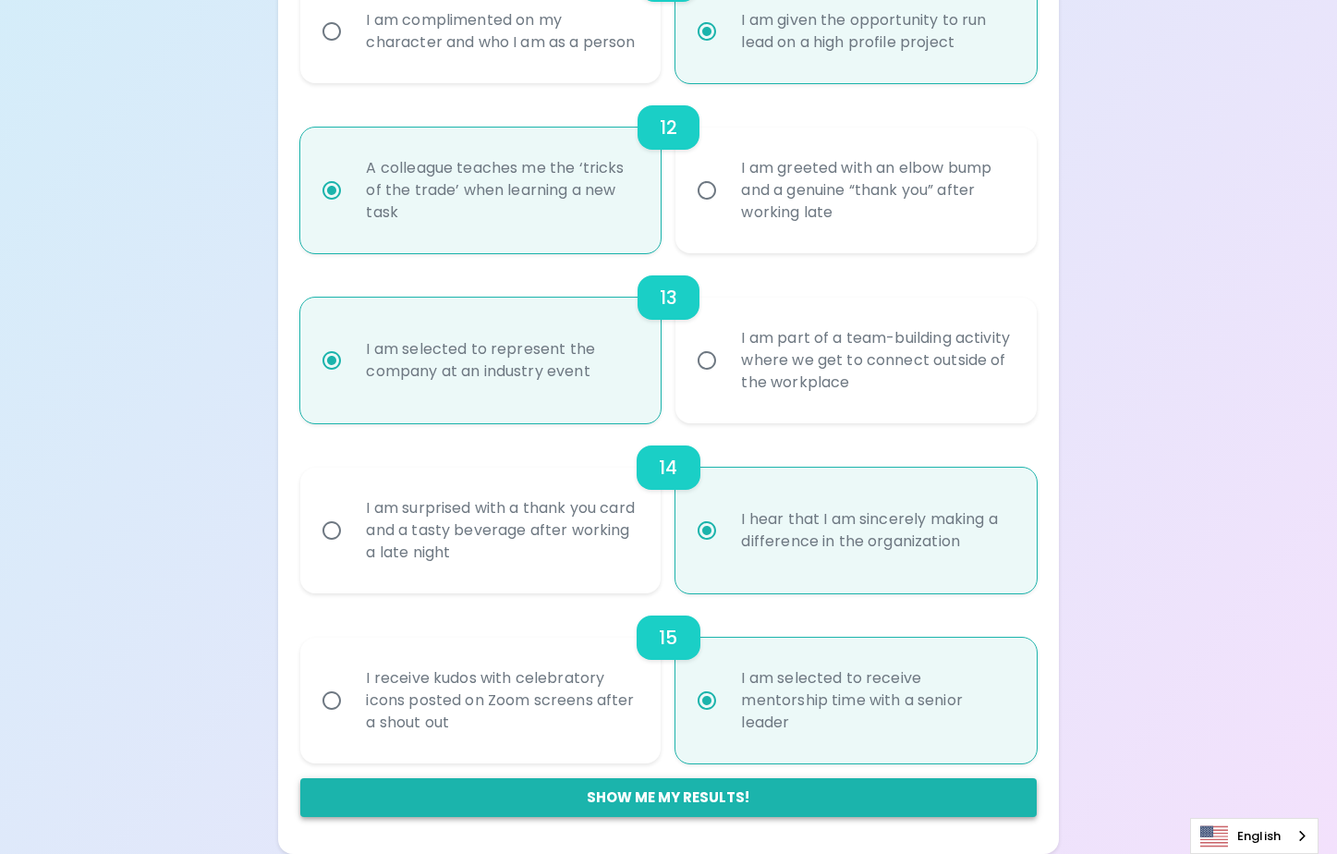
radio input "true"
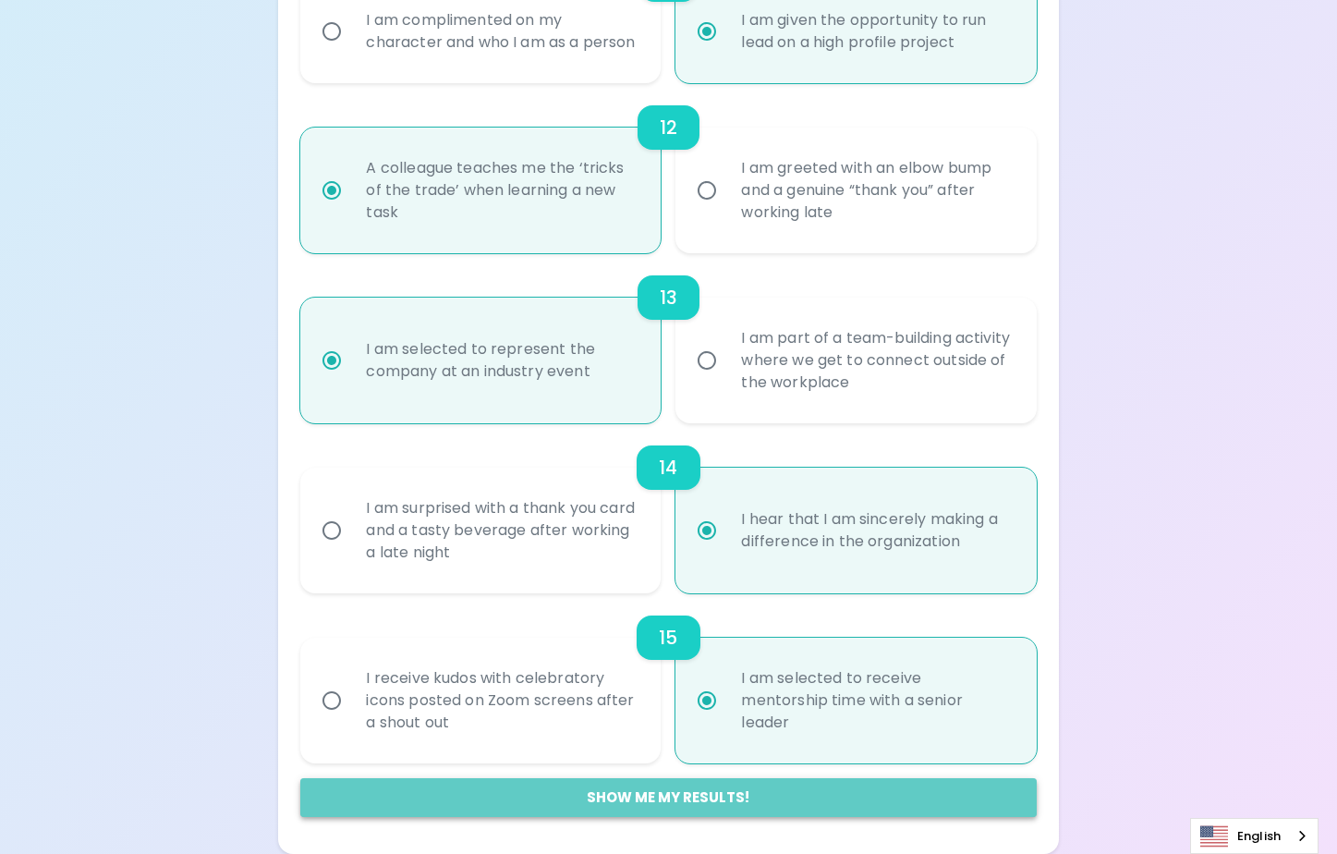
click at [722, 795] on button "Show me my results!" at bounding box center [667, 797] width 735 height 39
radio input "false"
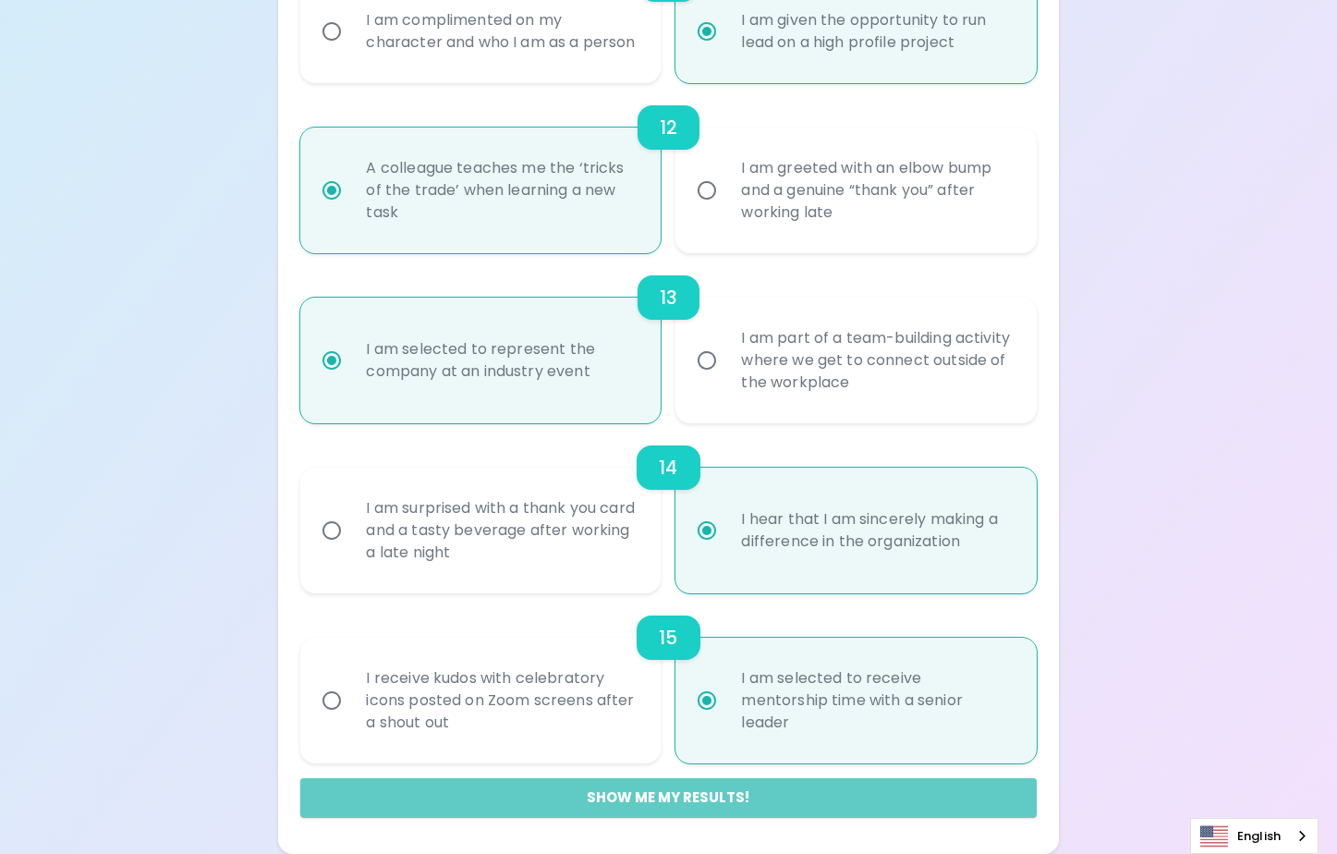
radio input "false"
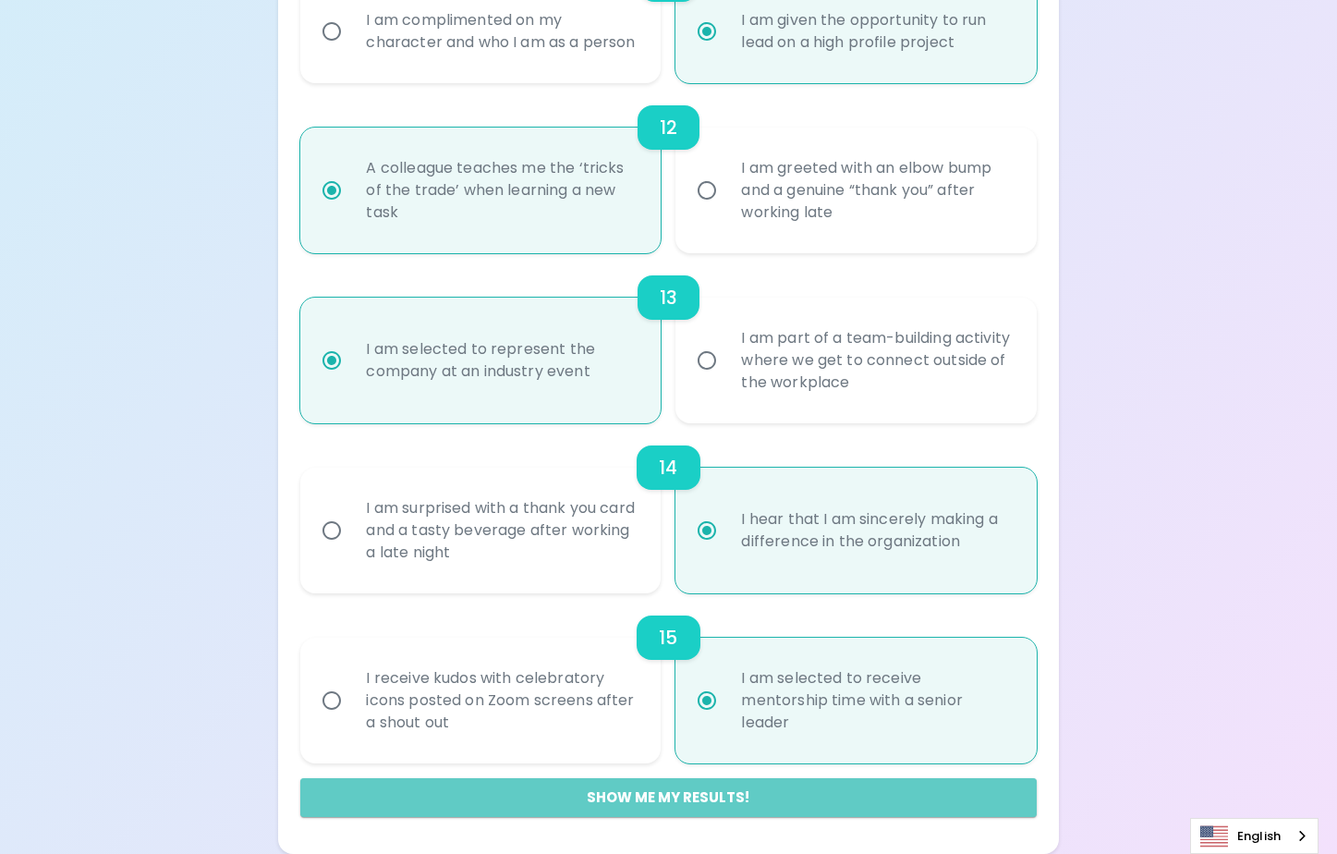
radio input "false"
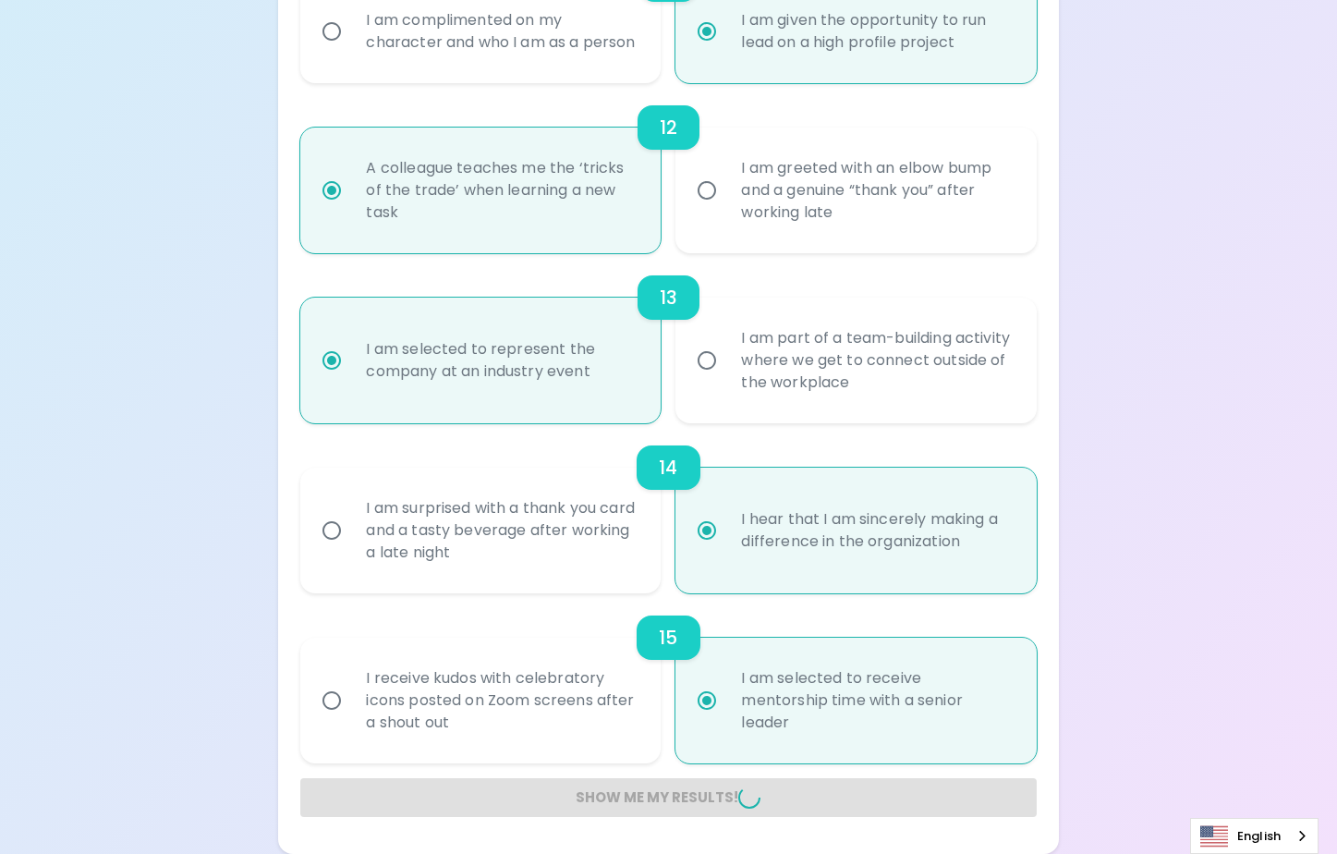
radio input "false"
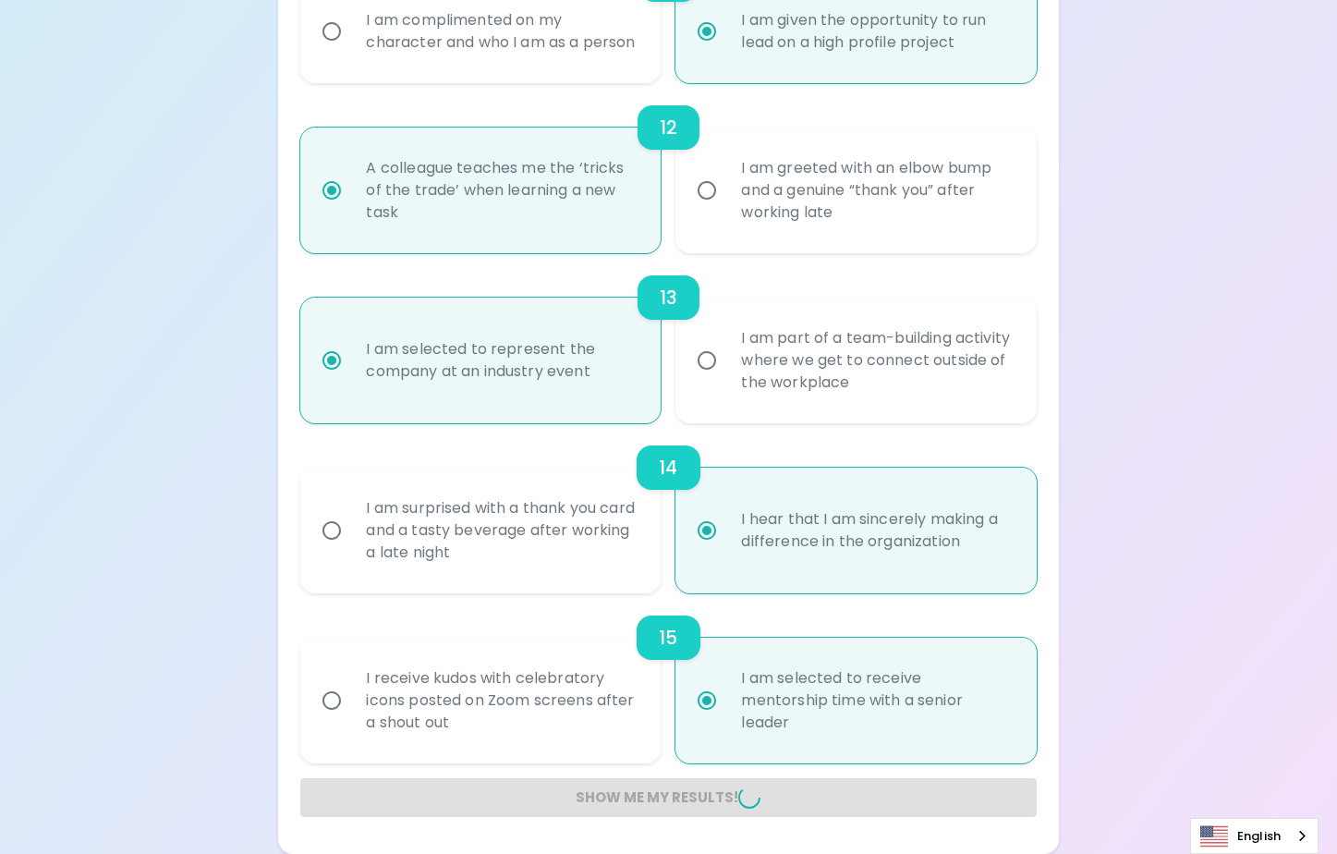
radio input "false"
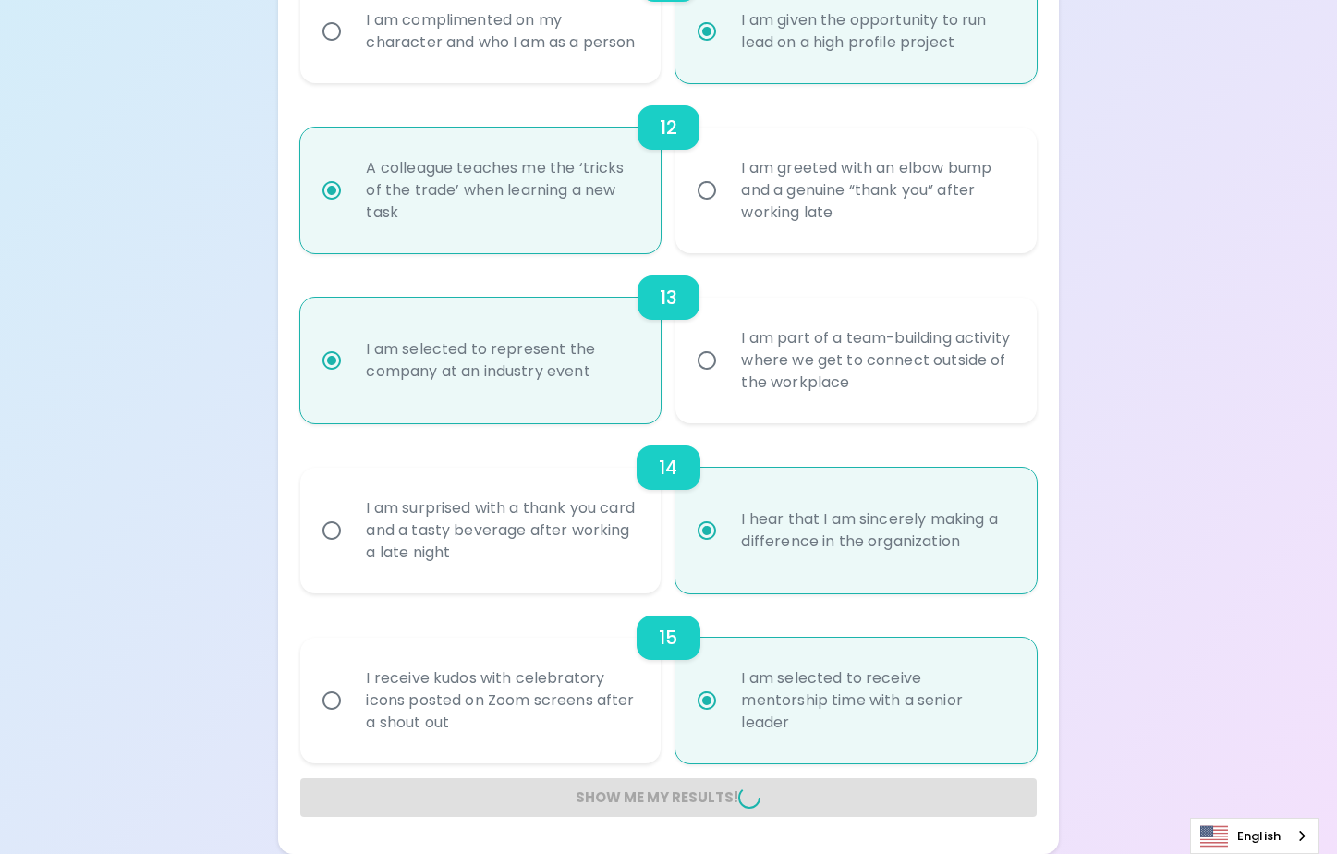
radio input "false"
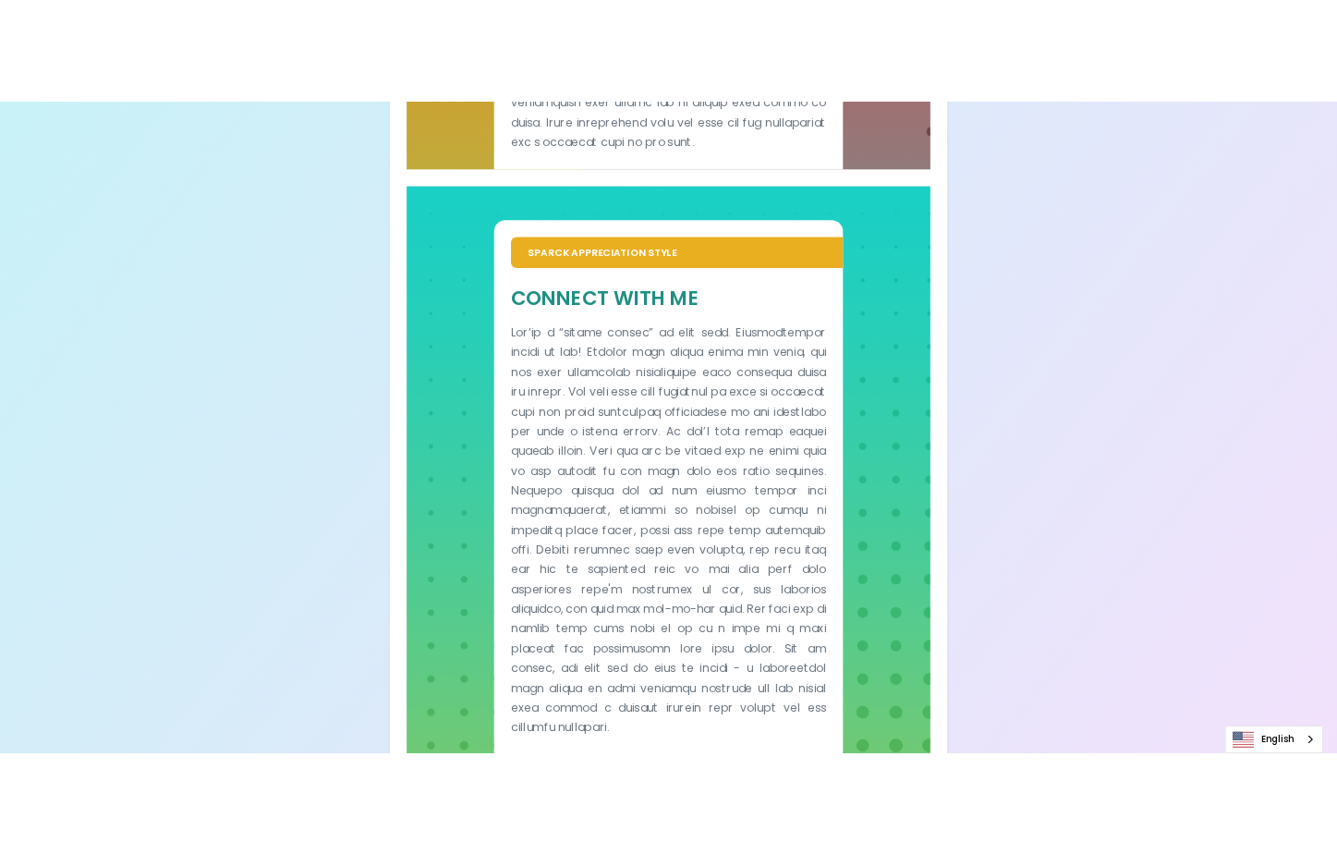
scroll to position [1000, 0]
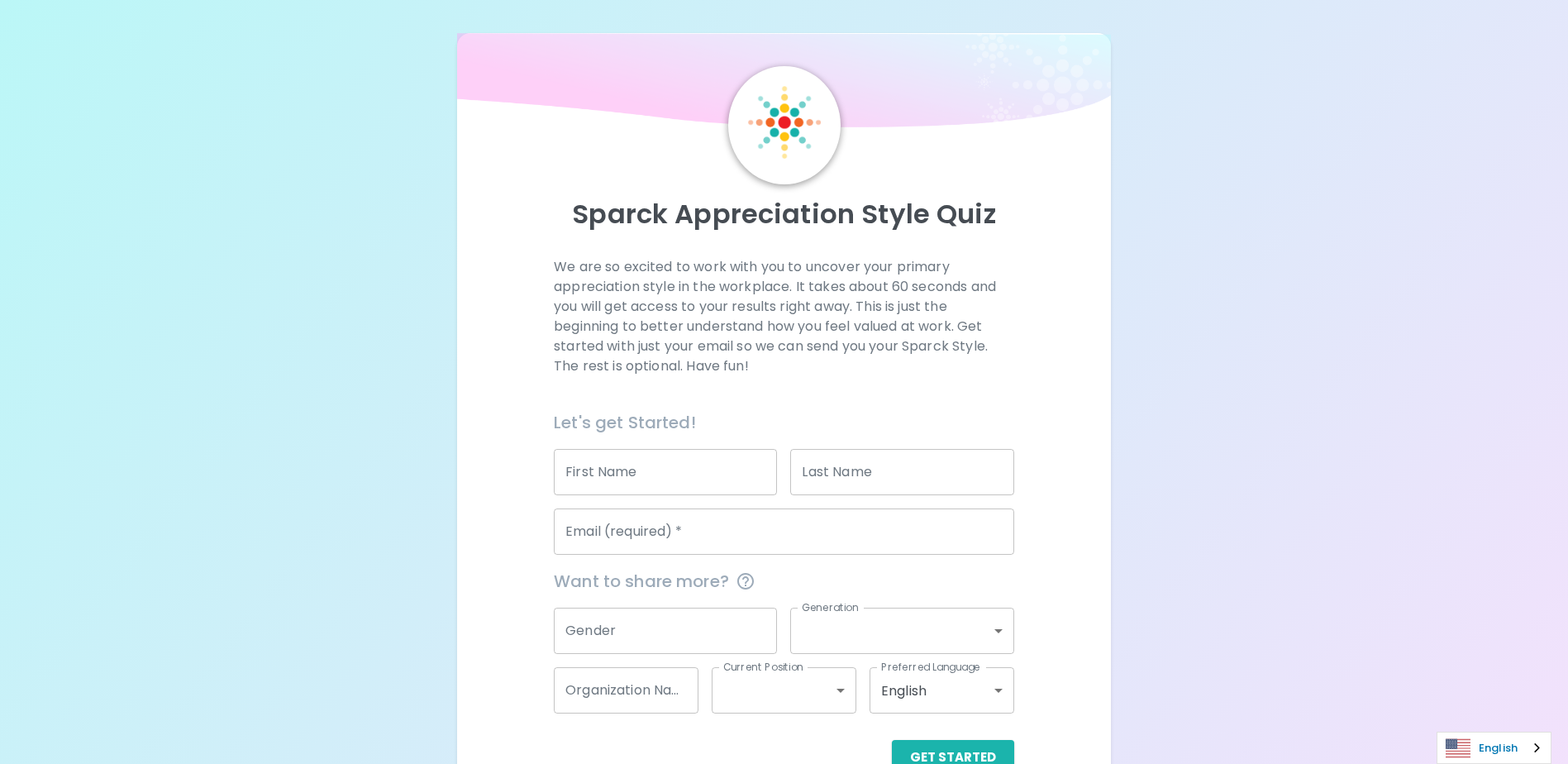
click at [1501, 749] on link "English" at bounding box center [1494, 748] width 114 height 30
click at [1349, 559] on div "Sparck Appreciation Style Quiz We are so excited to work with you to uncover yo…" at bounding box center [784, 403] width 1568 height 808
click at [1249, 686] on div "Sparck Appreciation Style Quiz We are so excited to work with you to uncover yo…" at bounding box center [784, 403] width 1568 height 808
